Goal: Feedback & Contribution: Contribute content

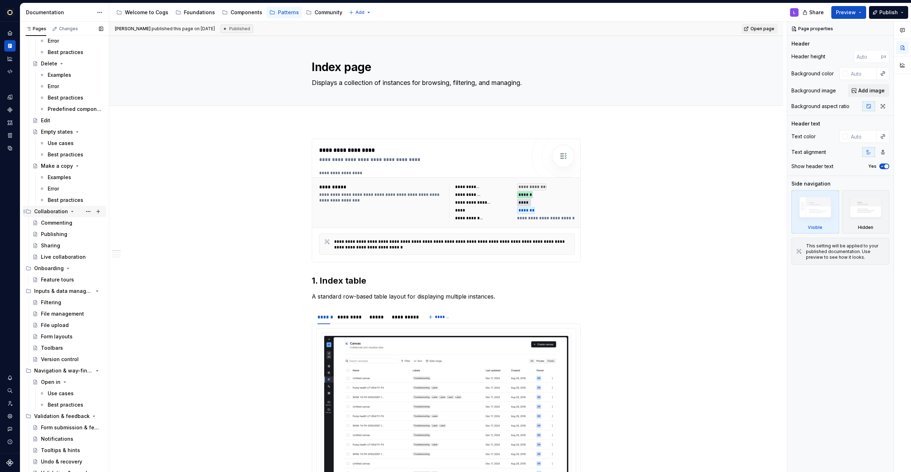
scroll to position [117, 0]
click at [240, 16] on div "Components" at bounding box center [242, 12] width 40 height 9
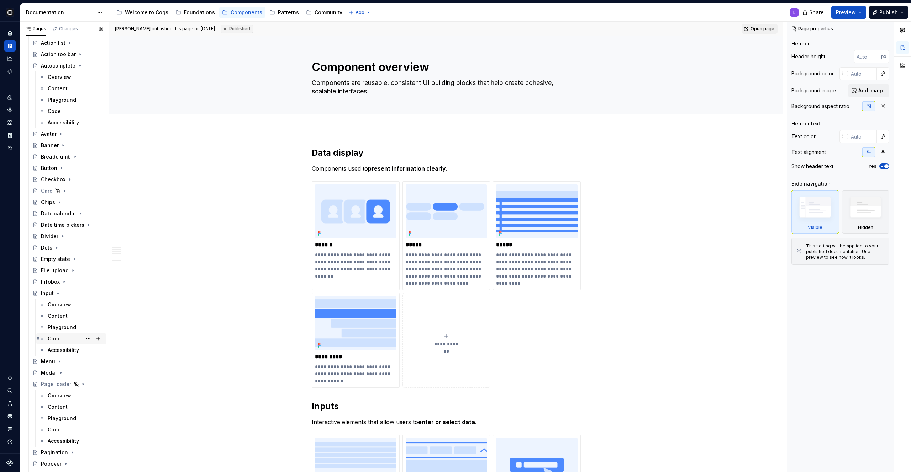
scroll to position [149, 0]
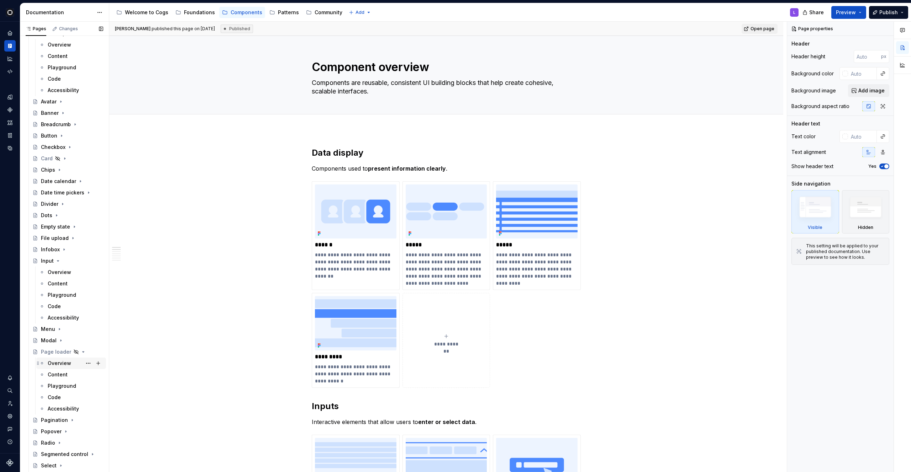
click at [59, 367] on div "Overview" at bounding box center [75, 364] width 55 height 10
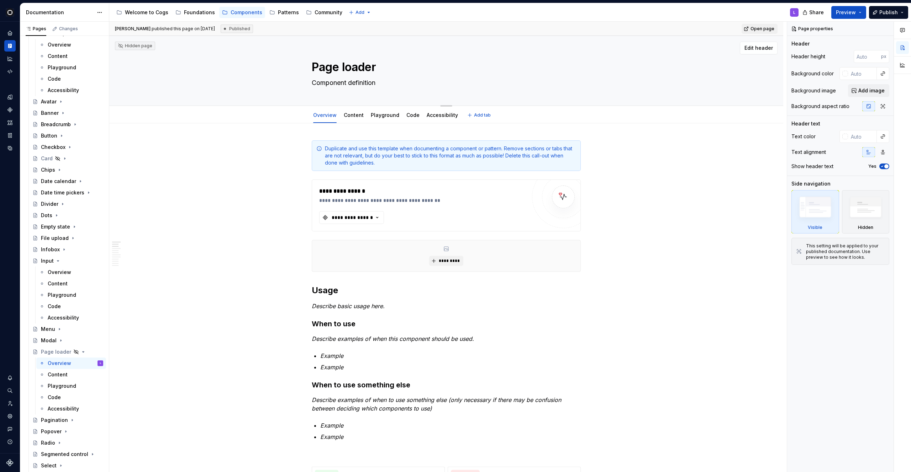
click at [340, 83] on textarea "Component definition" at bounding box center [444, 82] width 269 height 11
paste textarea "A Page loader is a full-page loading indicator that communicates to users that …"
type textarea "*"
type textarea "A Page loader is a full-page loading indicator that communicates to users that …"
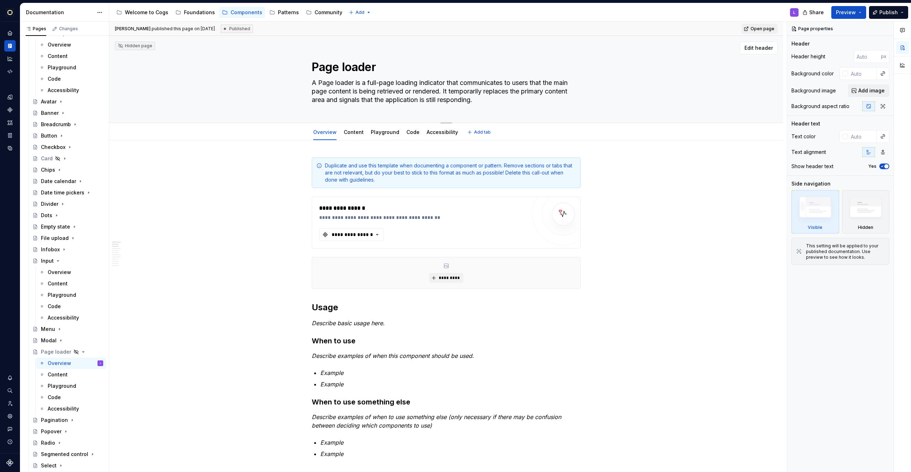
drag, startPoint x: 446, startPoint y: 89, endPoint x: 515, endPoint y: 103, distance: 70.0
click at [515, 103] on textarea "A Page loader is a full-page loading indicator that communicates to users that …" at bounding box center [444, 91] width 269 height 28
type textarea "*"
type textarea "A Page loader is a full-page loading indicator that communicates to users that …"
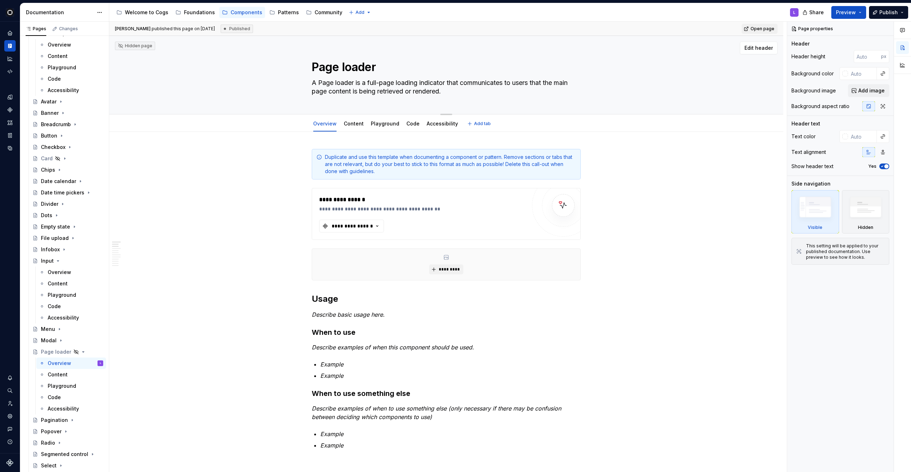
drag, startPoint x: 452, startPoint y: 91, endPoint x: 285, endPoint y: 80, distance: 167.2
click at [285, 80] on div "Page loader A Page loader is a full-page loading indicator that communicates to…" at bounding box center [446, 75] width 617 height 78
type textarea "*"
type textarea "A Page loader is a full-page loading indicator that communicates to users that …"
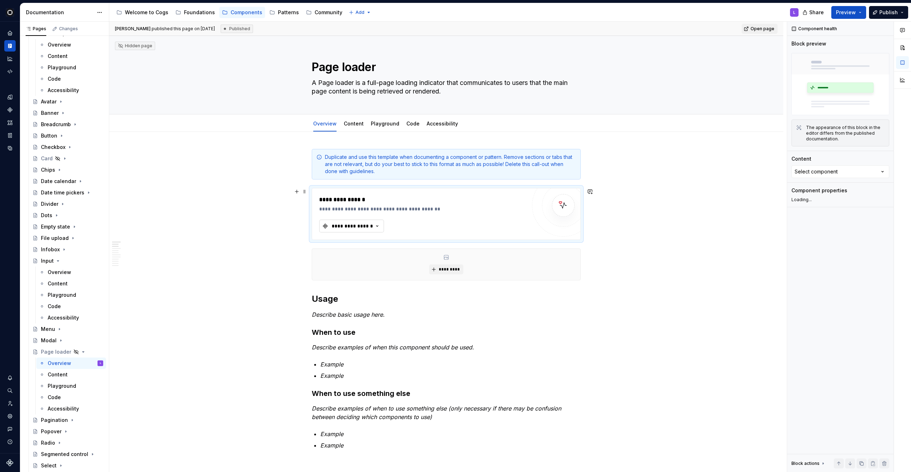
click at [358, 224] on div "**********" at bounding box center [352, 226] width 43 height 7
type textarea "*"
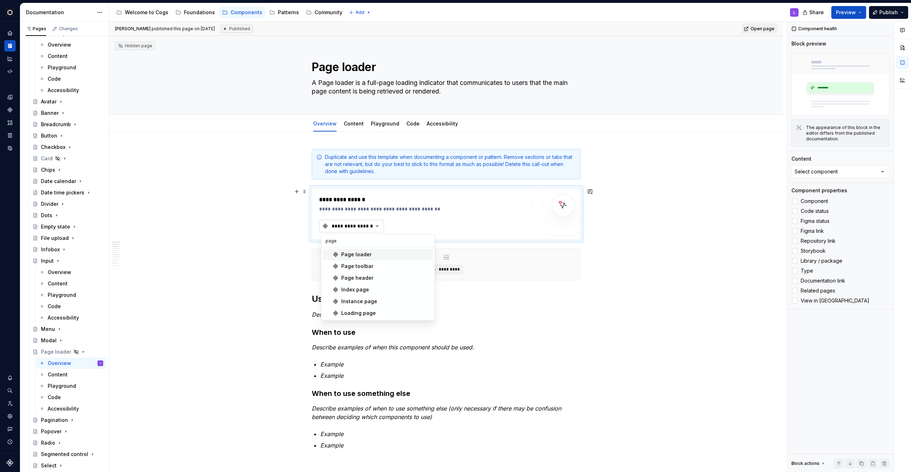
type input "[PERSON_NAME]"
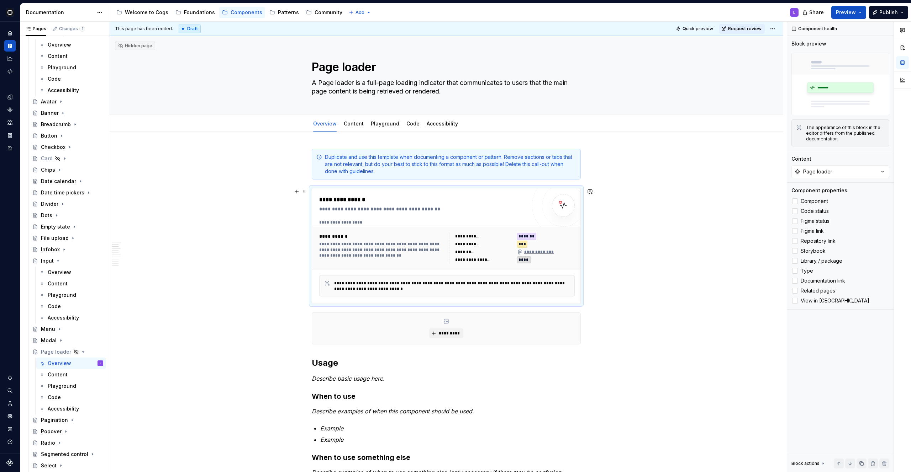
type textarea "*"
click at [304, 157] on span at bounding box center [305, 157] width 6 height 10
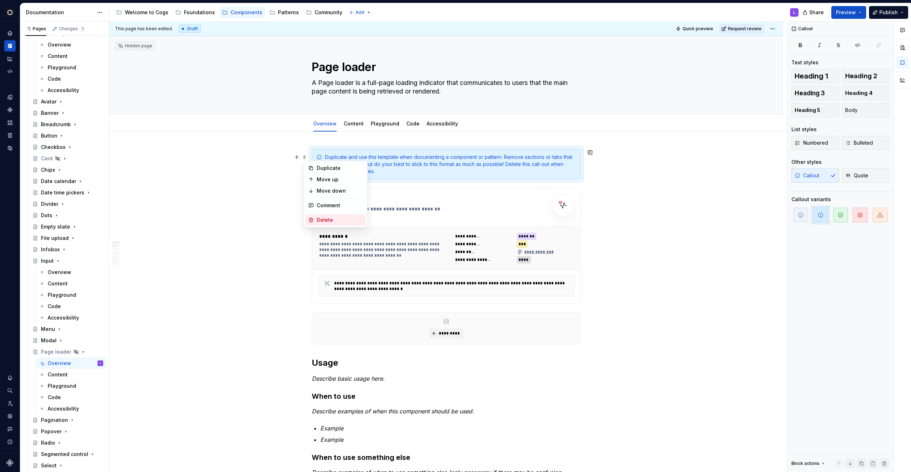
click at [331, 218] on div "Delete" at bounding box center [340, 220] width 46 height 7
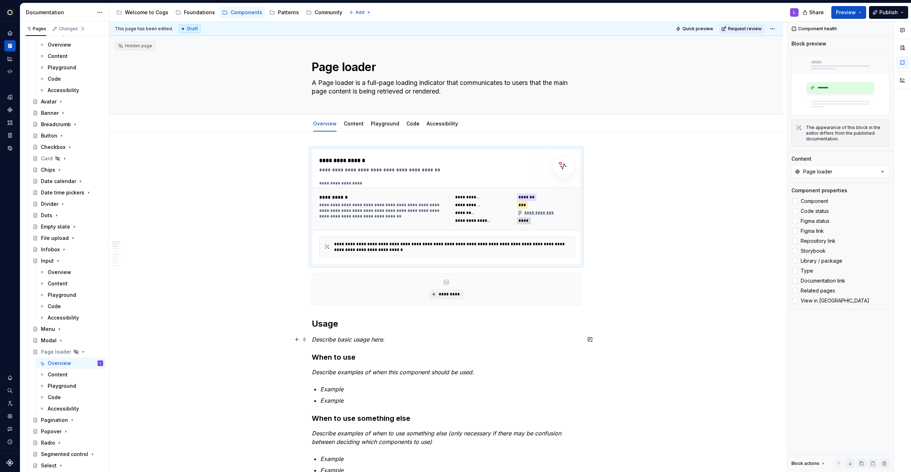
click at [346, 342] on em "Describe basic usage here." at bounding box center [348, 339] width 73 height 7
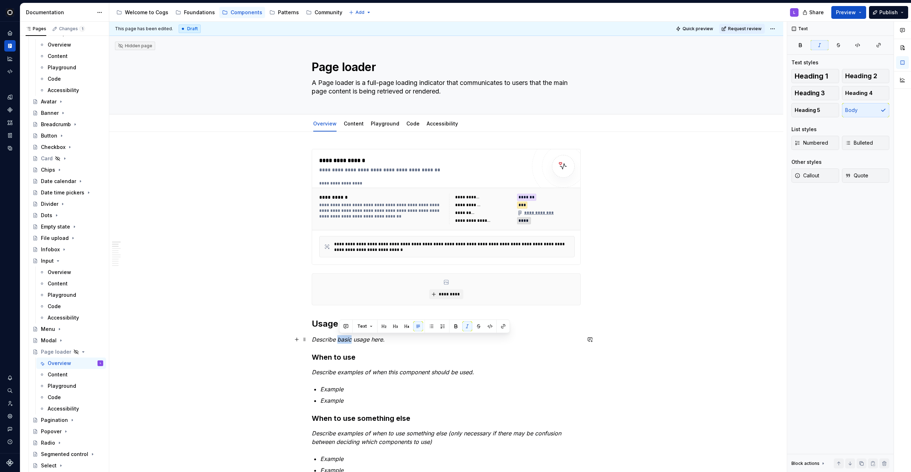
click at [346, 342] on em "Describe basic usage here." at bounding box center [348, 339] width 73 height 7
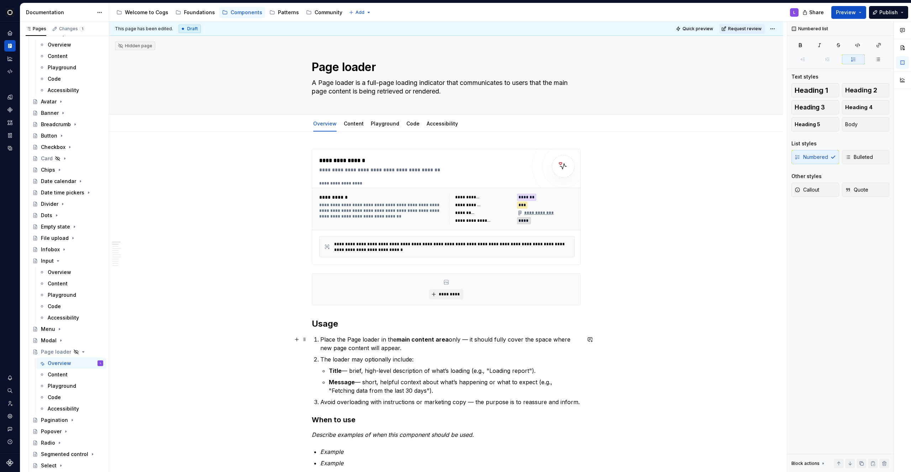
click at [321, 342] on li "Place the Page loader in the main content area only — it should fully cover the…" at bounding box center [450, 343] width 260 height 17
click at [469, 340] on p "Place the Page loader in the main content area only — it should fully cover the…" at bounding box center [450, 343] width 260 height 17
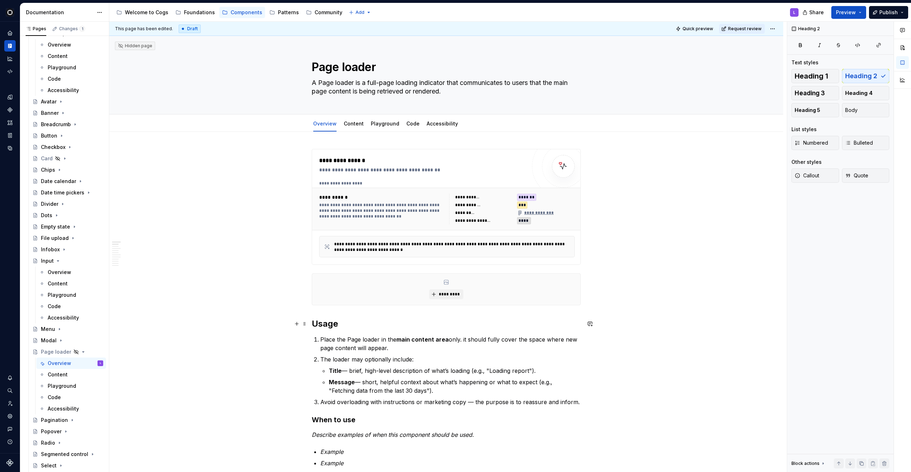
click at [340, 326] on h2 "Usage" at bounding box center [446, 323] width 269 height 11
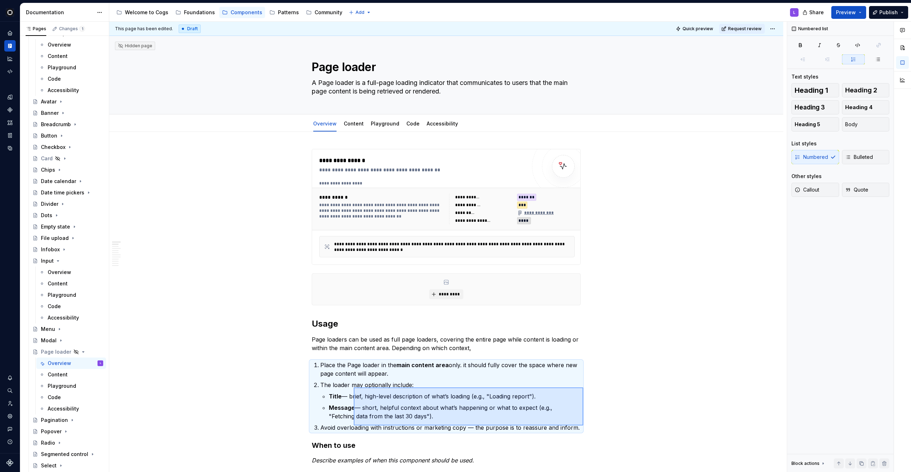
drag, startPoint x: 583, startPoint y: 426, endPoint x: 352, endPoint y: 386, distance: 234.3
click at [352, 386] on div "**********" at bounding box center [447, 247] width 677 height 451
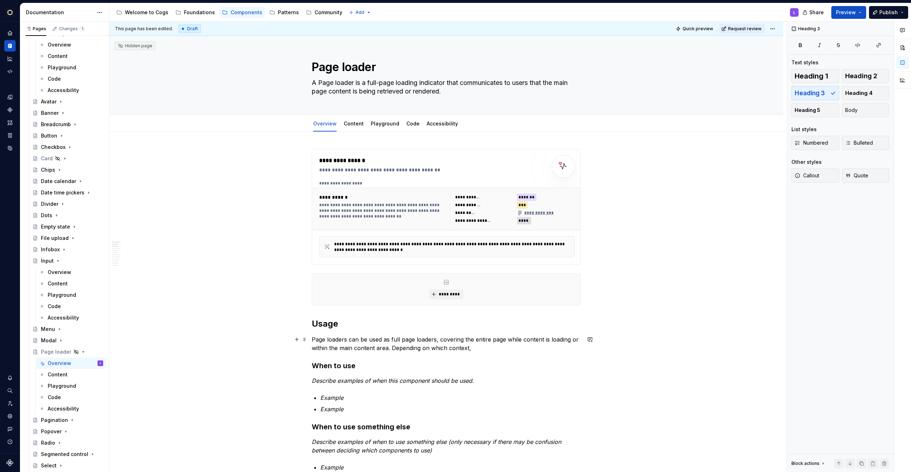
click at [477, 347] on p "Page loaders can be used as full page loaders, covering the entire page while c…" at bounding box center [446, 343] width 269 height 17
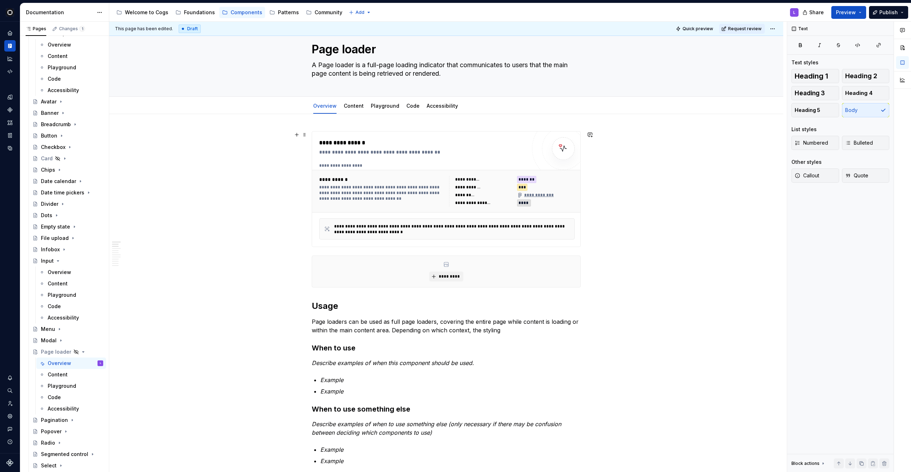
scroll to position [23, 0]
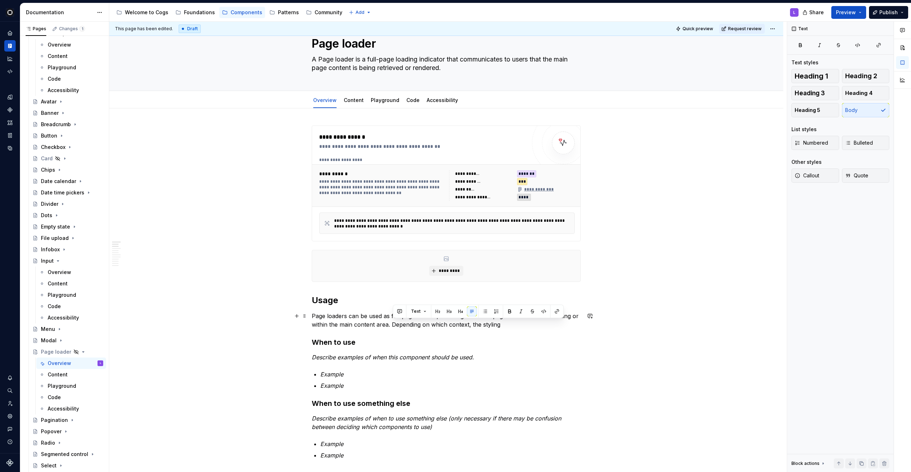
drag, startPoint x: 395, startPoint y: 326, endPoint x: 507, endPoint y: 325, distance: 112.1
click at [507, 325] on p "Page loaders can be used as full page loaders, covering the entire page while c…" at bounding box center [446, 320] width 269 height 17
click at [350, 355] on em "Describe examples of when this component should be used." at bounding box center [393, 357] width 162 height 7
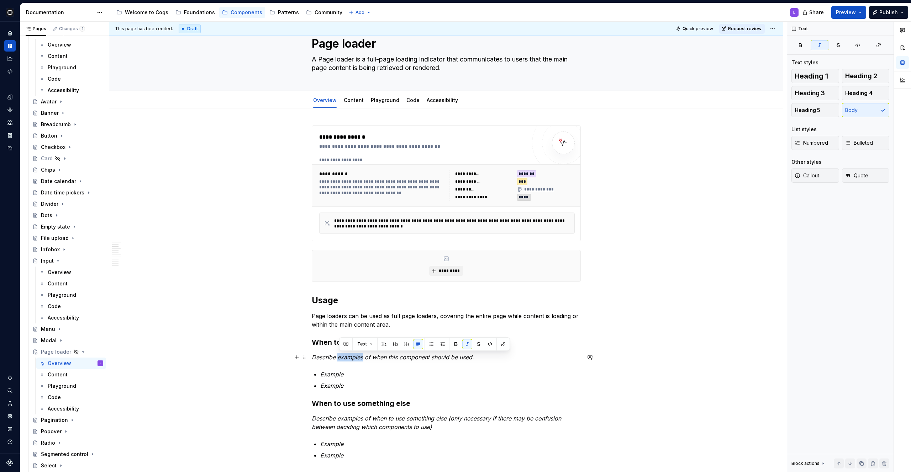
click at [350, 355] on em "Describe examples of when this component should be used." at bounding box center [393, 357] width 162 height 7
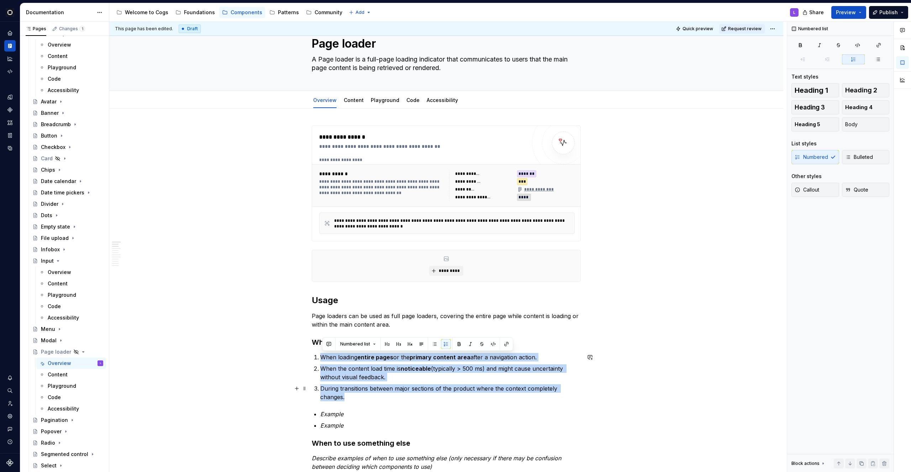
drag, startPoint x: 321, startPoint y: 358, endPoint x: 393, endPoint y: 396, distance: 81.1
click at [393, 396] on ol "When loading entire pages or the primary content area after a navigation action…" at bounding box center [450, 377] width 260 height 48
click at [432, 346] on button "button" at bounding box center [434, 344] width 10 height 10
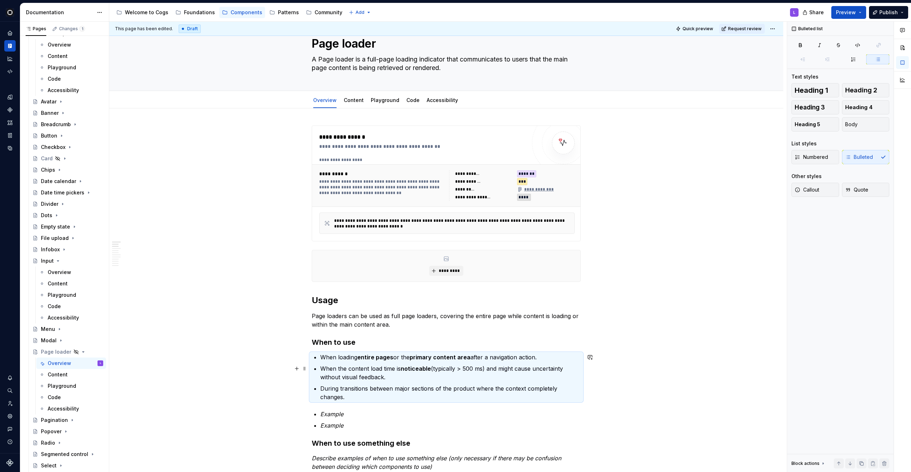
click at [390, 376] on p "When the content load time is noticeable (typically > 500 ms) and might cause u…" at bounding box center [450, 373] width 260 height 17
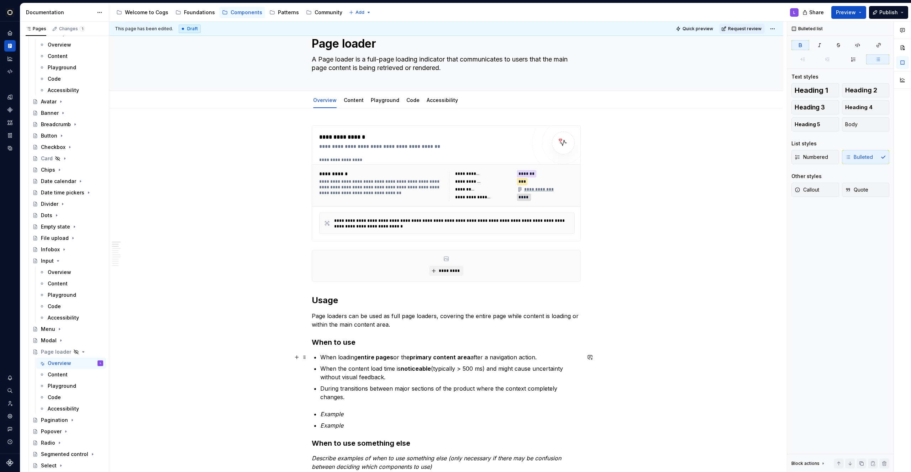
click at [395, 359] on p "When loading entire pages or the primary content area after a navigation action." at bounding box center [450, 357] width 260 height 9
click at [347, 399] on p "During transitions between major sections of the product where the context comp…" at bounding box center [450, 393] width 260 height 17
drag, startPoint x: 348, startPoint y: 427, endPoint x: 318, endPoint y: 413, distance: 33.3
click at [320, 413] on ul "Example Example" at bounding box center [450, 420] width 260 height 20
drag, startPoint x: 350, startPoint y: 427, endPoint x: 322, endPoint y: 414, distance: 30.9
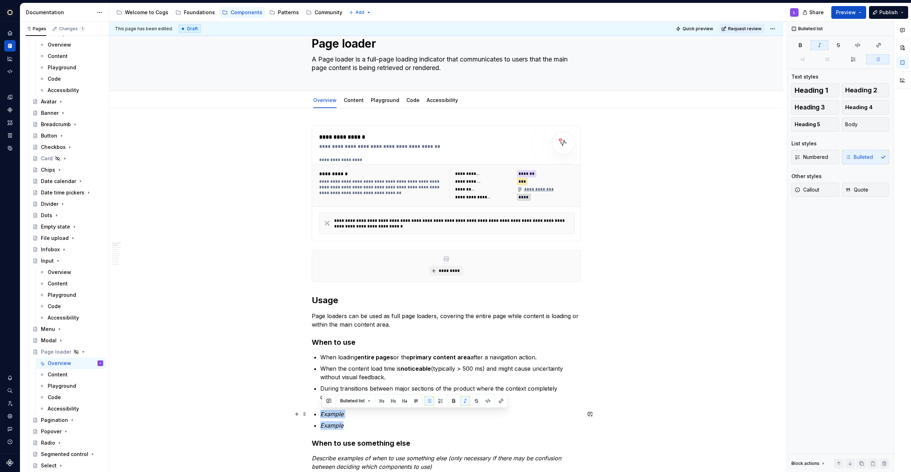
click at [322, 414] on ul "Example Example" at bounding box center [450, 420] width 260 height 20
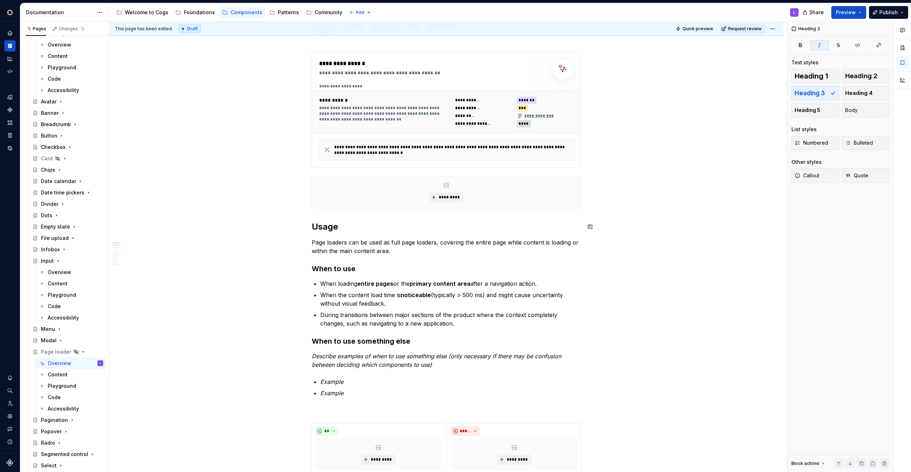
scroll to position [137, 0]
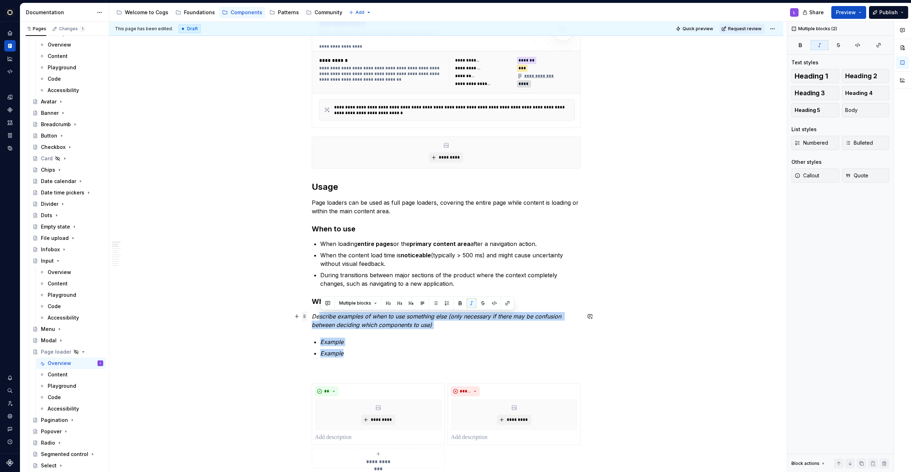
drag, startPoint x: 359, startPoint y: 352, endPoint x: 305, endPoint y: 320, distance: 62.8
click at [312, 320] on div "**********" at bounding box center [446, 467] width 269 height 911
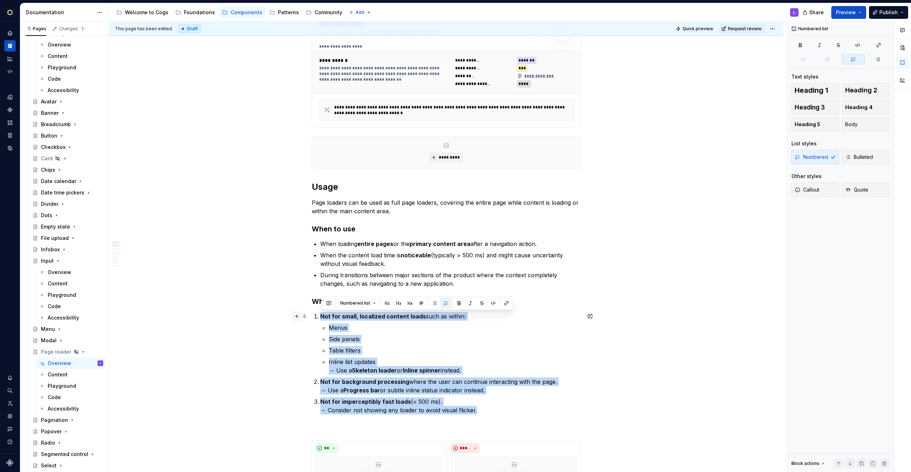
drag, startPoint x: 486, startPoint y: 409, endPoint x: 301, endPoint y: 318, distance: 206.2
click at [434, 302] on button "button" at bounding box center [434, 303] width 10 height 10
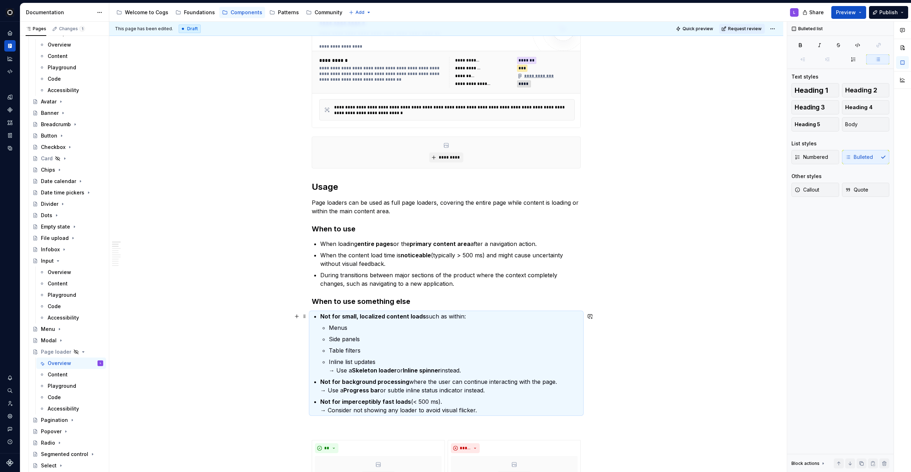
click at [340, 324] on p "Menus" at bounding box center [455, 328] width 252 height 9
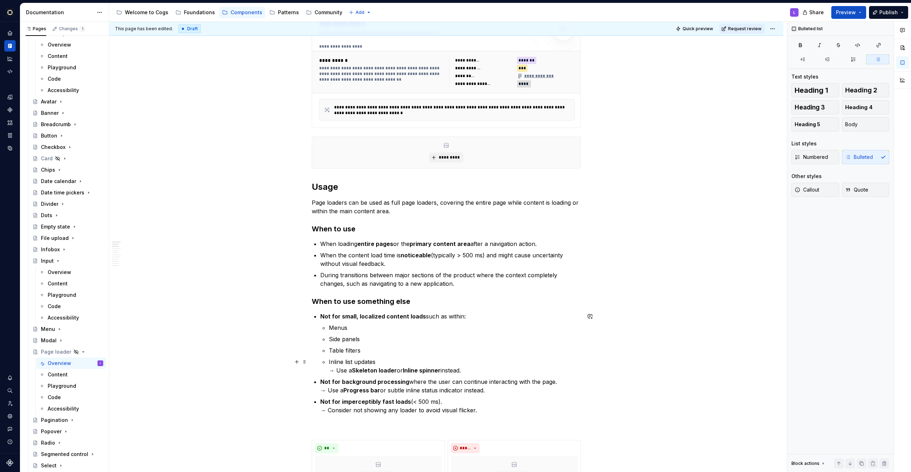
click at [338, 372] on p "Inline list updates → Use a Skeleton loader or Inline spinner instead." at bounding box center [455, 366] width 252 height 17
click at [331, 330] on p "Menus" at bounding box center [455, 328] width 252 height 9
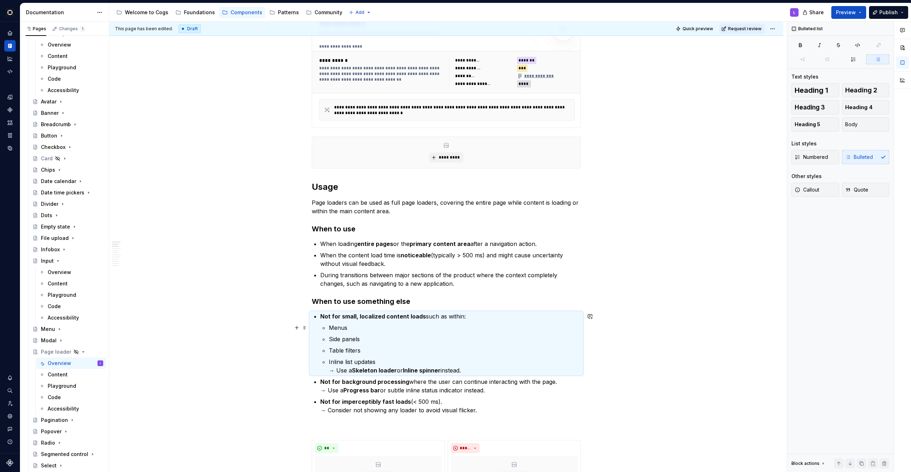
click at [332, 330] on p "Menus" at bounding box center [455, 328] width 252 height 9
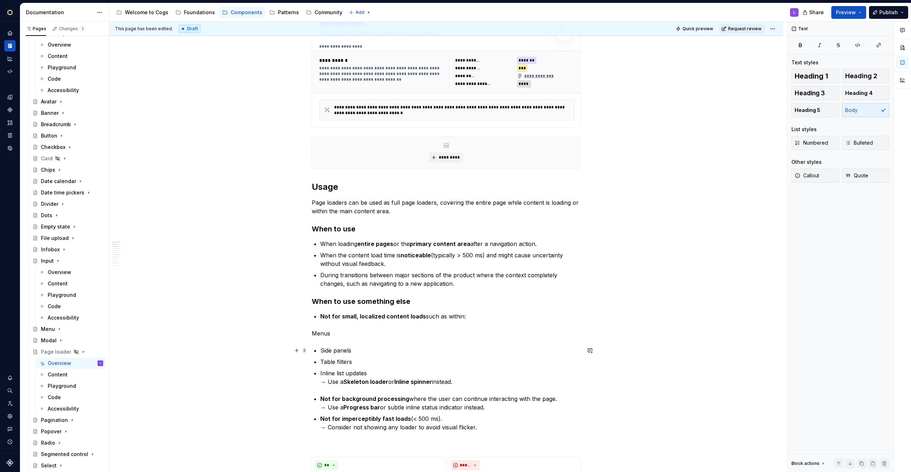
click at [322, 350] on p "Side panels" at bounding box center [450, 350] width 260 height 9
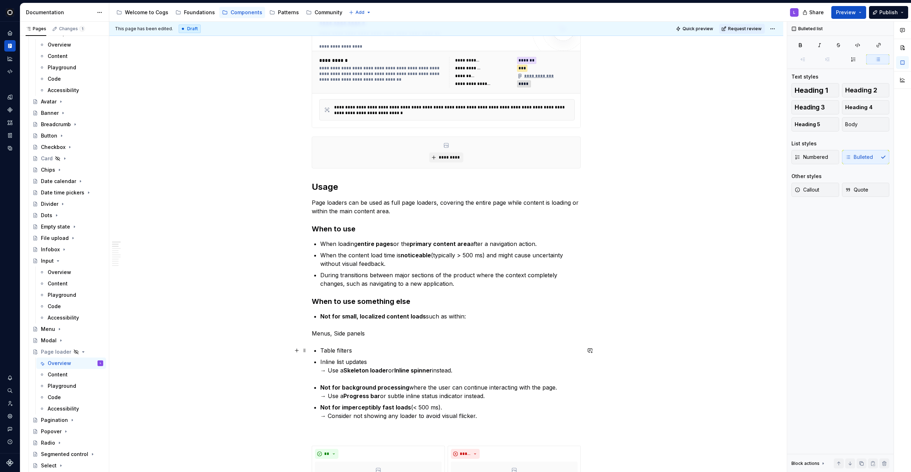
click at [322, 352] on p "Table filters" at bounding box center [450, 350] width 260 height 9
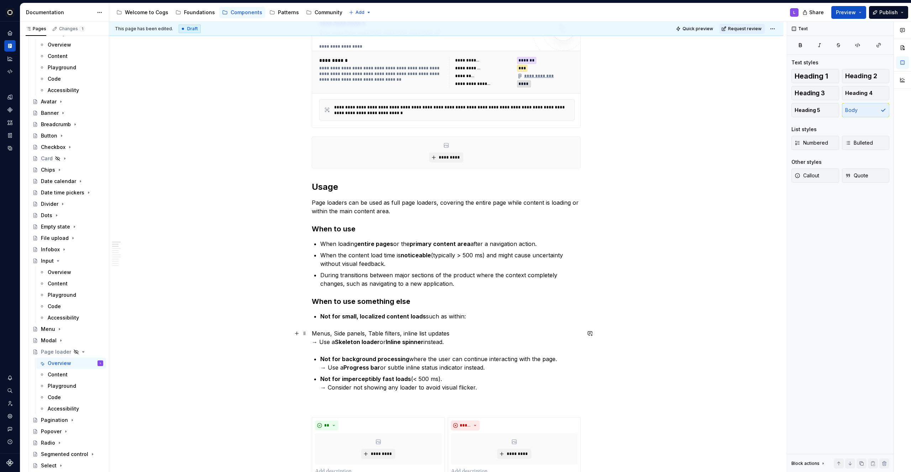
click at [372, 335] on p "Menus, Side panels, Table filters, inline list updates → Use a Skeleton loader …" at bounding box center [446, 337] width 269 height 17
click at [394, 336] on p "Menus, Side panels, Table filters, inline list updates → Use a Skeleton loader …" at bounding box center [446, 337] width 269 height 17
click at [334, 331] on p "Menus, Side panels, Table cells, inline list updates → Use a Skeleton loader or…" at bounding box center [446, 337] width 269 height 17
drag, startPoint x: 334, startPoint y: 331, endPoint x: 338, endPoint y: 332, distance: 4.0
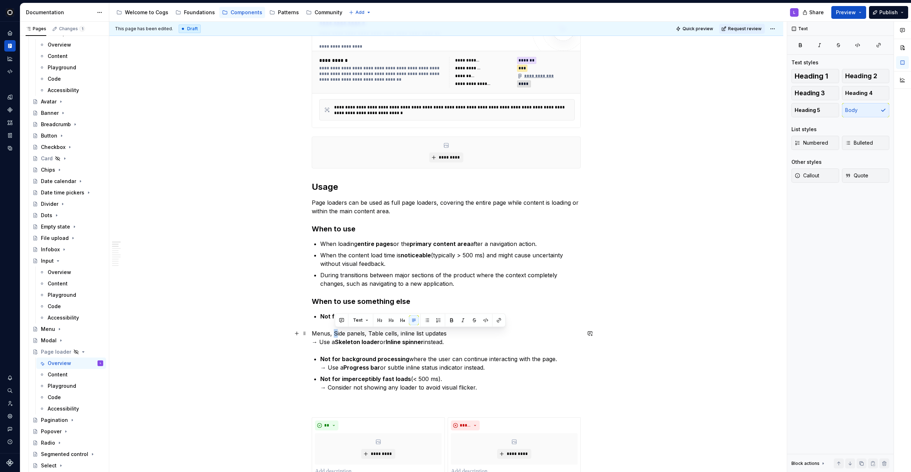
click at [338, 332] on p "Menus, Side panels, Table cells, inline list updates → Use a Skeleton loader or…" at bounding box center [446, 337] width 269 height 17
click at [364, 332] on p "Menus, side panels, Table cells, inline list updates → Use a Skeleton loader or…" at bounding box center [446, 337] width 269 height 17
click at [322, 344] on p "Menus, side panels or small containers, Table cells, inline list updates → Use …" at bounding box center [446, 337] width 269 height 17
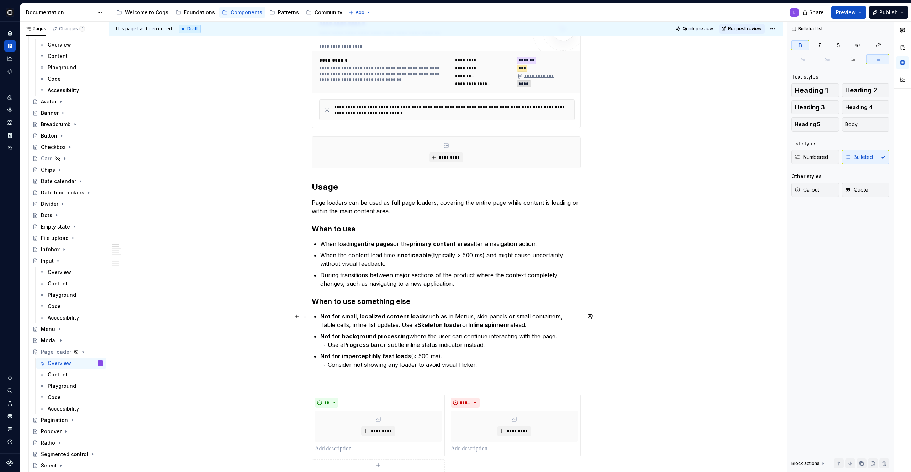
click at [468, 323] on strong "Inline spinner" at bounding box center [487, 325] width 38 height 7
click at [417, 326] on strong "Skeleton loader" at bounding box center [439, 325] width 45 height 7
drag, startPoint x: 330, startPoint y: 346, endPoint x: 319, endPoint y: 346, distance: 10.3
click at [319, 346] on div "**********" at bounding box center [446, 469] width 269 height 914
click at [324, 346] on strong "Progress bar" at bounding box center [341, 344] width 37 height 7
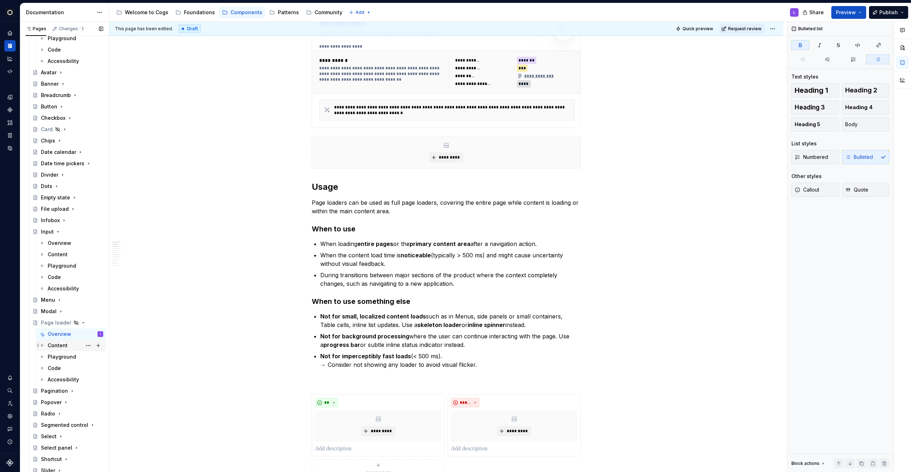
scroll to position [182, 0]
click at [329, 366] on p "Not for imperceptibly fast loads (< 500 ms). → Consider not showing any loader …" at bounding box center [450, 360] width 260 height 17
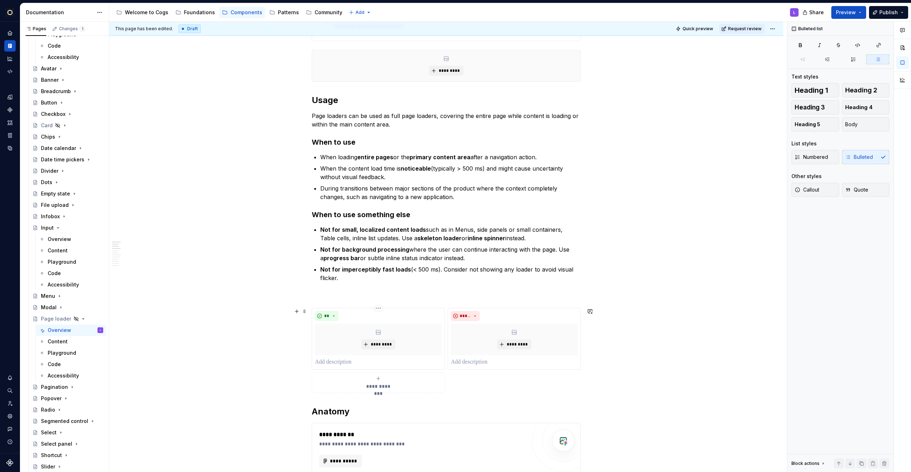
scroll to position [228, 0]
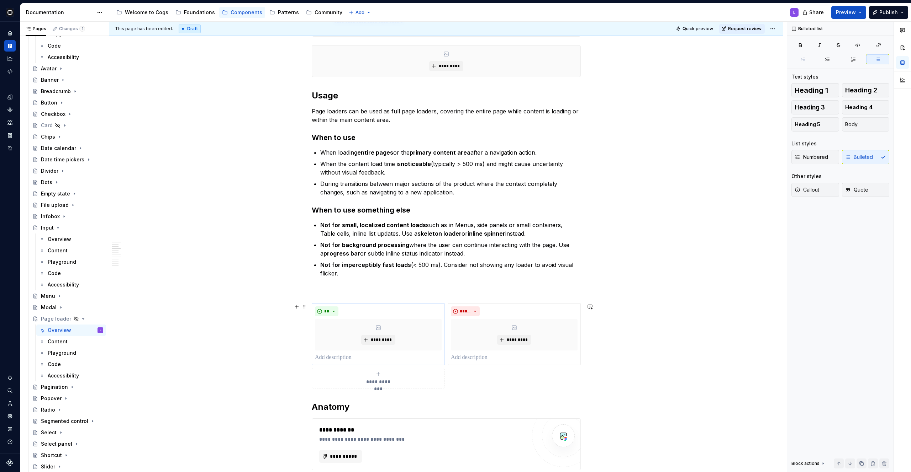
click at [347, 362] on div "** *********" at bounding box center [378, 334] width 133 height 62
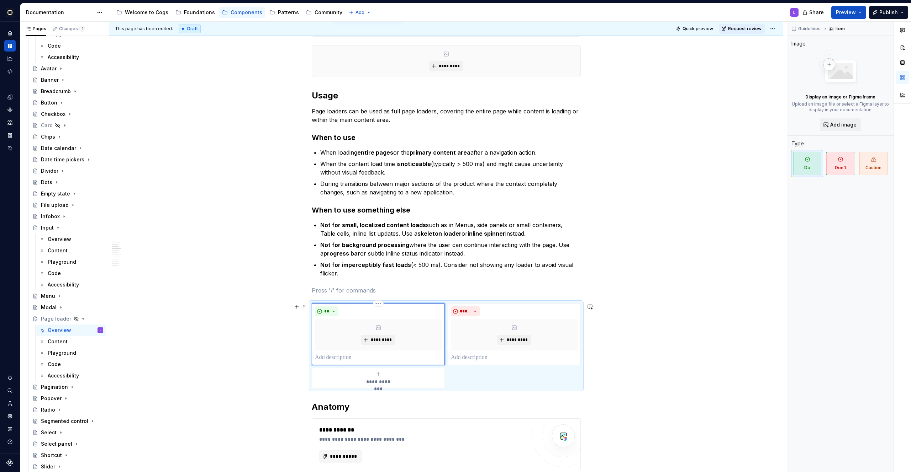
type textarea "*"
click at [340, 361] on p at bounding box center [378, 358] width 127 height 9
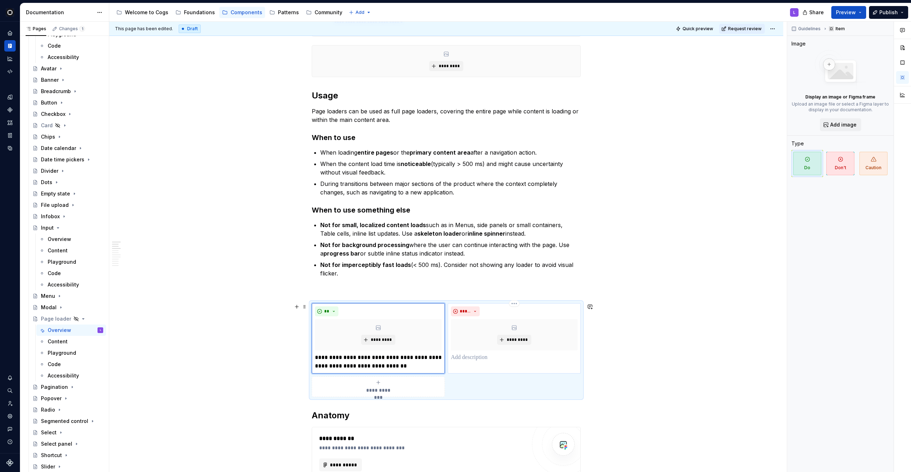
click at [463, 360] on p at bounding box center [514, 358] width 127 height 9
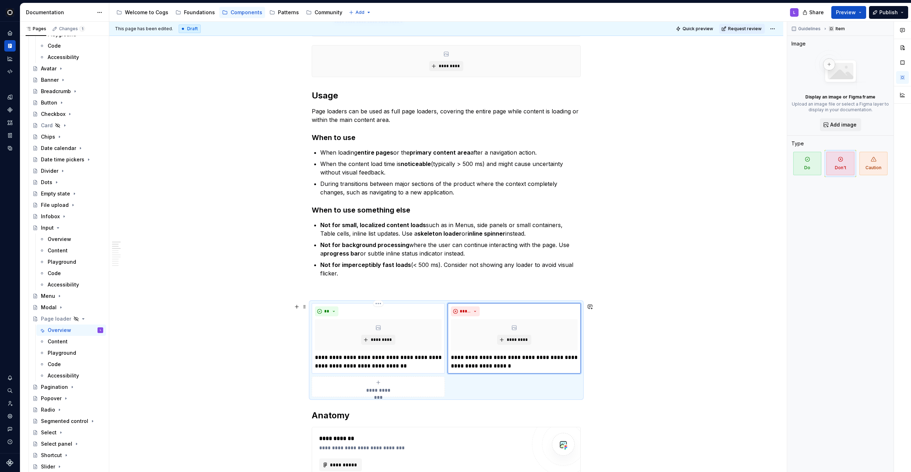
click at [360, 360] on p "**********" at bounding box center [378, 362] width 127 height 17
click at [539, 356] on p "**********" at bounding box center [514, 362] width 127 height 17
click at [493, 358] on p "**********" at bounding box center [514, 362] width 127 height 17
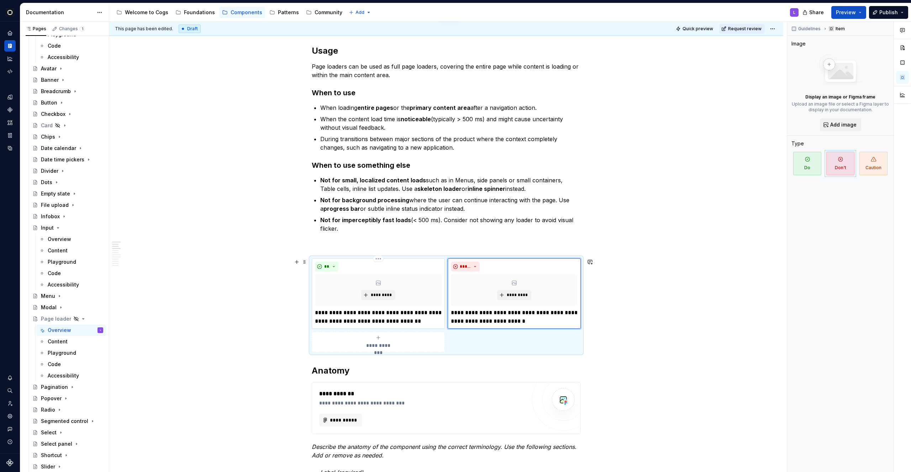
scroll to position [275, 0]
click at [430, 338] on div "**********" at bounding box center [378, 341] width 127 height 14
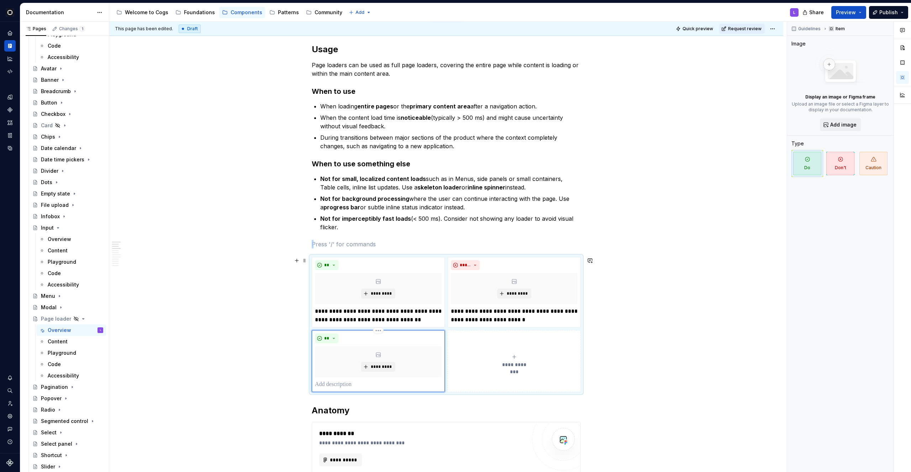
type textarea "*"
click at [334, 341] on button "**" at bounding box center [326, 339] width 23 height 10
click at [339, 361] on div "Don't" at bounding box center [344, 363] width 13 height 7
click at [328, 339] on span "*****" at bounding box center [329, 339] width 11 height 6
click at [334, 375] on div "Suggestions" at bounding box center [333, 375] width 6 height 6
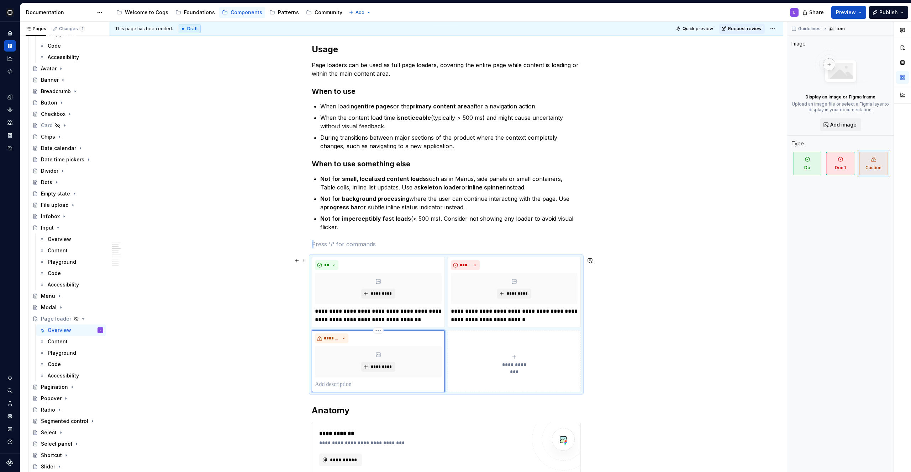
click at [334, 384] on p at bounding box center [378, 385] width 127 height 9
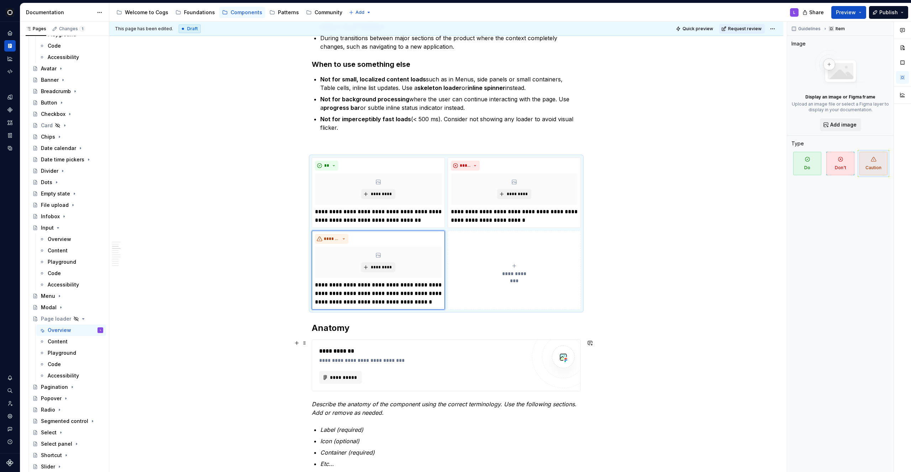
scroll to position [376, 0]
click at [338, 376] on span "**********" at bounding box center [343, 376] width 28 height 7
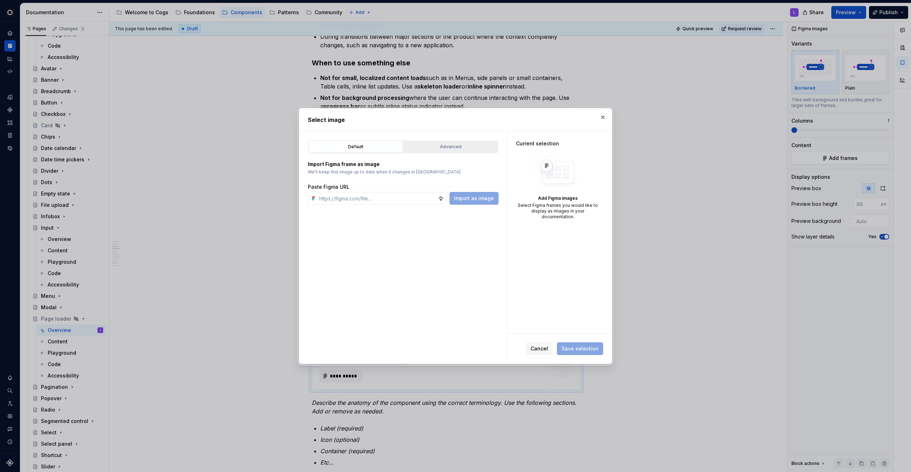
click at [436, 150] on button "Advanced" at bounding box center [450, 147] width 94 height 12
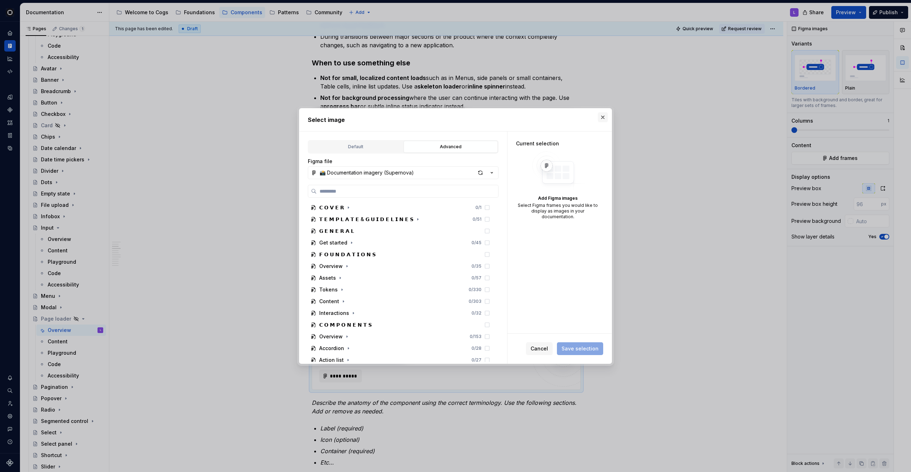
click at [600, 116] on button "button" at bounding box center [603, 117] width 10 height 10
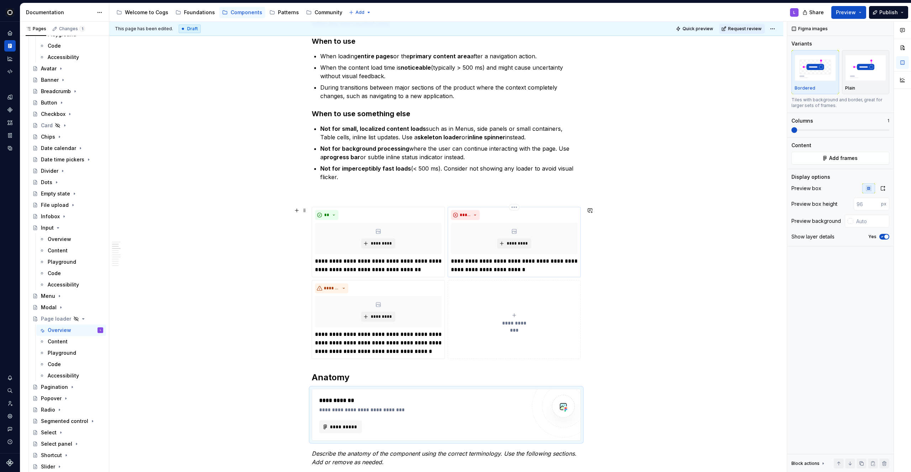
scroll to position [357, 0]
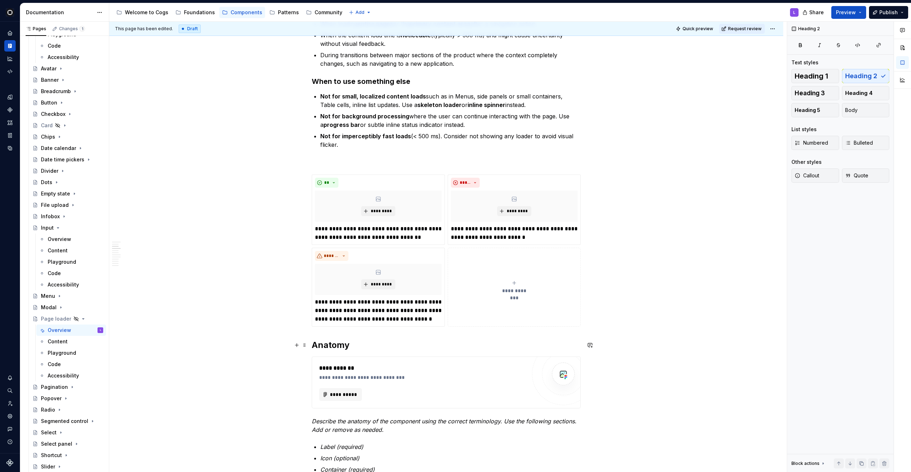
click at [371, 348] on h2 "Anatomy" at bounding box center [446, 345] width 269 height 11
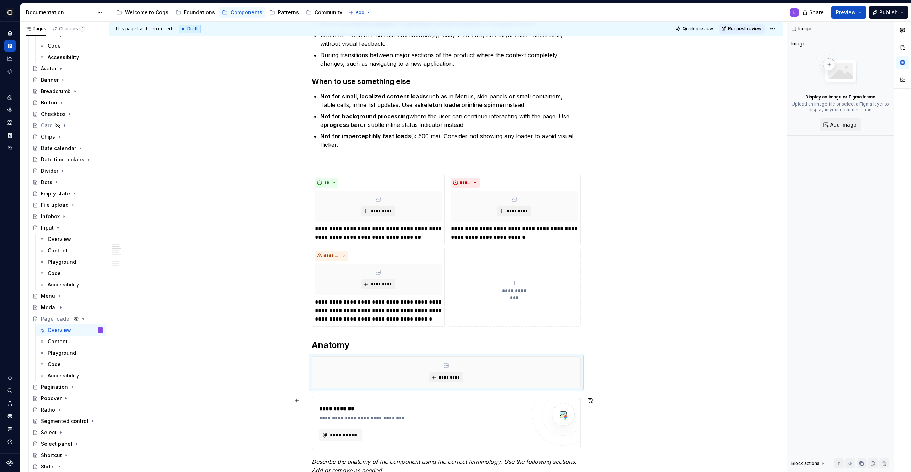
click at [431, 426] on div "**********" at bounding box center [422, 423] width 207 height 37
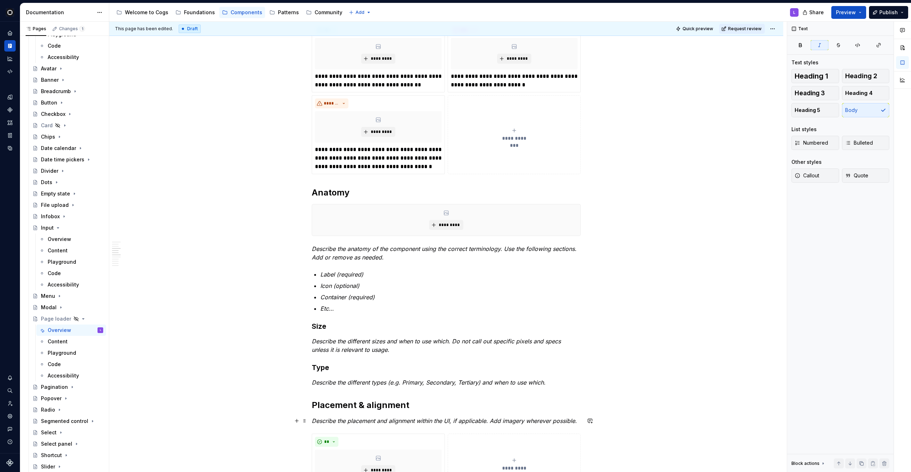
scroll to position [514, 0]
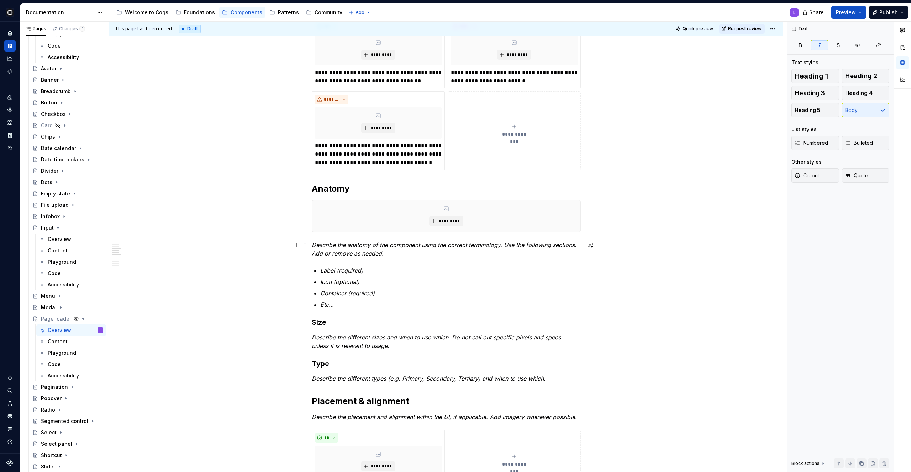
click at [325, 249] on p "Describe the anatomy of the component using the correct terminology. Use the fo…" at bounding box center [446, 249] width 269 height 17
click at [383, 250] on p "The Page loader consists of a an animated illustration (required) with optional…" at bounding box center [446, 249] width 269 height 17
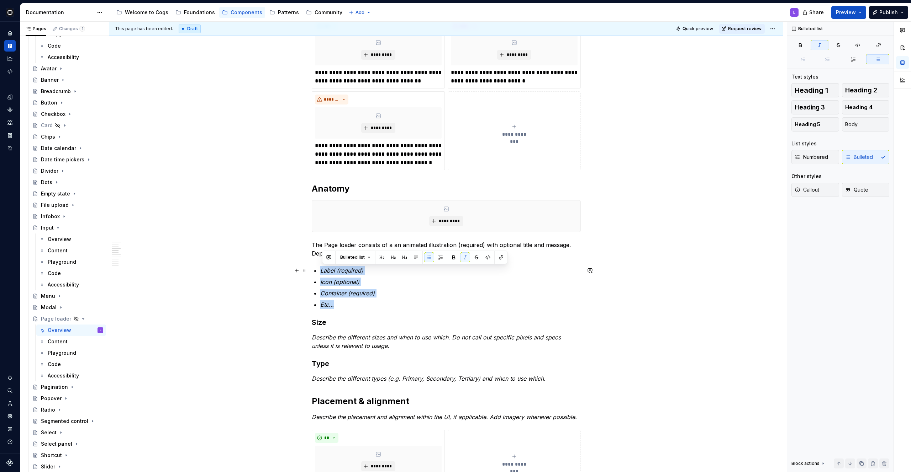
drag, startPoint x: 348, startPoint y: 306, endPoint x: 317, endPoint y: 272, distance: 46.6
click at [320, 272] on ul "Label (required) Icon (optional) Container (required) Etc…" at bounding box center [450, 287] width 260 height 43
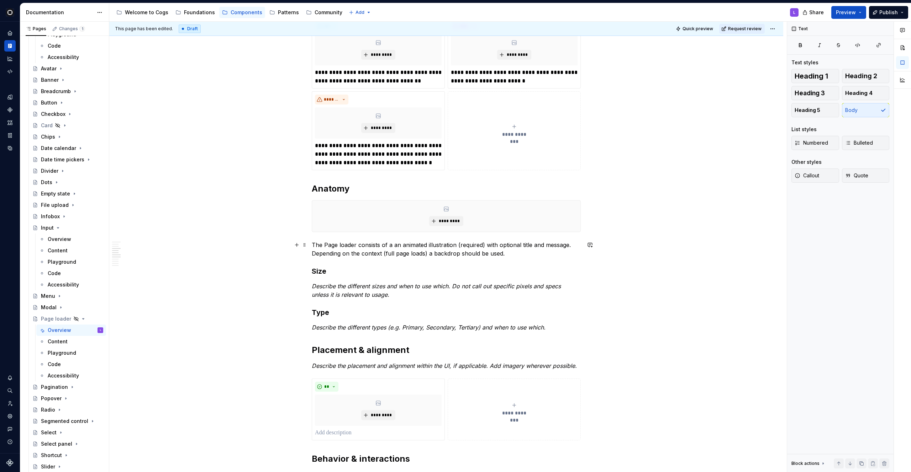
click at [416, 244] on p "The Page loader consists of a an animated illustration (required) with optional…" at bounding box center [446, 249] width 269 height 17
click at [436, 244] on p "The Page loader consists of a an animated illustration (required) with optional…" at bounding box center [446, 249] width 269 height 17
click at [531, 242] on p "The Page loader consists of a an animated illustration (required) with optional…" at bounding box center [446, 249] width 269 height 17
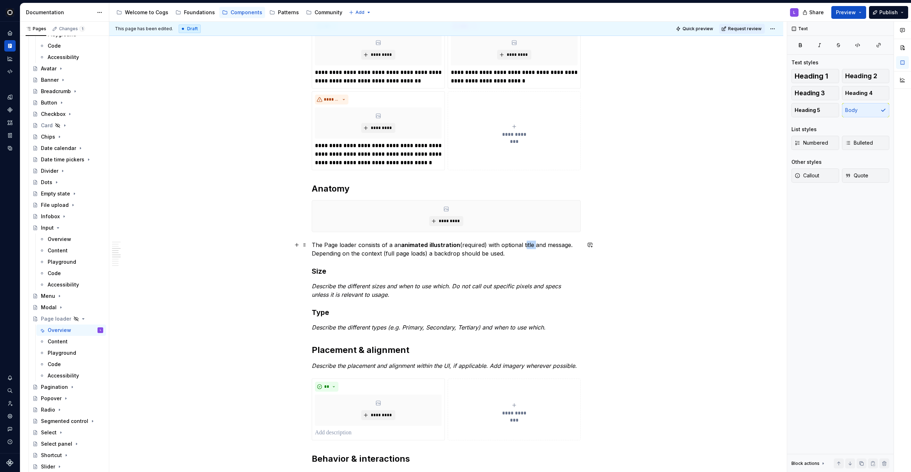
click at [531, 242] on p "The Page loader consists of a an animated illustration (required) with optional…" at bounding box center [446, 249] width 269 height 17
click at [559, 242] on p "The Page loader consists of a an animated illustration (required) with optional…" at bounding box center [446, 249] width 269 height 17
click at [444, 256] on p "The Page loader consists of a an animated illustration (required) with optional…" at bounding box center [446, 249] width 269 height 17
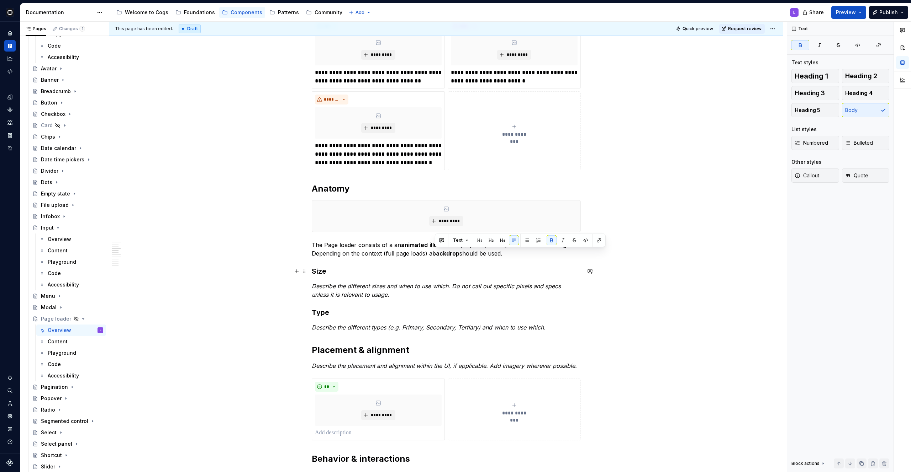
click at [374, 276] on h3 "Size" at bounding box center [446, 271] width 269 height 10
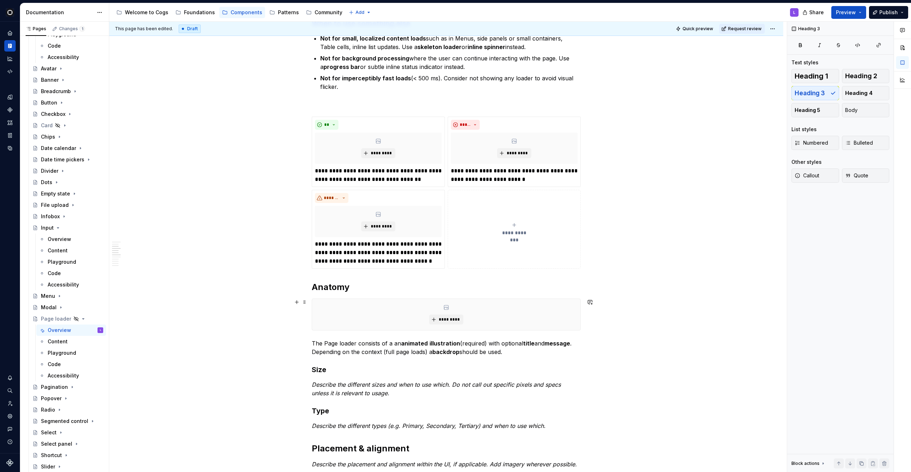
scroll to position [427, 0]
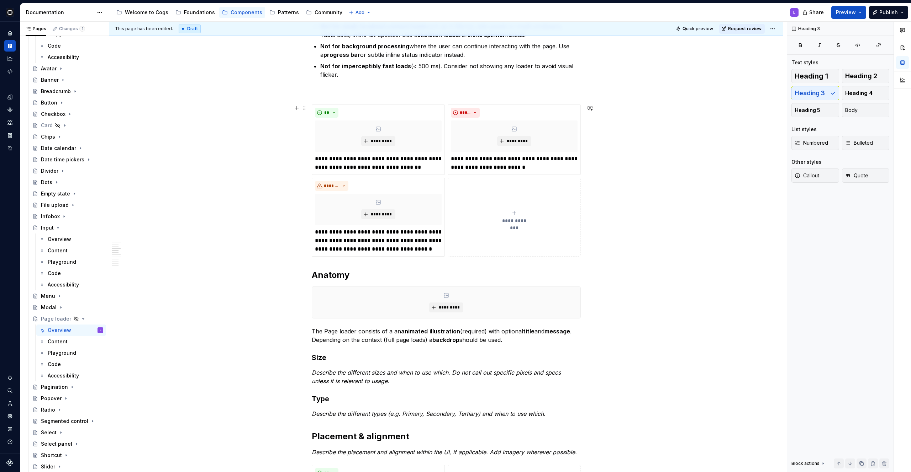
click at [489, 210] on div "**********" at bounding box center [514, 217] width 127 height 14
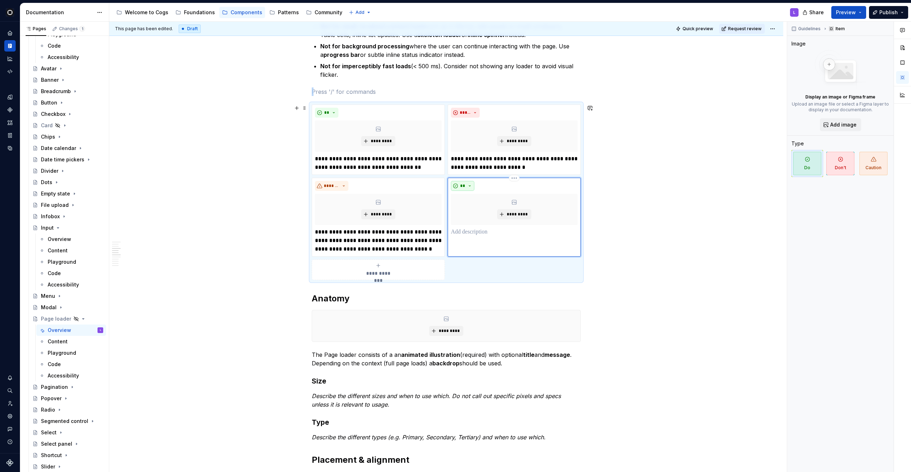
type textarea "*"
click at [470, 185] on button "**" at bounding box center [462, 186] width 23 height 10
click at [474, 211] on div "Don't" at bounding box center [480, 211] width 13 height 7
click at [474, 230] on p at bounding box center [514, 232] width 127 height 9
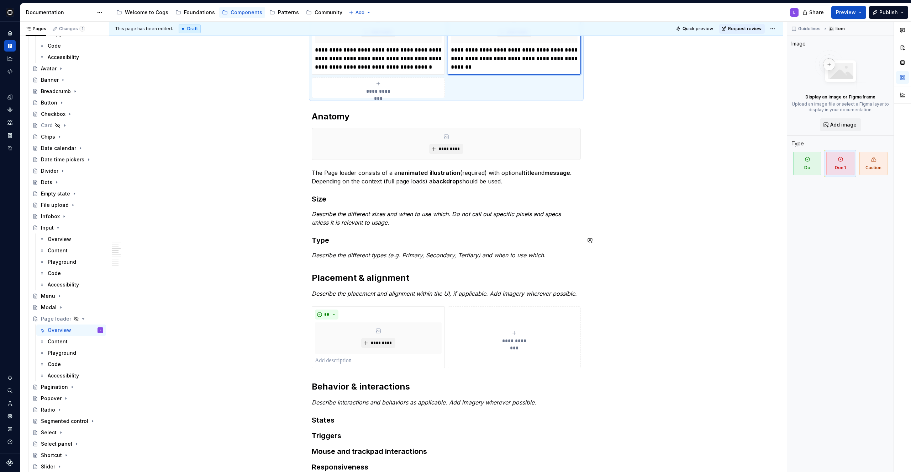
scroll to position [652, 0]
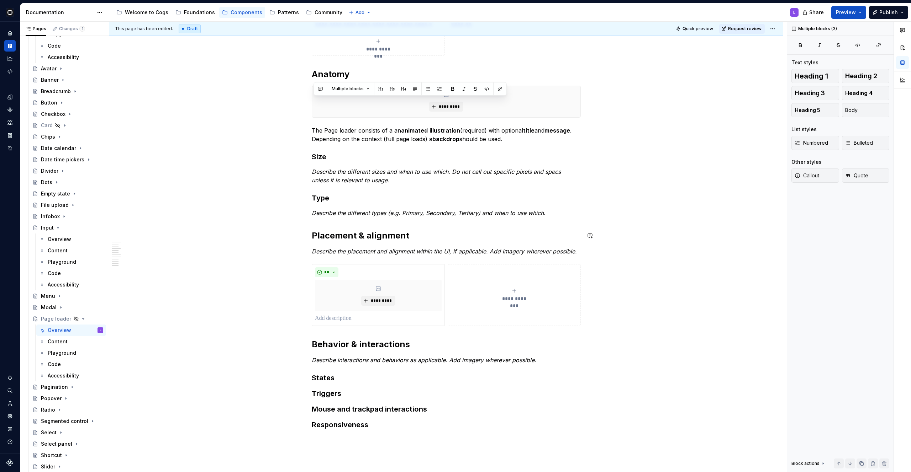
drag, startPoint x: 549, startPoint y: 214, endPoint x: 310, endPoint y: 150, distance: 247.1
click at [310, 150] on div "**********" at bounding box center [446, 30] width 674 height 1100
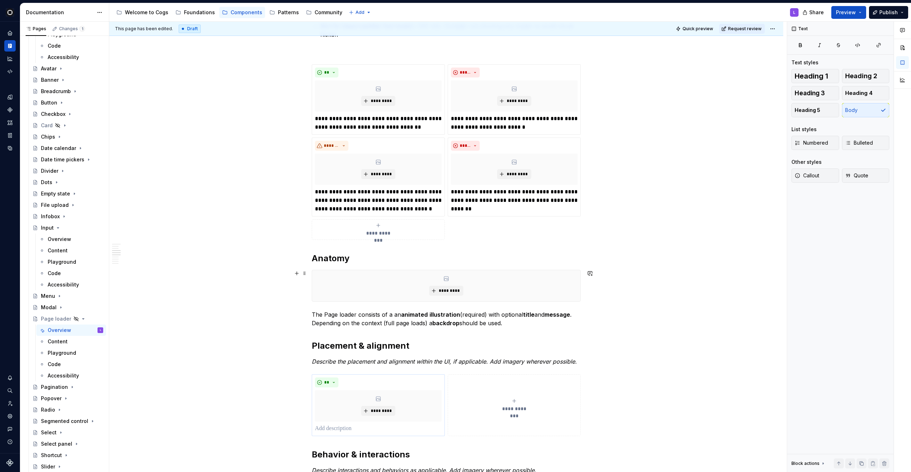
scroll to position [464, 0]
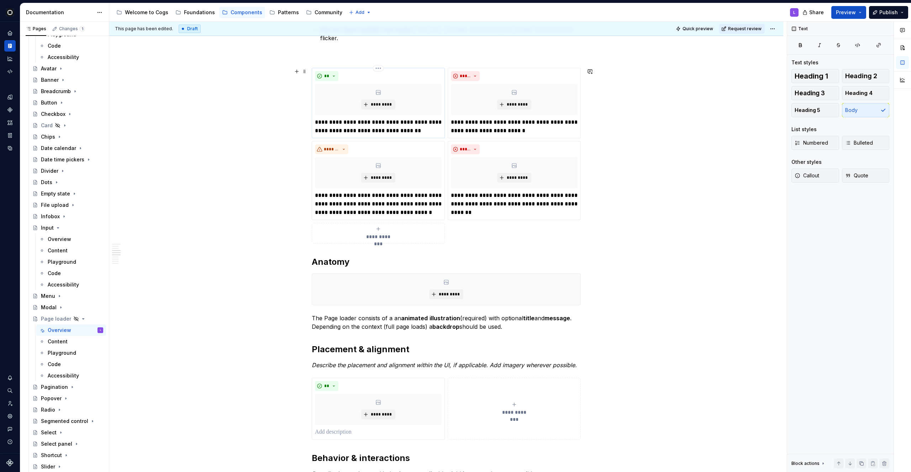
click at [363, 125] on p "**********" at bounding box center [378, 126] width 127 height 17
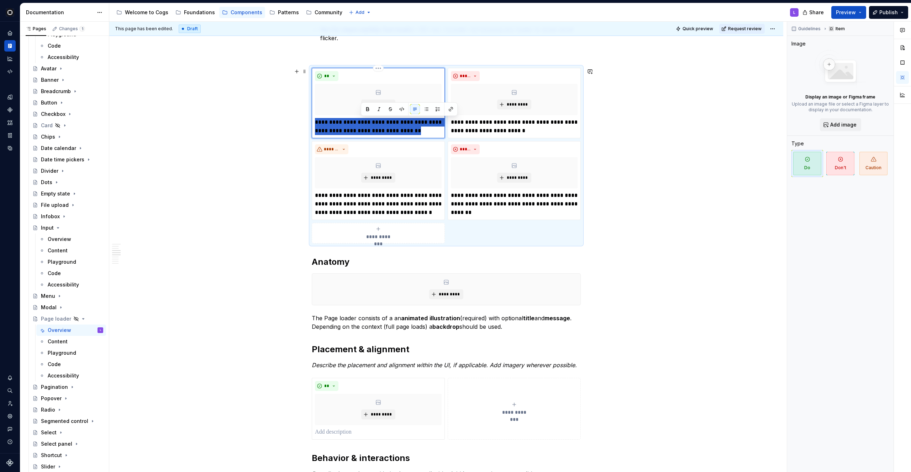
click at [363, 125] on p "**********" at bounding box center [378, 126] width 127 height 17
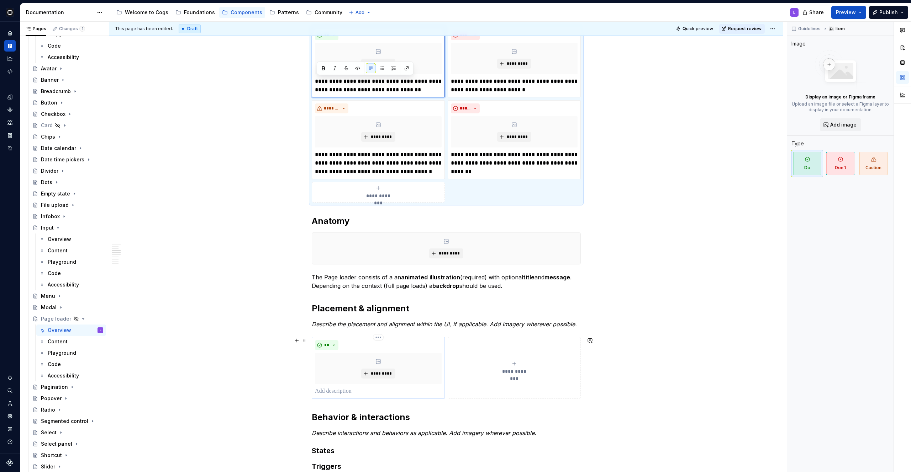
click at [352, 391] on p at bounding box center [378, 391] width 127 height 9
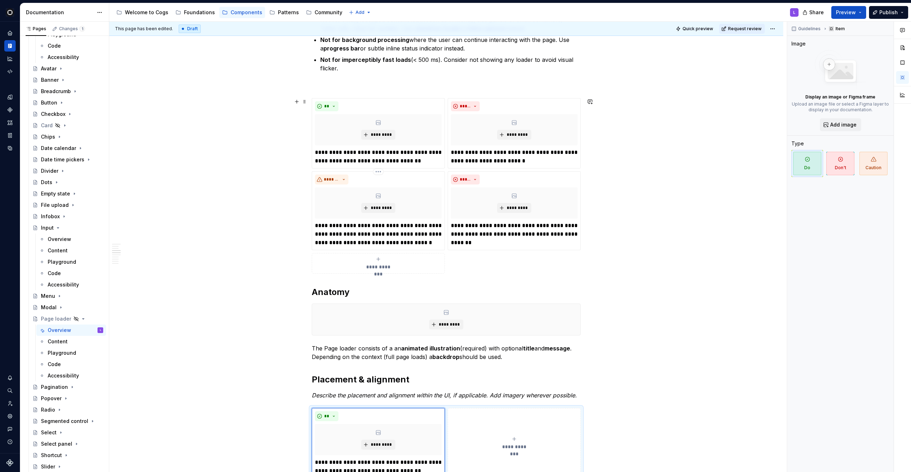
scroll to position [410, 0]
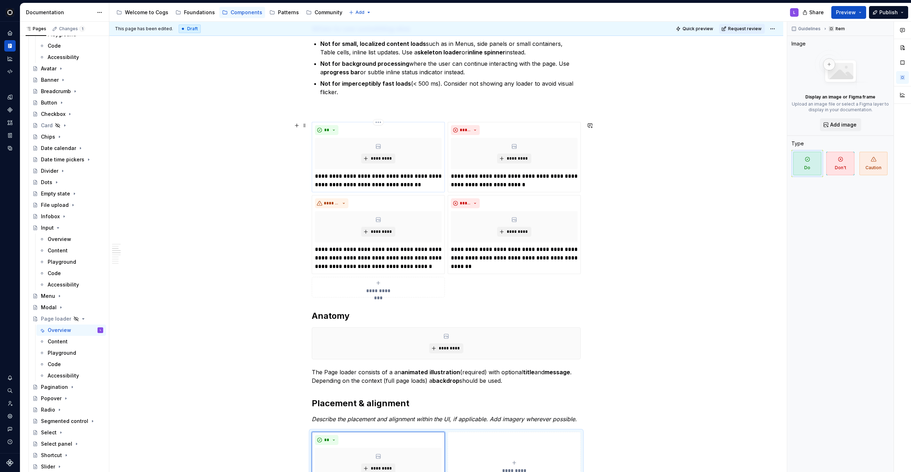
click at [365, 178] on p "**********" at bounding box center [378, 180] width 127 height 17
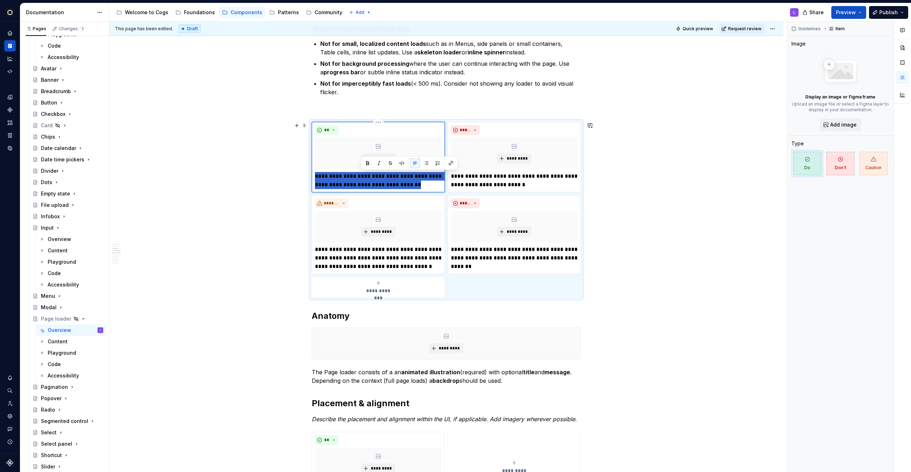
click at [365, 178] on p "**********" at bounding box center [378, 180] width 127 height 17
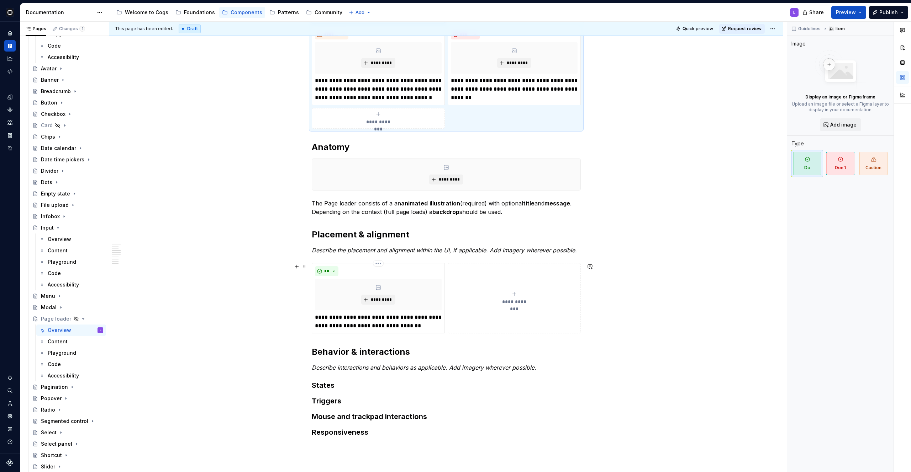
scroll to position [553, 0]
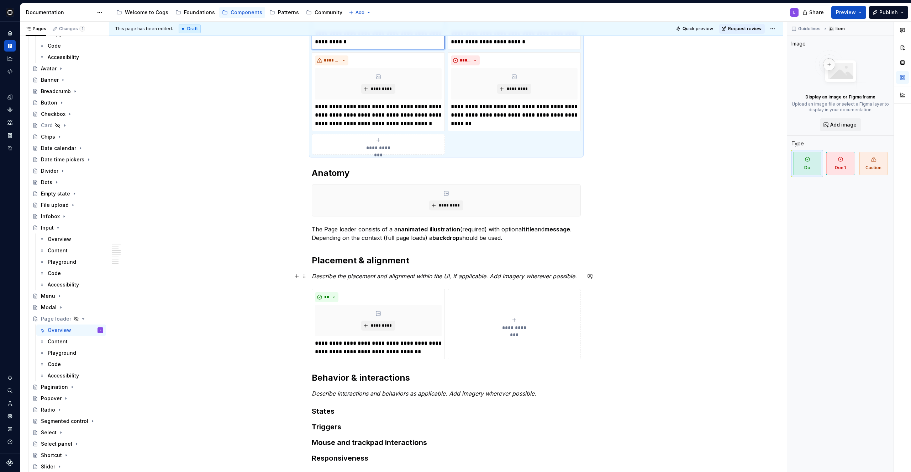
click at [356, 277] on em "Describe the placement and alignment within the UI, if applicable. Add imagery …" at bounding box center [444, 276] width 265 height 7
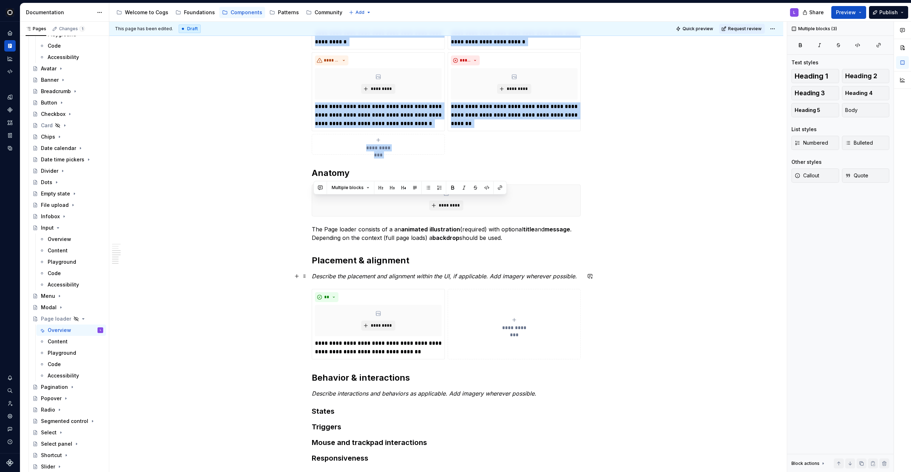
click at [356, 277] on em "Describe the placement and alignment within the UI, if applicable. Add imagery …" at bounding box center [444, 276] width 265 height 7
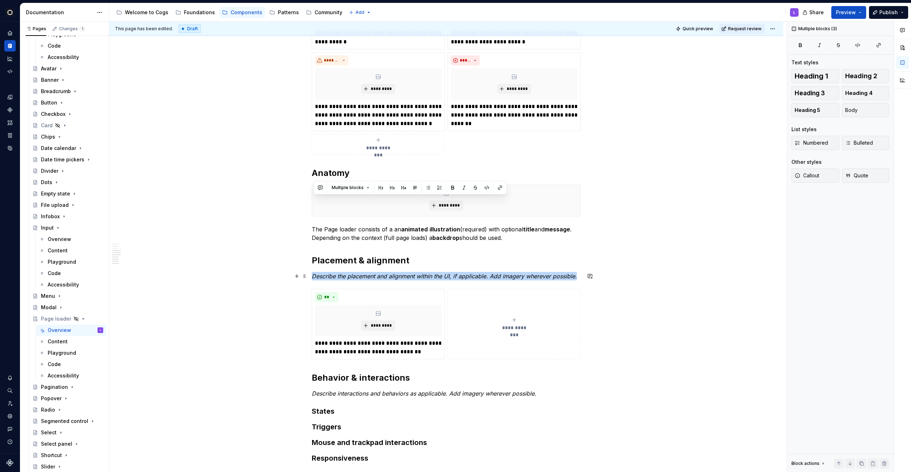
click at [356, 277] on em "Describe the placement and alignment within the UI, if applicable. Add imagery …" at bounding box center [444, 276] width 265 height 7
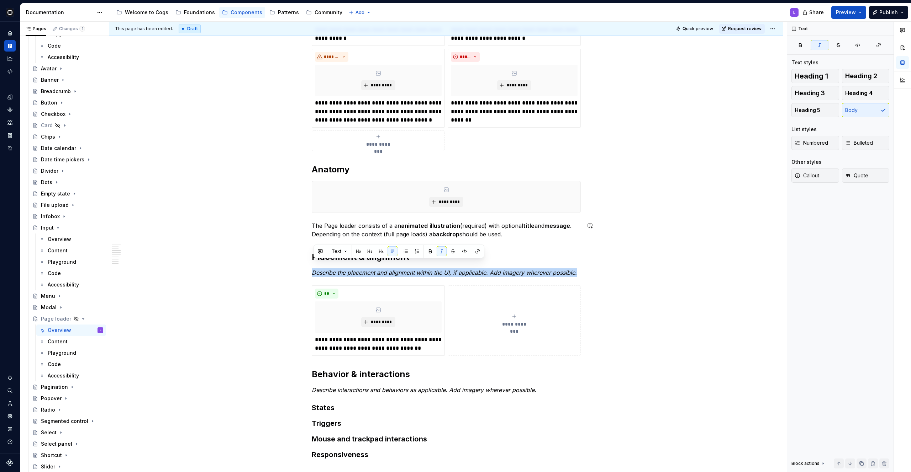
scroll to position [569, 0]
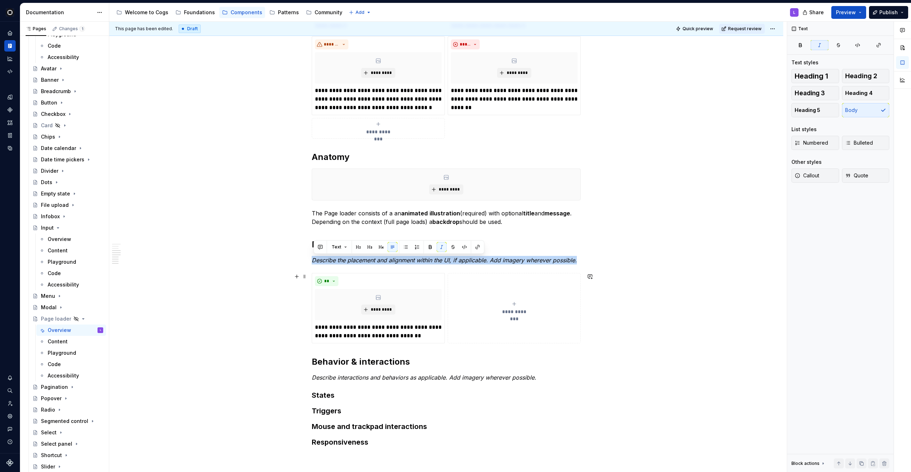
click at [524, 302] on div "**********" at bounding box center [514, 308] width 127 height 14
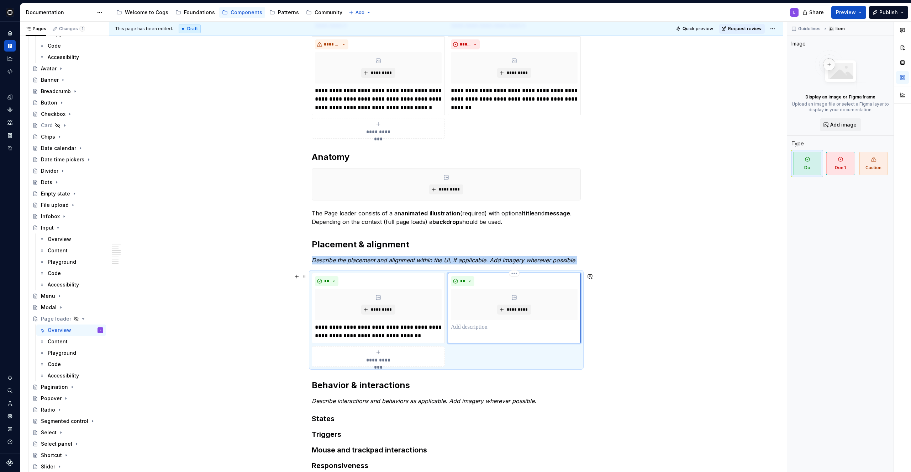
type textarea "*"
click at [466, 288] on div "** *********" at bounding box center [514, 303] width 127 height 55
click at [466, 284] on button "**" at bounding box center [462, 281] width 23 height 10
click at [470, 307] on div "Suggestions" at bounding box center [469, 307] width 6 height 6
click at [470, 325] on p at bounding box center [514, 327] width 127 height 9
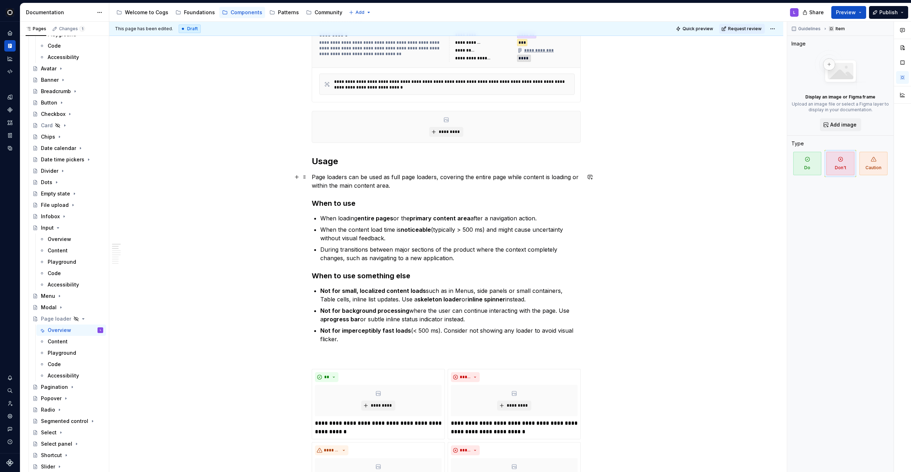
scroll to position [165, 0]
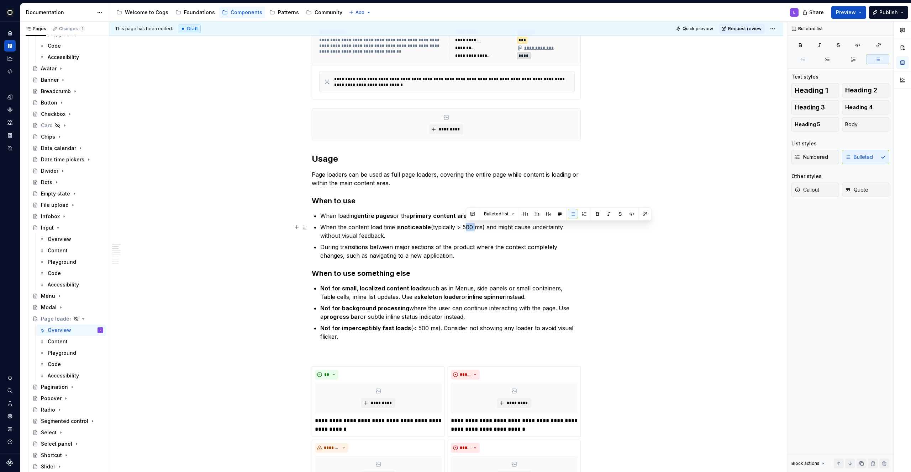
click at [469, 227] on p "When the content load time is noticeable (typically > 500 ms) and might cause u…" at bounding box center [450, 231] width 260 height 17
click at [484, 229] on p "When the content load time is noticeable (typically > 1000 ms) and might cause …" at bounding box center [450, 231] width 260 height 17
click at [433, 330] on p "Not for imperceptibly fast loads (< 500 ms). Consider not showing any loader to…" at bounding box center [450, 332] width 260 height 17
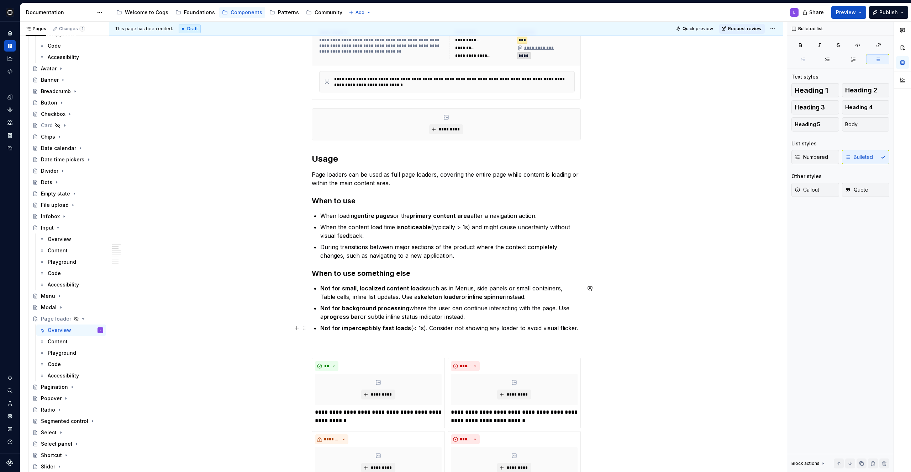
click at [572, 327] on p "Not for imperceptibly fast loads (< 1s). Consider not showing any loader to avo…" at bounding box center [450, 328] width 260 height 9
click at [579, 327] on p "Not for imperceptibly fast loads (< 1s). Consider not showing any loader to avo…" at bounding box center [450, 328] width 260 height 9
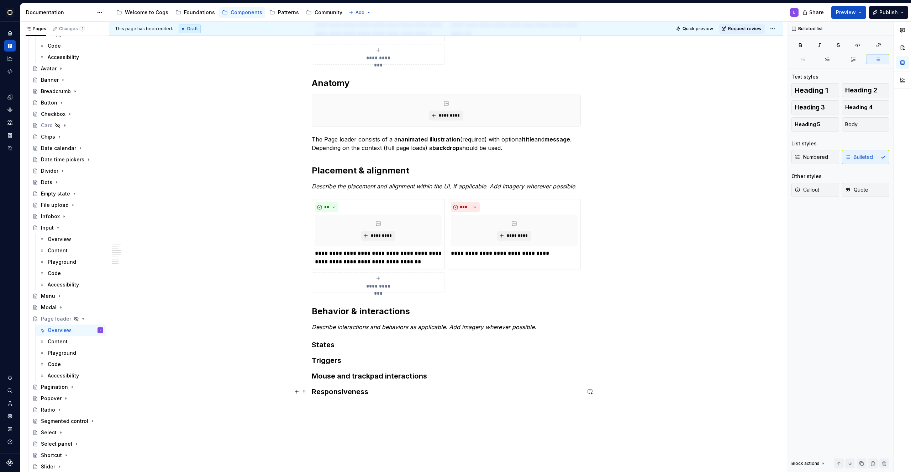
scroll to position [720, 0]
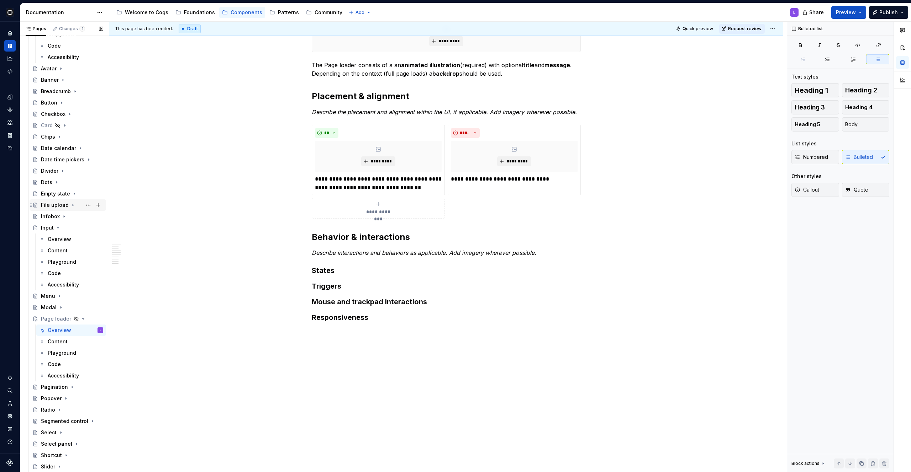
click at [52, 203] on div "File upload" at bounding box center [55, 205] width 28 height 7
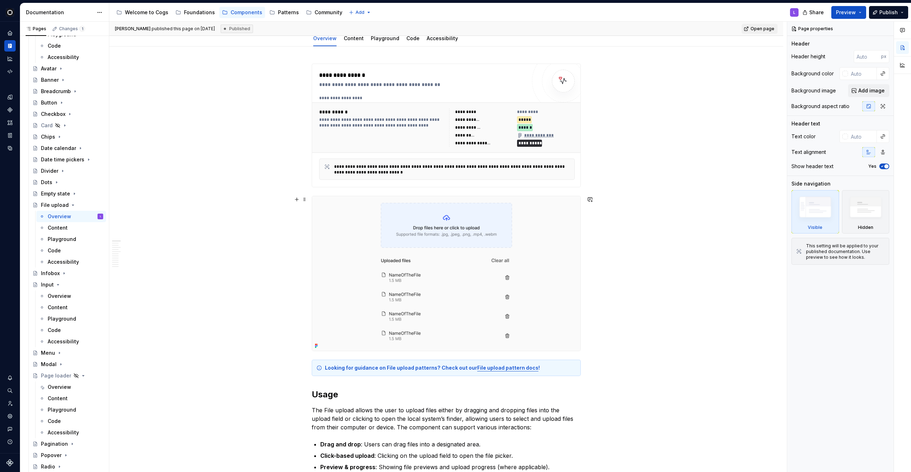
scroll to position [112, 0]
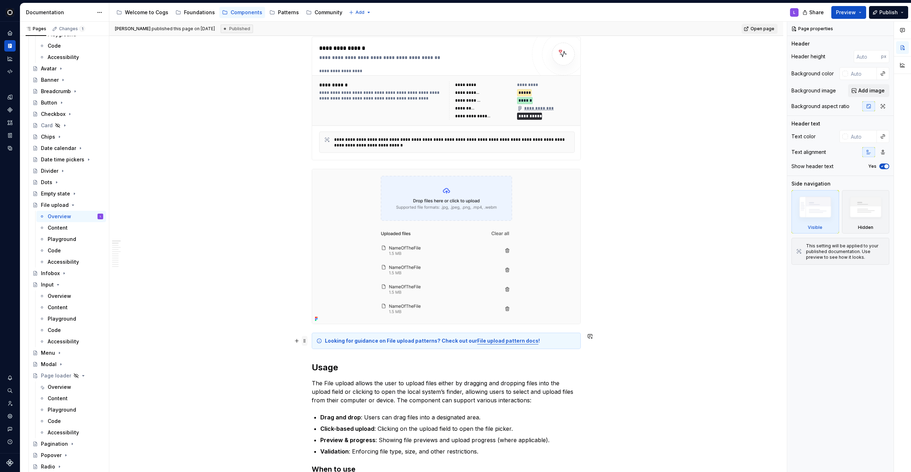
click at [304, 341] on span at bounding box center [305, 341] width 6 height 10
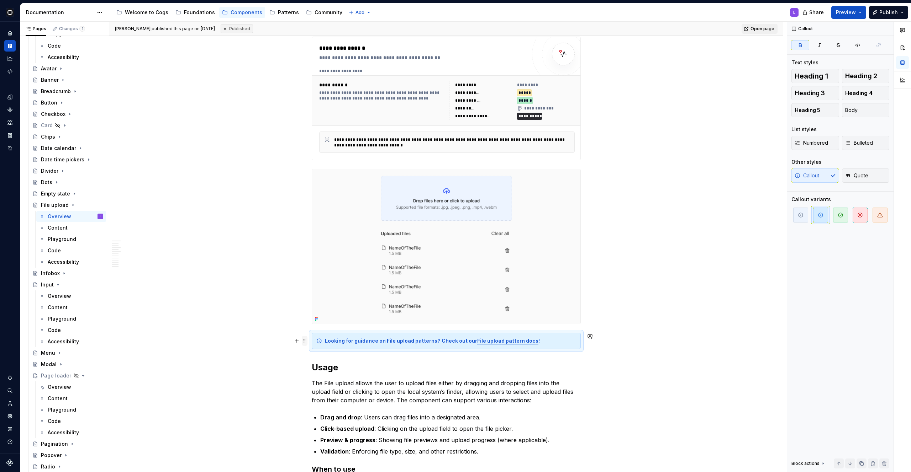
click at [305, 339] on span at bounding box center [305, 341] width 6 height 10
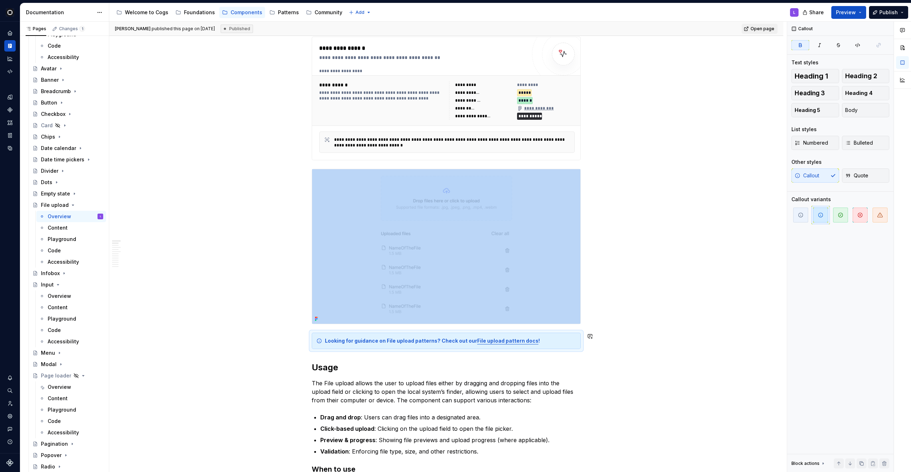
copy div
click at [60, 195] on div "Empty state" at bounding box center [55, 193] width 29 height 7
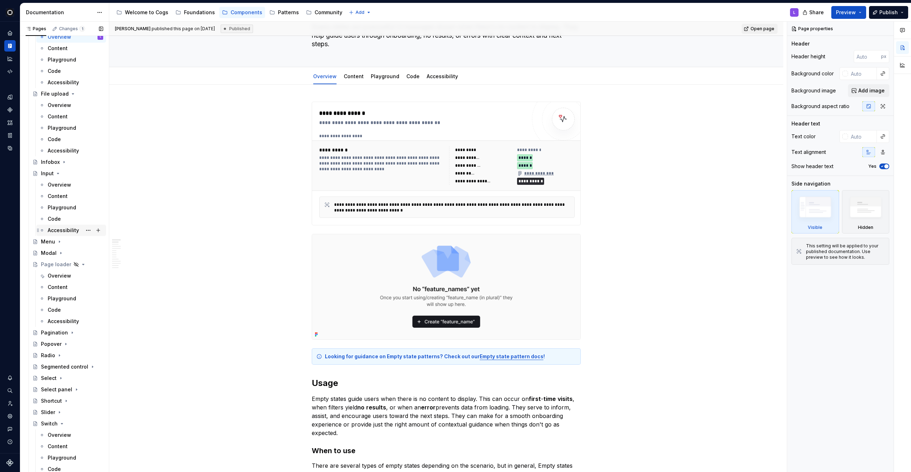
scroll to position [429, 0]
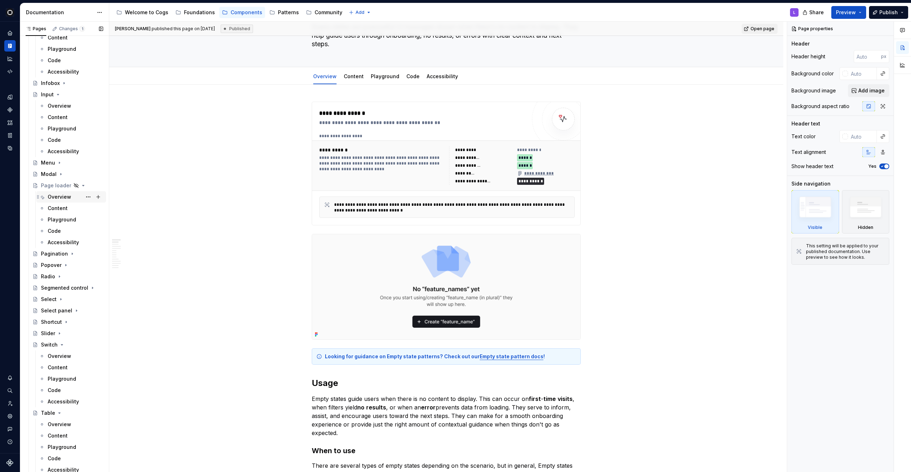
click at [57, 197] on div "Overview" at bounding box center [59, 197] width 23 height 7
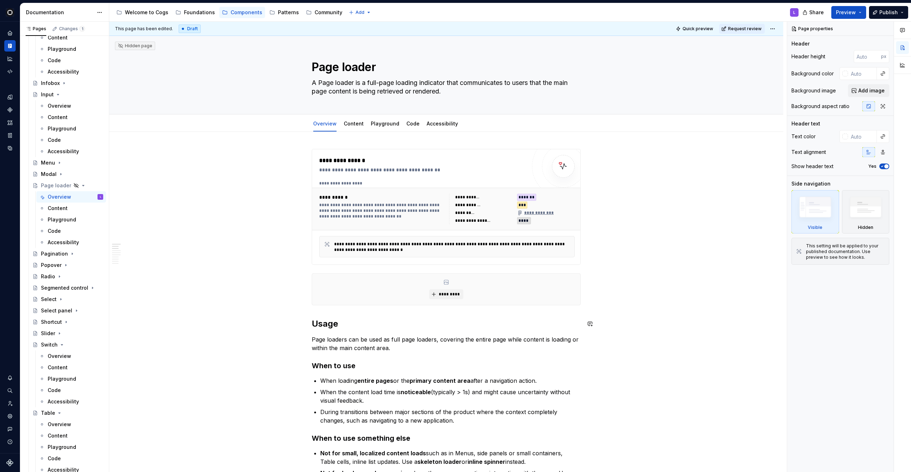
type textarea "*"
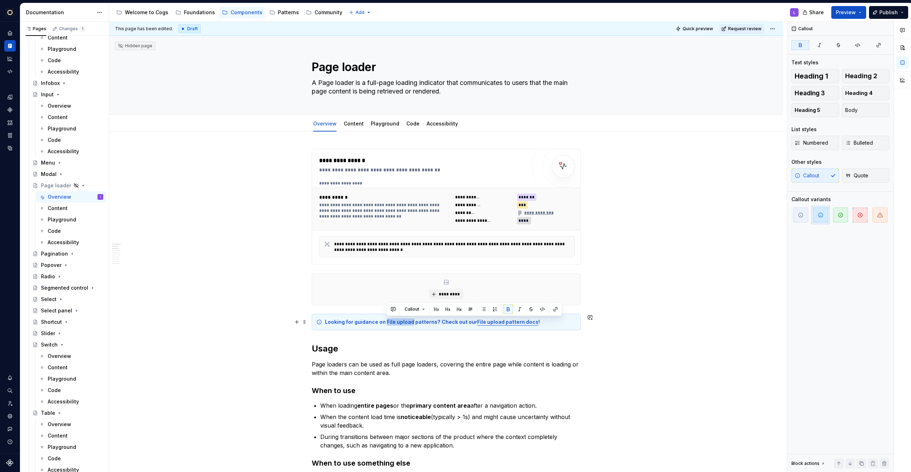
drag, startPoint x: 386, startPoint y: 323, endPoint x: 413, endPoint y: 323, distance: 26.7
click at [413, 323] on strong "Looking for guidance on File upload patterns? Check out our" at bounding box center [401, 322] width 152 height 6
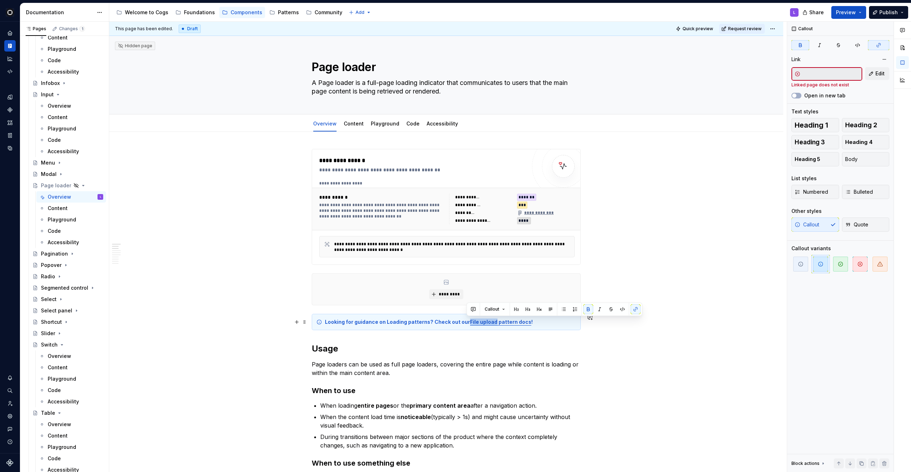
drag, startPoint x: 493, startPoint y: 324, endPoint x: 466, endPoint y: 325, distance: 26.7
click at [470, 325] on strong "File upload pattern docs" at bounding box center [500, 322] width 61 height 6
click at [516, 322] on strong "Loading pattern docs" at bounding box center [497, 322] width 54 height 6
drag, startPoint x: 517, startPoint y: 322, endPoint x: 467, endPoint y: 324, distance: 50.2
click at [467, 324] on div "Looking for guidance on Loading patterns? Check out our Loading pattern docs !" at bounding box center [450, 322] width 251 height 7
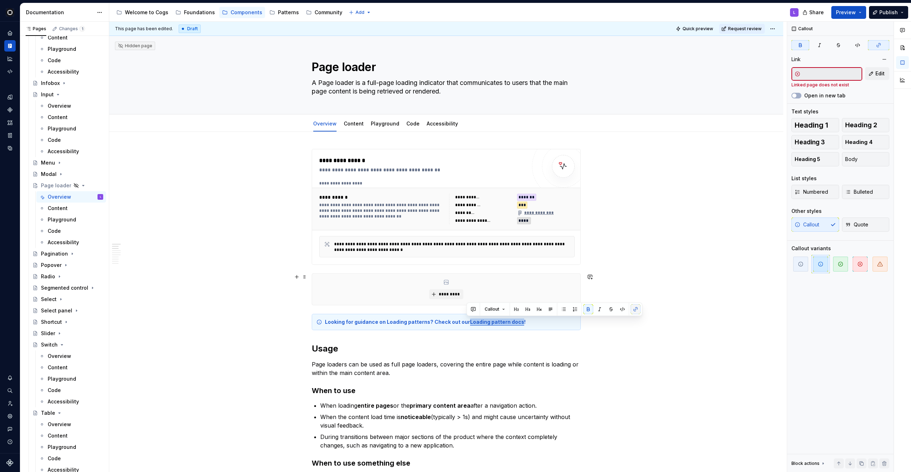
click at [637, 307] on button "button" at bounding box center [635, 310] width 10 height 10
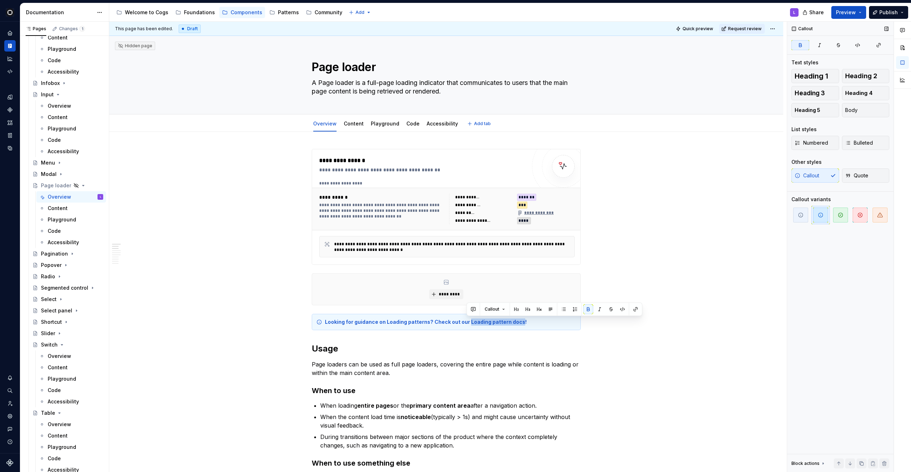
type textarea "*"
click at [883, 44] on button "button" at bounding box center [878, 45] width 21 height 10
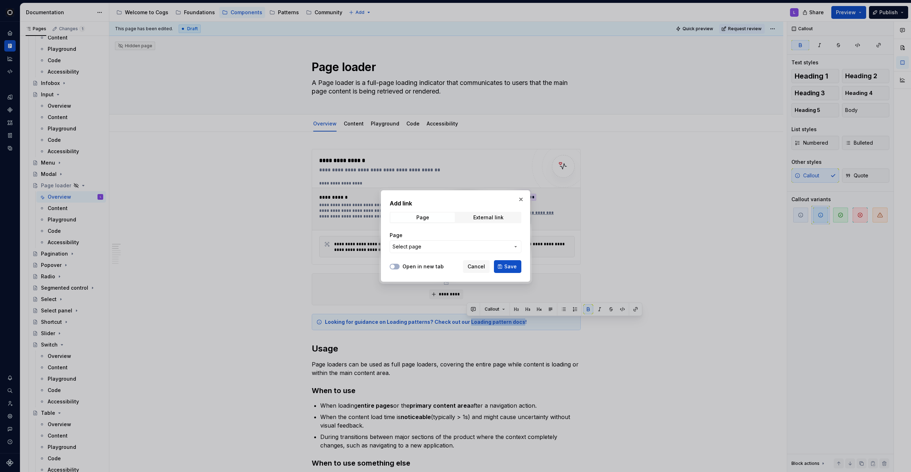
click at [468, 249] on span "Select page" at bounding box center [450, 246] width 117 height 7
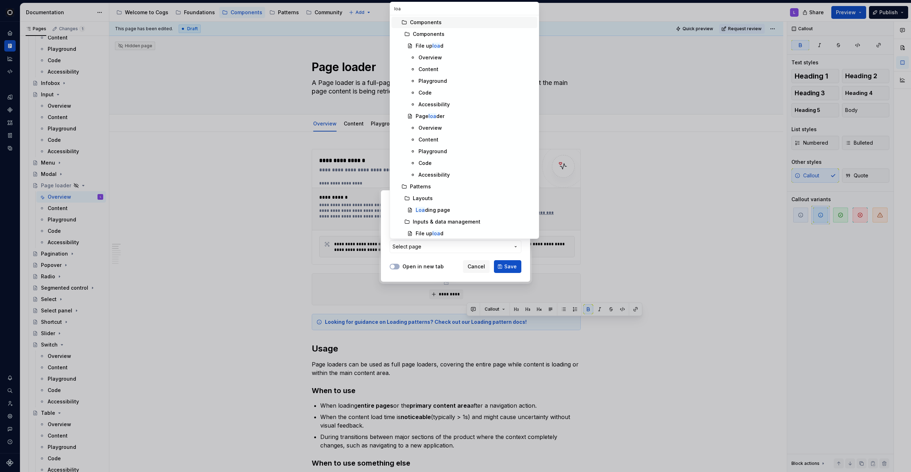
type input "load"
click at [478, 270] on div "Add link Page External link Page Select page Open in new tab Cancel Save" at bounding box center [455, 236] width 911 height 472
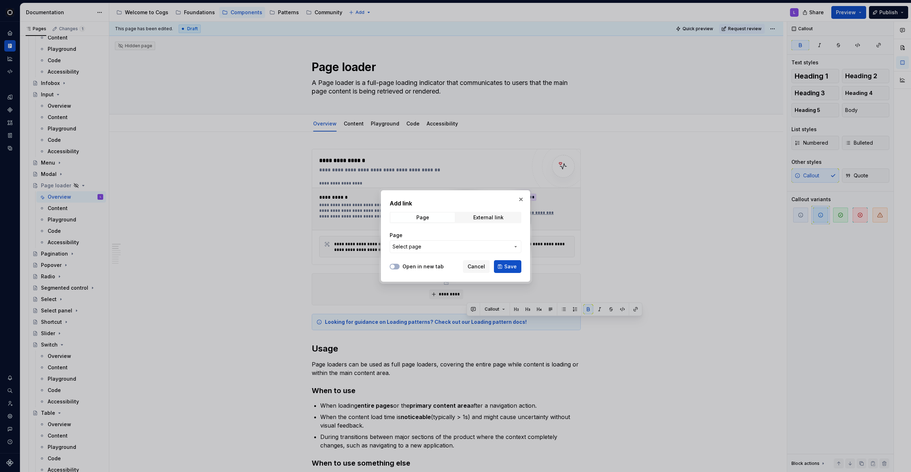
click at [478, 270] on button "Cancel" at bounding box center [476, 266] width 27 height 13
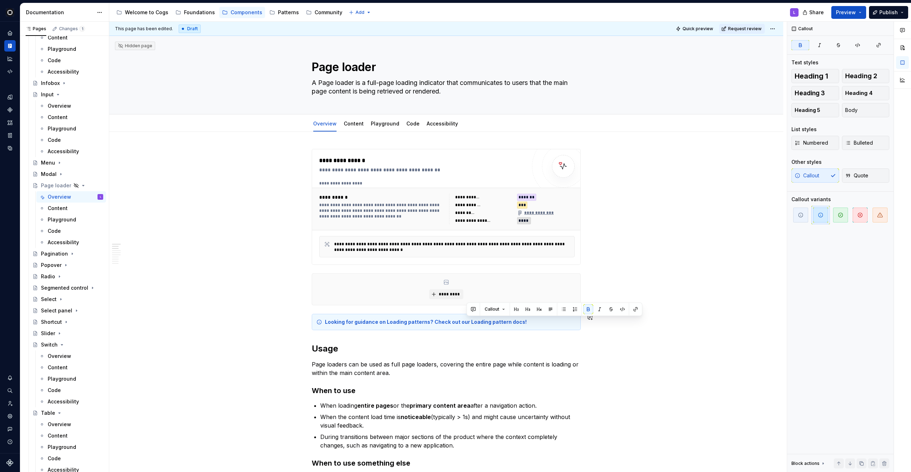
drag, startPoint x: 466, startPoint y: 323, endPoint x: 518, endPoint y: 322, distance: 52.3
click at [518, 322] on strong "Looking for guidance on Loading patterns? Check out our Loading pattern docs!" at bounding box center [426, 322] width 202 height 6
click at [900, 28] on icon "button" at bounding box center [902, 30] width 6 height 6
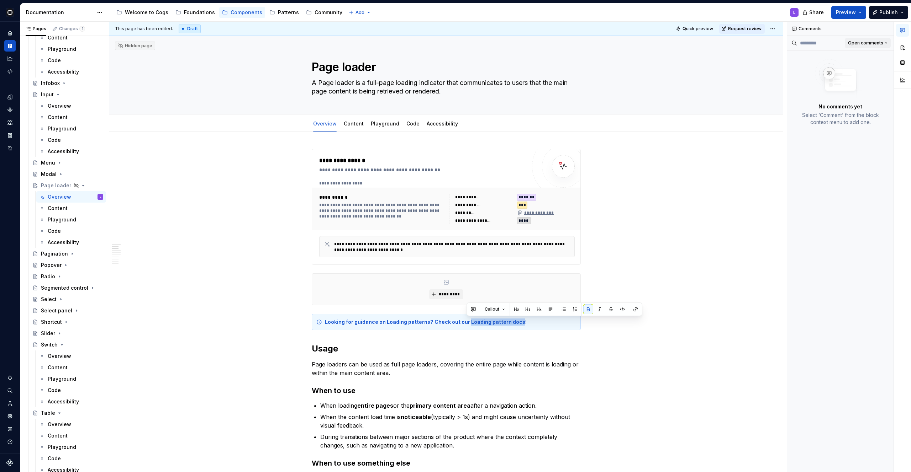
type textarea "*"
click at [474, 312] on button "button" at bounding box center [473, 310] width 10 height 10
click at [574, 330] on icon "Send" at bounding box center [574, 333] width 7 height 7
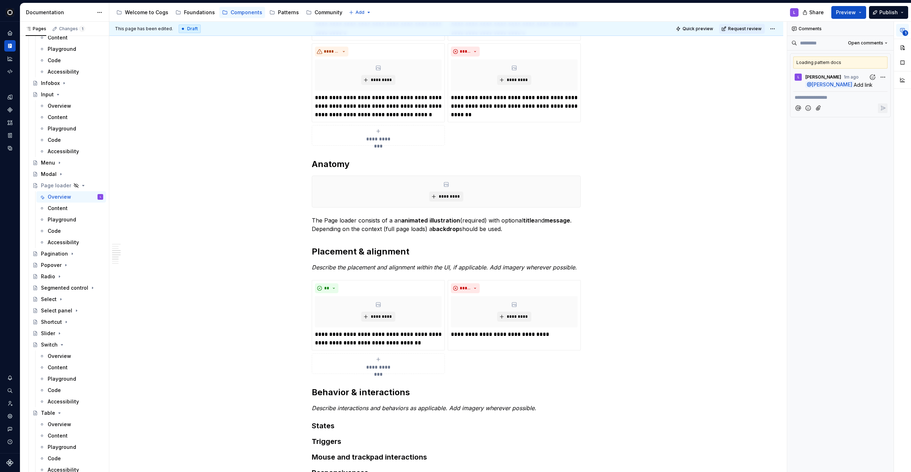
scroll to position [590, 0]
click at [420, 265] on em "Describe the placement and alignment within the UI, if applicable. Add imagery …" at bounding box center [444, 267] width 265 height 7
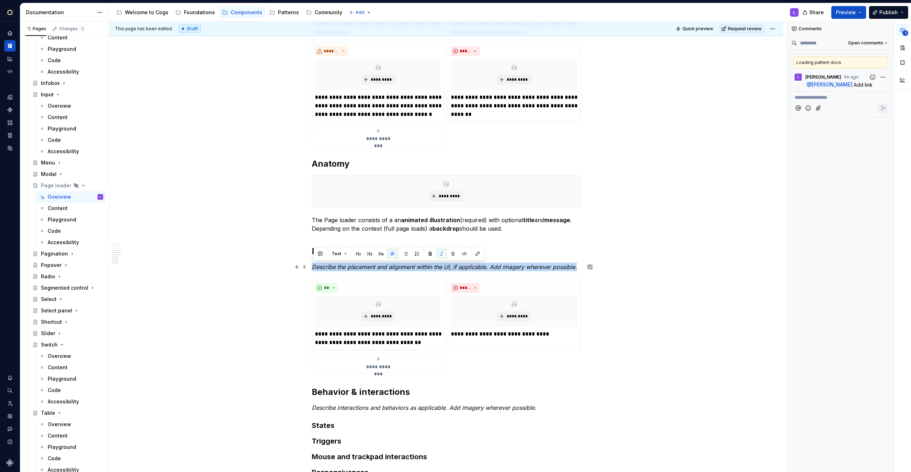
click at [420, 265] on em "Describe the placement and alignment within the UI, if applicable. Add imagery …" at bounding box center [444, 267] width 265 height 7
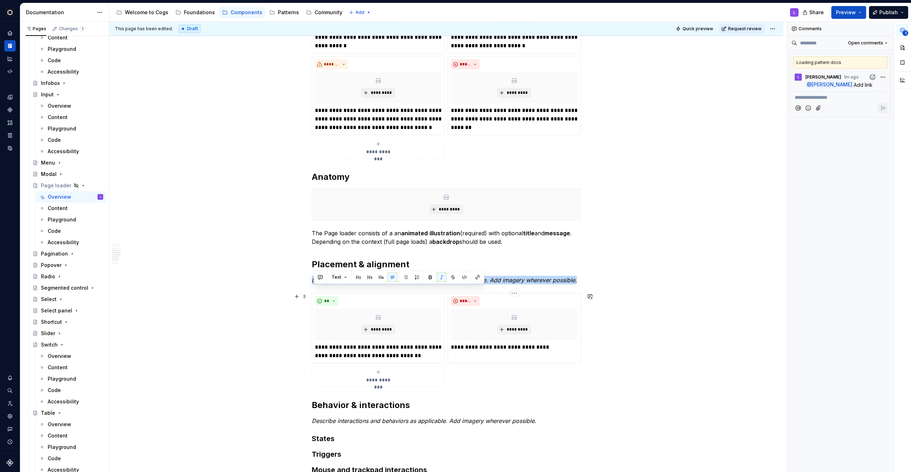
scroll to position [583, 0]
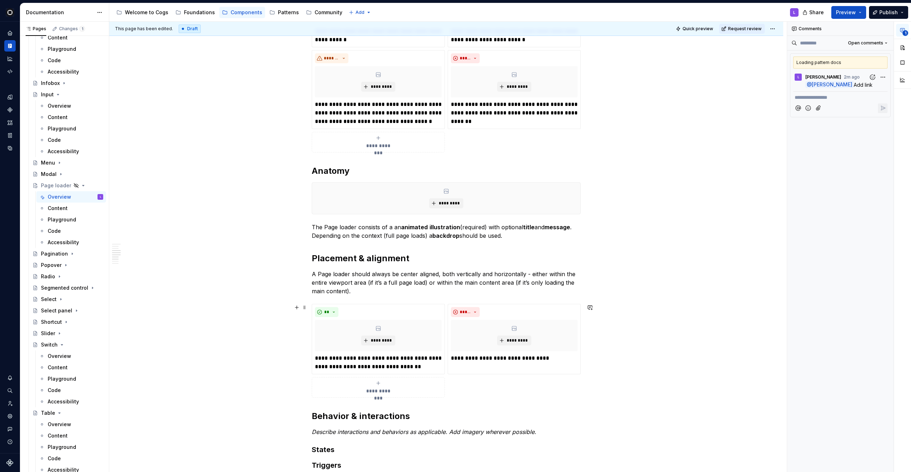
click at [369, 387] on div "**********" at bounding box center [378, 388] width 127 height 14
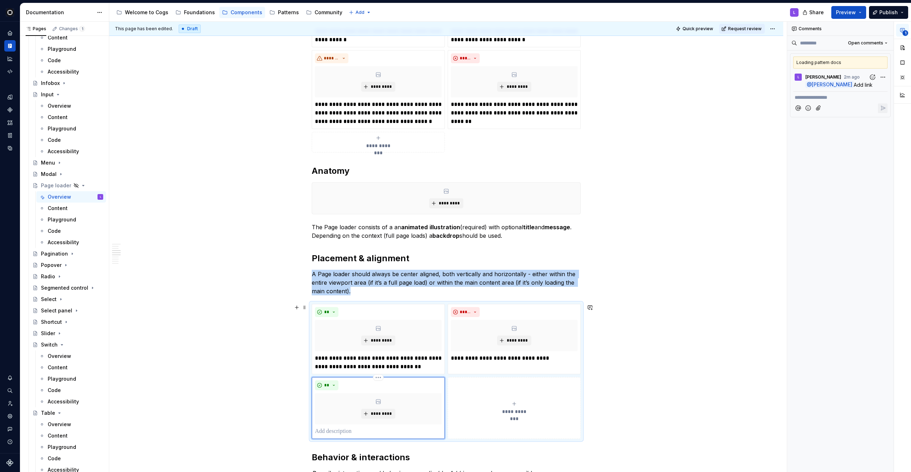
type textarea "*"
click at [337, 391] on div "** *********" at bounding box center [378, 408] width 127 height 55
click at [334, 386] on button "**" at bounding box center [326, 386] width 23 height 10
click at [340, 408] on div "Don't" at bounding box center [344, 410] width 13 height 7
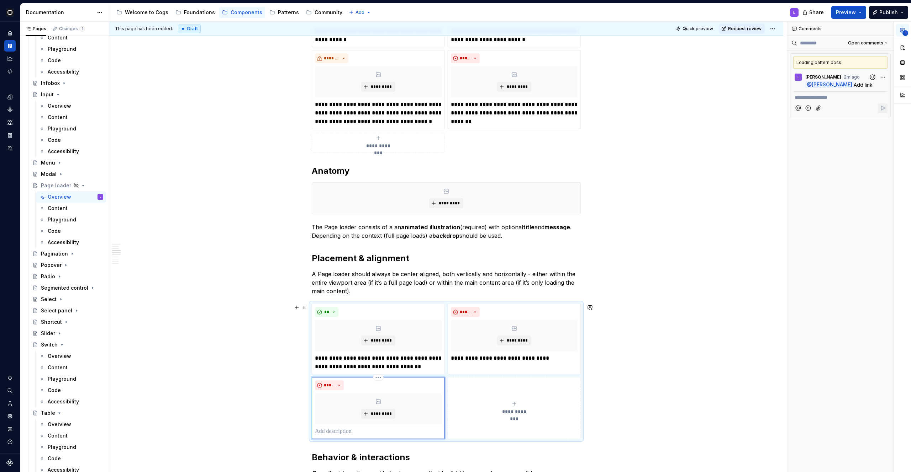
click at [345, 429] on p at bounding box center [378, 432] width 127 height 9
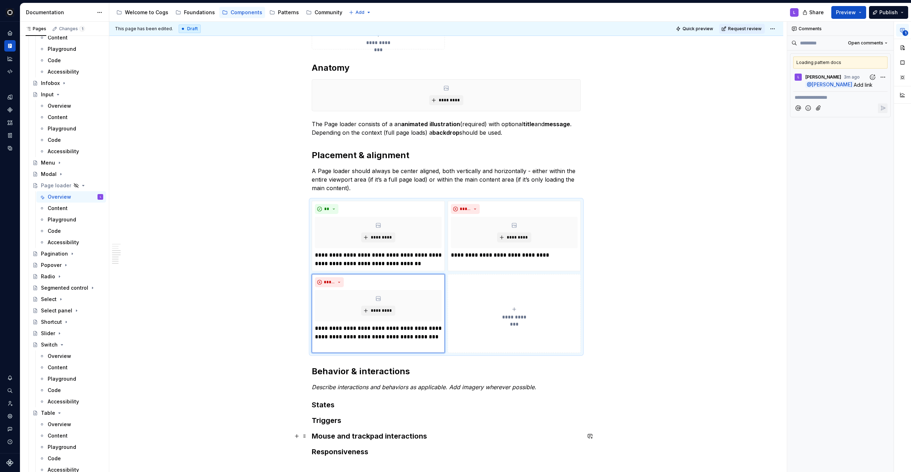
scroll to position [700, 0]
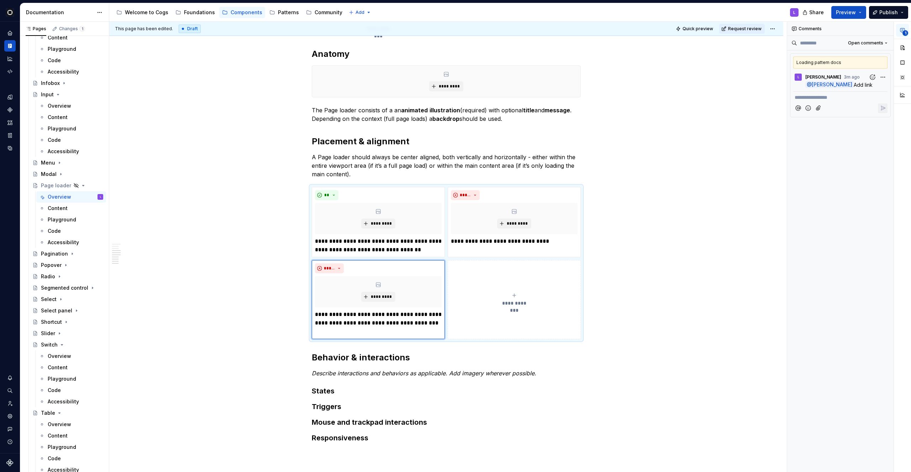
click at [420, 372] on em "Describe interactions and behaviors as applicable. Add imagery wherever possibl…" at bounding box center [424, 373] width 224 height 7
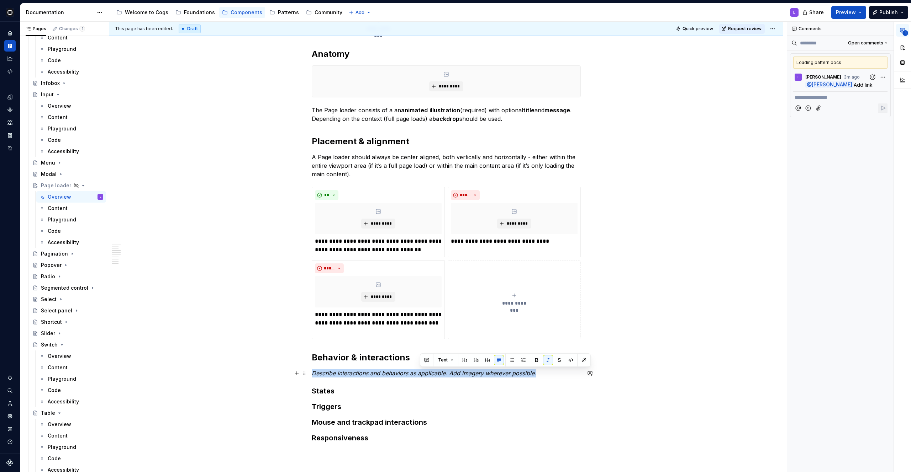
click at [420, 372] on em "Describe interactions and behaviors as applicable. Add imagery wherever possibl…" at bounding box center [424, 373] width 224 height 7
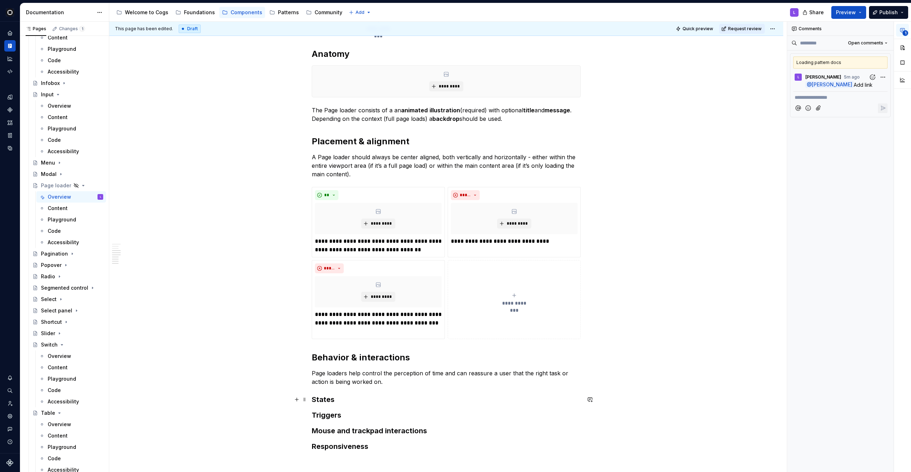
click at [422, 381] on p "Page loaders help control the perception of time and can reassure a user that t…" at bounding box center [446, 377] width 269 height 17
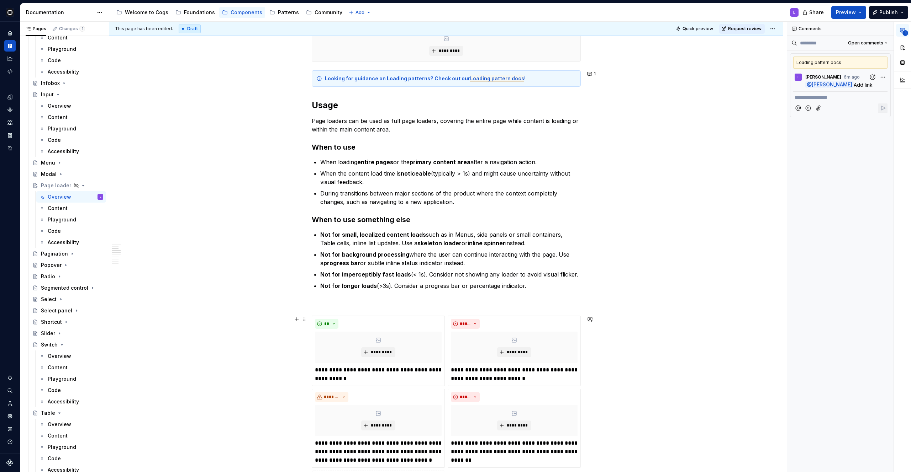
scroll to position [185, 0]
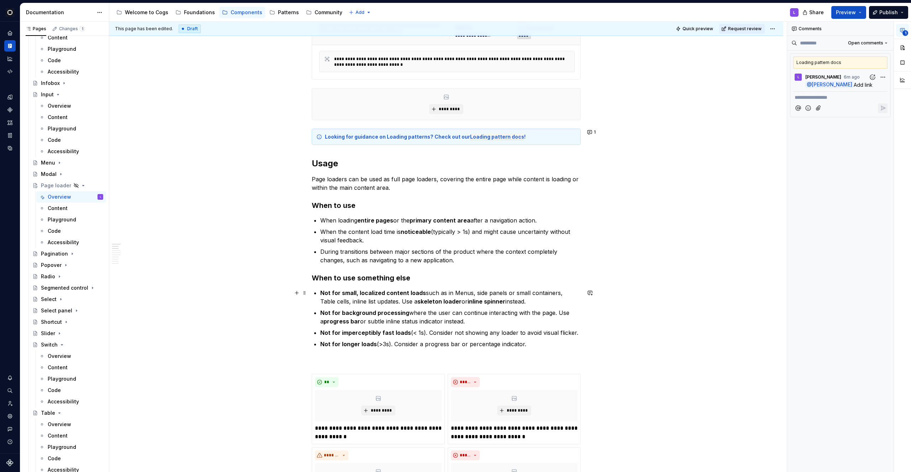
click at [475, 292] on p "Not for small, localized content loads such as in Menus, side panels or small c…" at bounding box center [450, 297] width 260 height 17
click at [478, 292] on p "Not for small, localized content loads such as in Menus, cards, side panels or …" at bounding box center [450, 297] width 260 height 17
drag, startPoint x: 495, startPoint y: 295, endPoint x: 578, endPoint y: 292, distance: 83.6
click at [578, 292] on p "Not for small, localized content loads such as in Menus, Cards, side panels or …" at bounding box center [450, 297] width 260 height 17
click at [336, 301] on p "Not for small, localized content loads such as in Menus, Cards (or any small co…" at bounding box center [450, 297] width 260 height 17
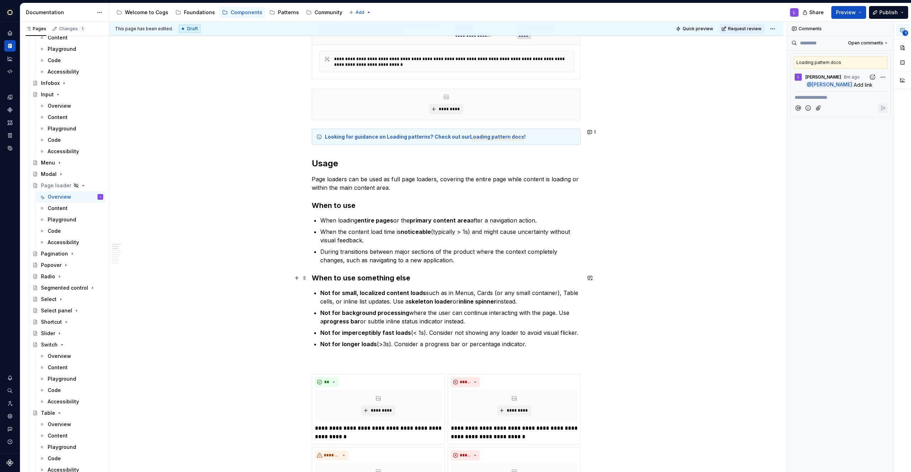
click at [517, 282] on h3 "When to use something else" at bounding box center [446, 278] width 269 height 10
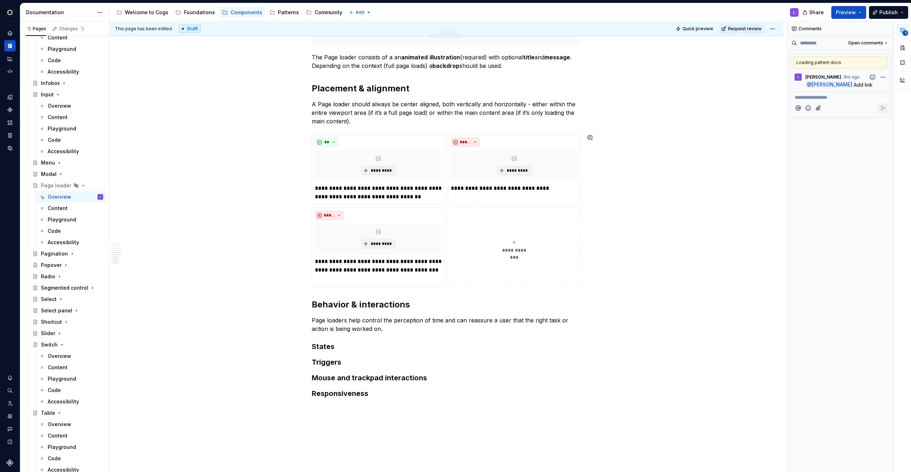
scroll to position [767, 0]
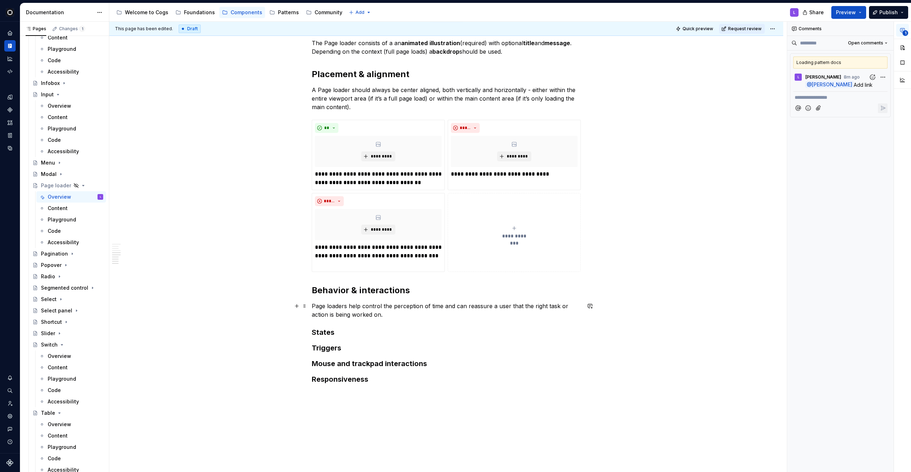
click at [469, 317] on p "Page loaders help control the perception of time and can reassure a user that t…" at bounding box center [446, 310] width 269 height 17
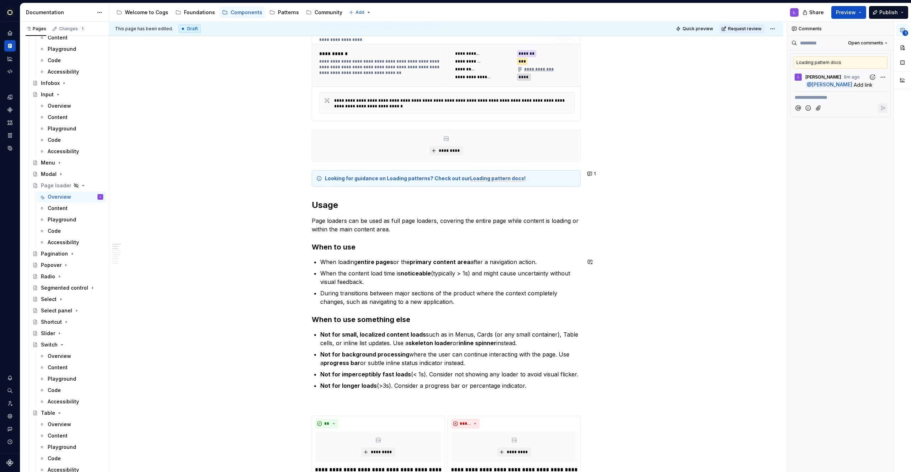
scroll to position [128, 0]
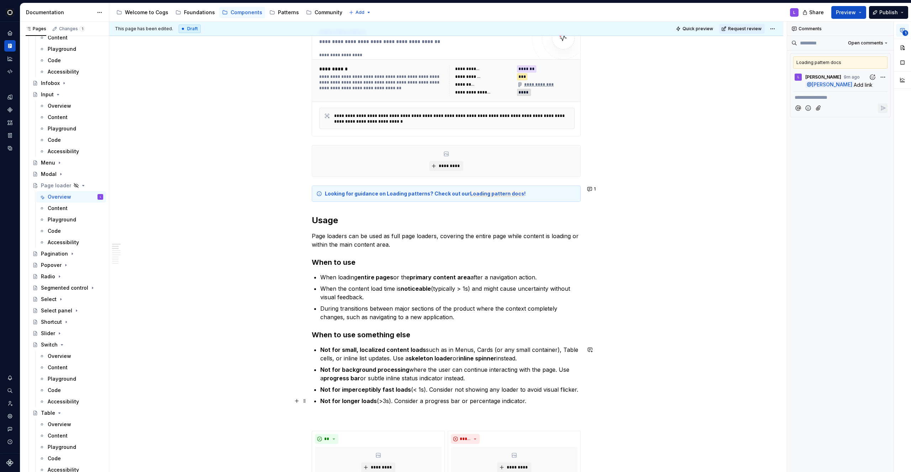
click at [388, 401] on p "Not for longer loads (>3s). Consider a progress bar or percentage indicator." at bounding box center [450, 401] width 260 height 9
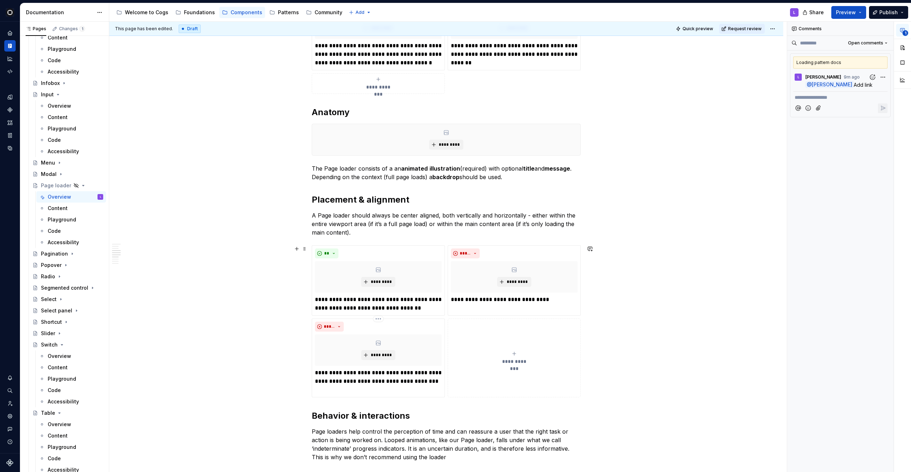
scroll to position [846, 0]
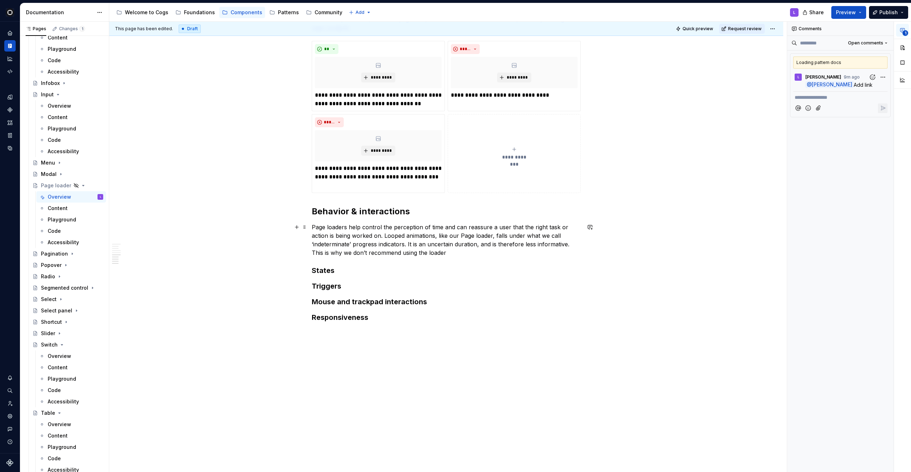
click at [446, 252] on p "Page loaders help control the perception of time and can reassure a user that t…" at bounding box center [446, 240] width 269 height 34
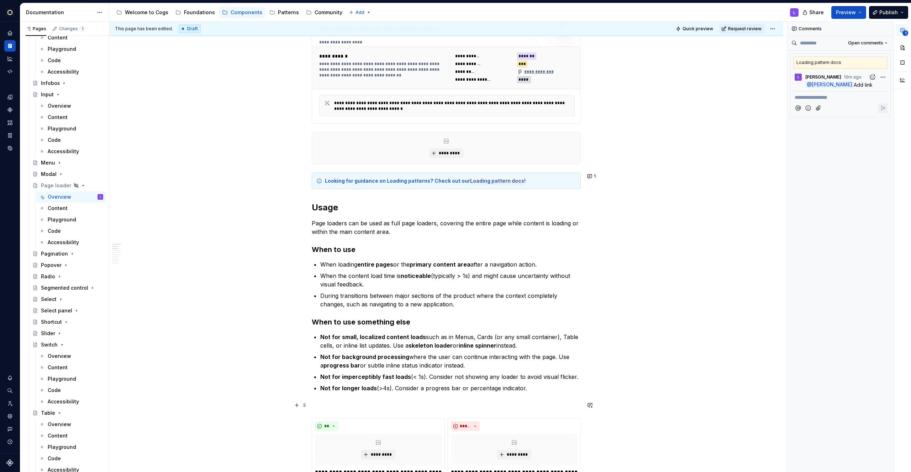
scroll to position [151, 0]
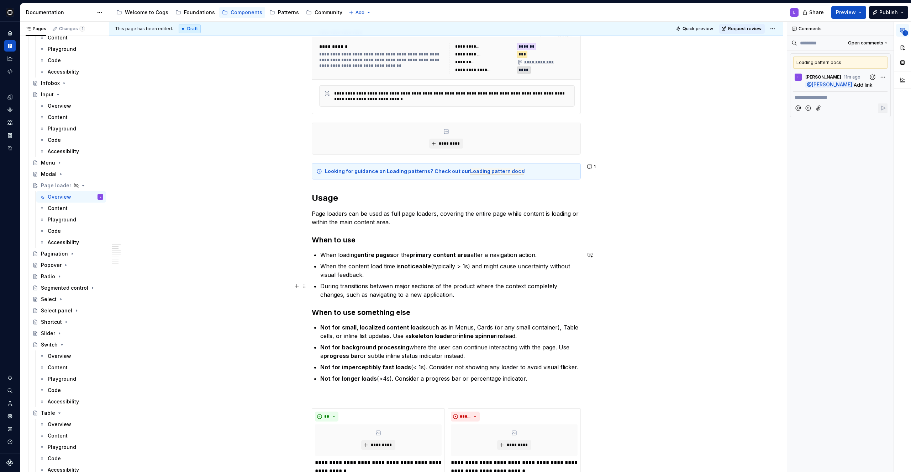
click at [453, 297] on p "During transitions between major sections of the product where the context comp…" at bounding box center [450, 290] width 260 height 17
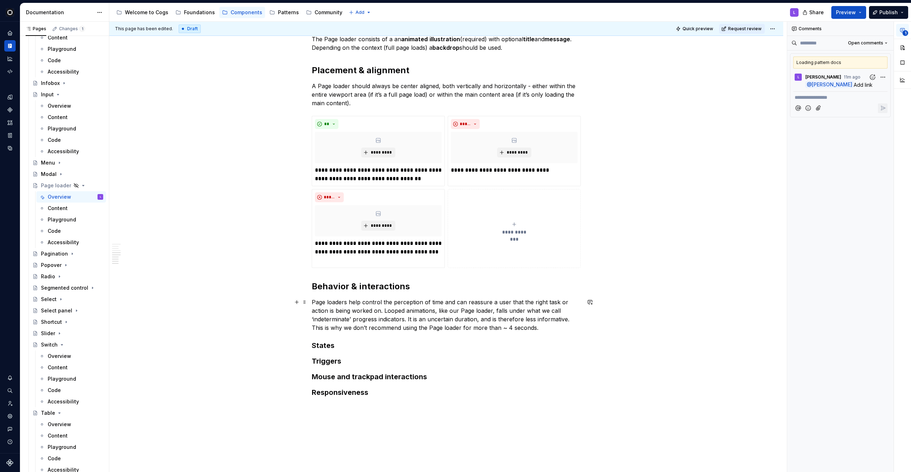
scroll to position [773, 0]
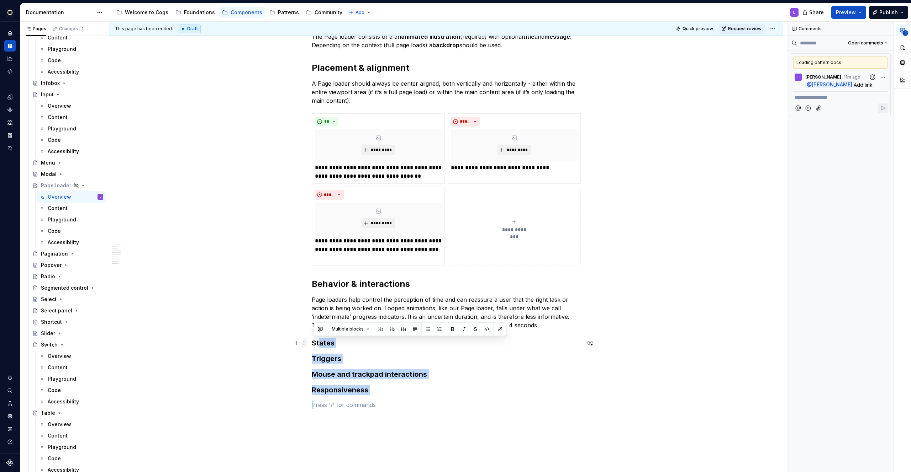
drag, startPoint x: 333, startPoint y: 403, endPoint x: 307, endPoint y: 341, distance: 66.9
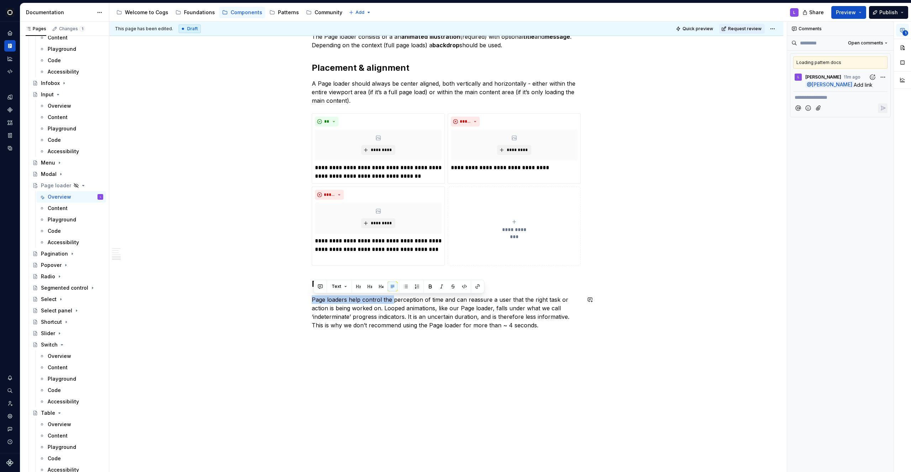
drag, startPoint x: 394, startPoint y: 300, endPoint x: 447, endPoint y: 293, distance: 53.5
drag, startPoint x: 443, startPoint y: 301, endPoint x: 364, endPoint y: 302, distance: 79.3
click at [364, 302] on p "Page loaders help control the perception of time and can reassure a user that t…" at bounding box center [446, 313] width 269 height 34
click at [404, 309] on p "Page loaders help control the perception of time and can reassure a user that t…" at bounding box center [446, 313] width 269 height 34
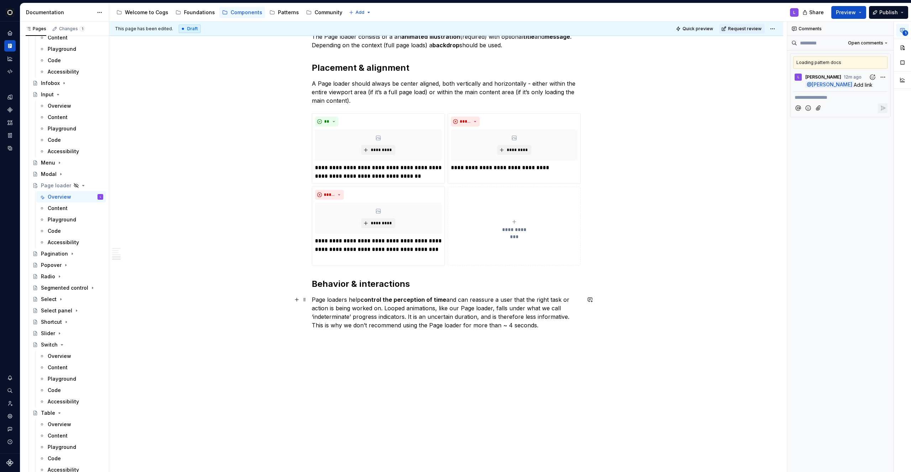
type textarea "*"
drag, startPoint x: 538, startPoint y: 326, endPoint x: 564, endPoint y: 323, distance: 26.5
click at [565, 323] on p "Page loaders help control the perception of time and can reassure a user that t…" at bounding box center [446, 313] width 269 height 34
click at [564, 323] on p "Page loaders help control the perception of time and can reassure a user that t…" at bounding box center [446, 313] width 269 height 34
click at [591, 300] on button "button" at bounding box center [590, 300] width 10 height 10
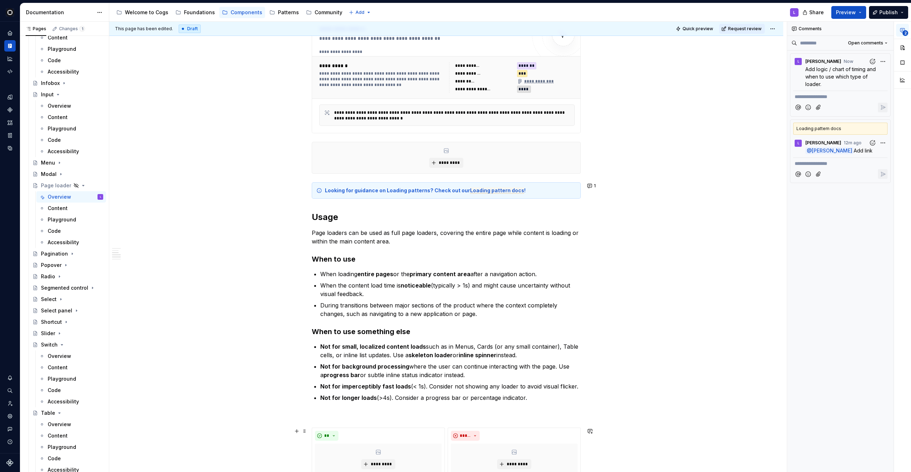
scroll to position [0, 0]
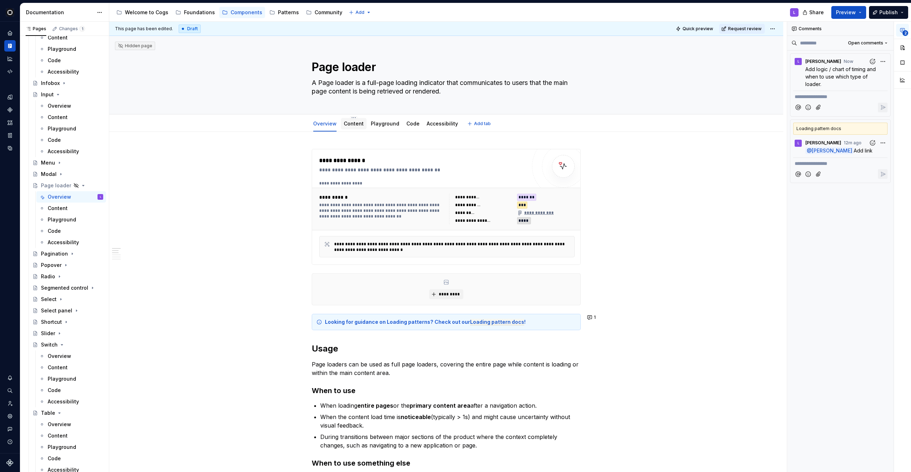
click at [349, 125] on link "Content" at bounding box center [354, 124] width 20 height 6
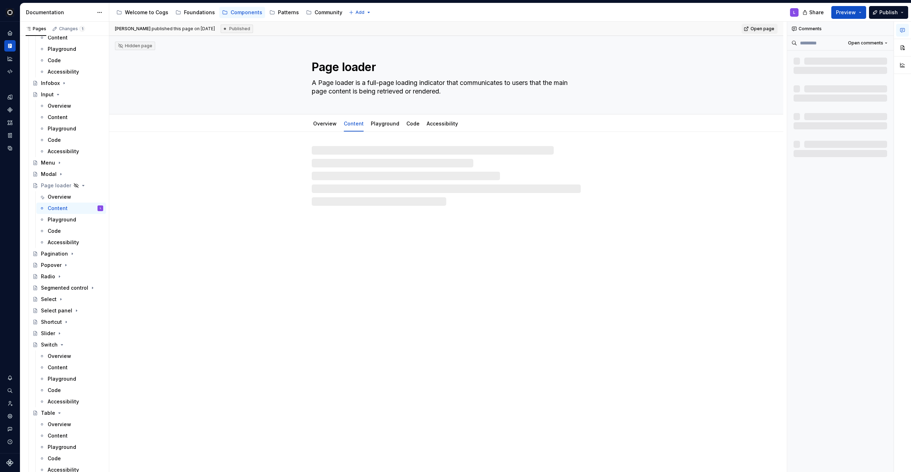
type textarea "*"
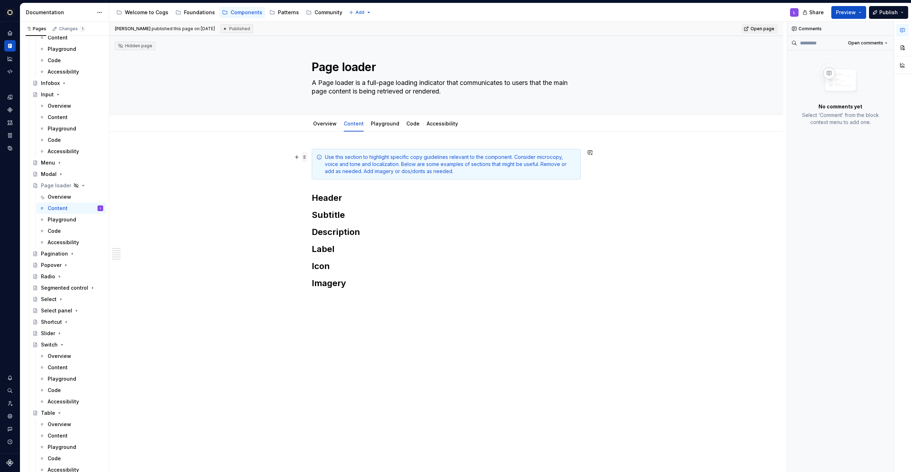
click at [304, 155] on span at bounding box center [305, 157] width 6 height 10
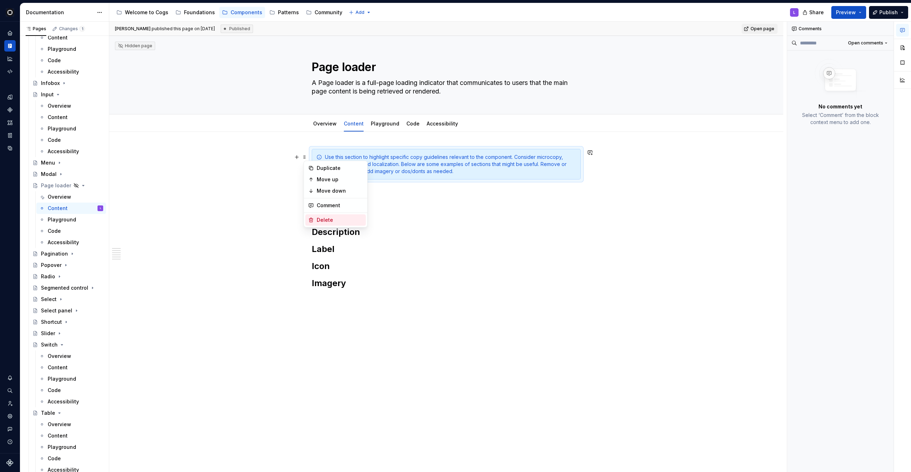
click at [330, 219] on div "Delete" at bounding box center [340, 220] width 46 height 7
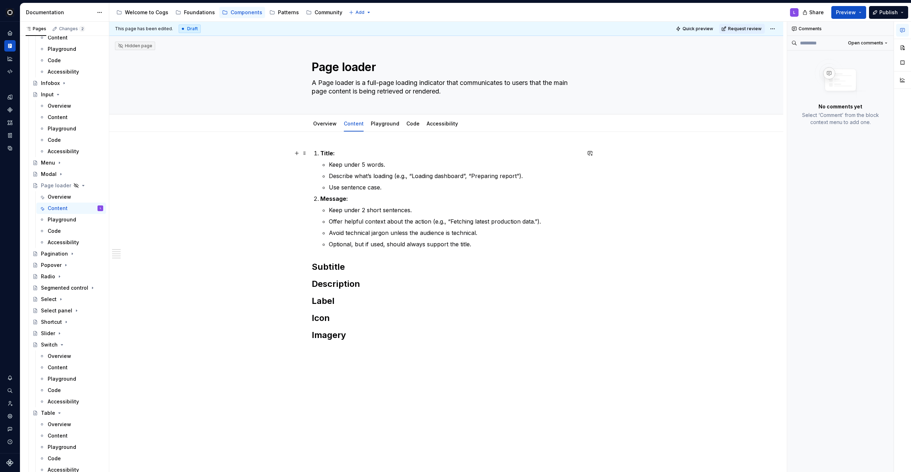
click at [322, 153] on strong "Title:" at bounding box center [327, 153] width 15 height 7
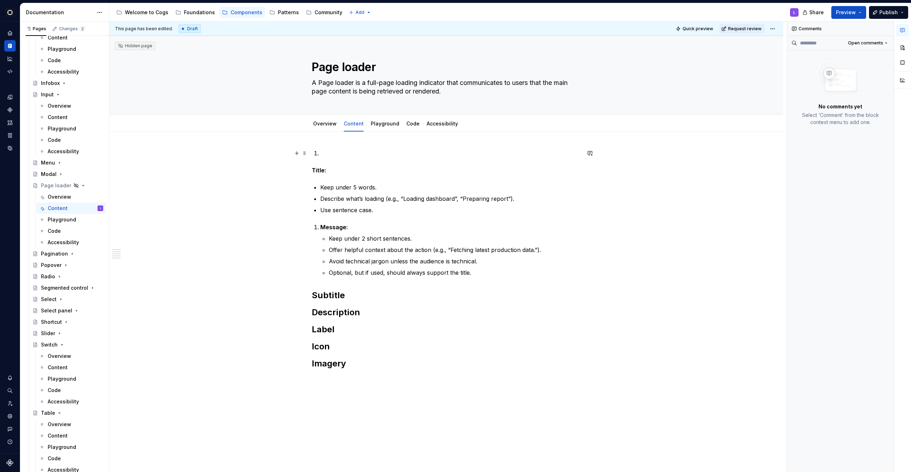
click at [320, 154] on li at bounding box center [450, 153] width 260 height 9
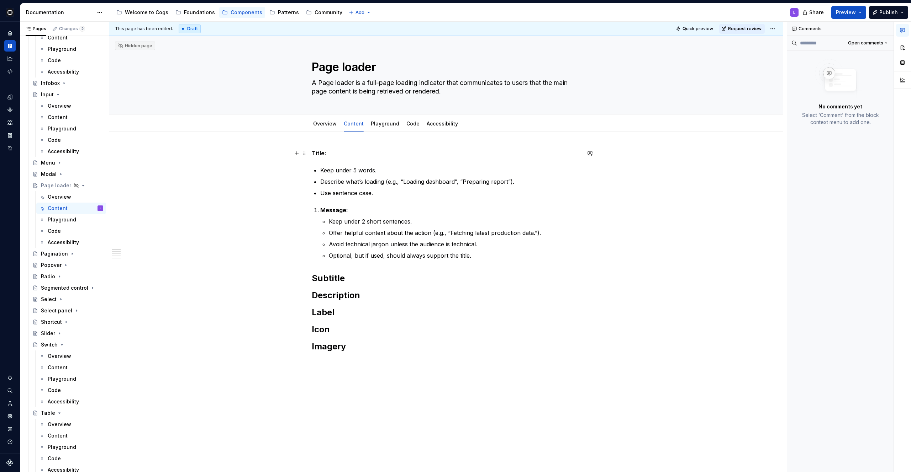
click at [325, 152] on strong "Title:" at bounding box center [319, 153] width 15 height 7
click at [330, 152] on p "Titl:" at bounding box center [446, 153] width 269 height 9
click at [324, 210] on strong "Message:" at bounding box center [334, 210] width 28 height 7
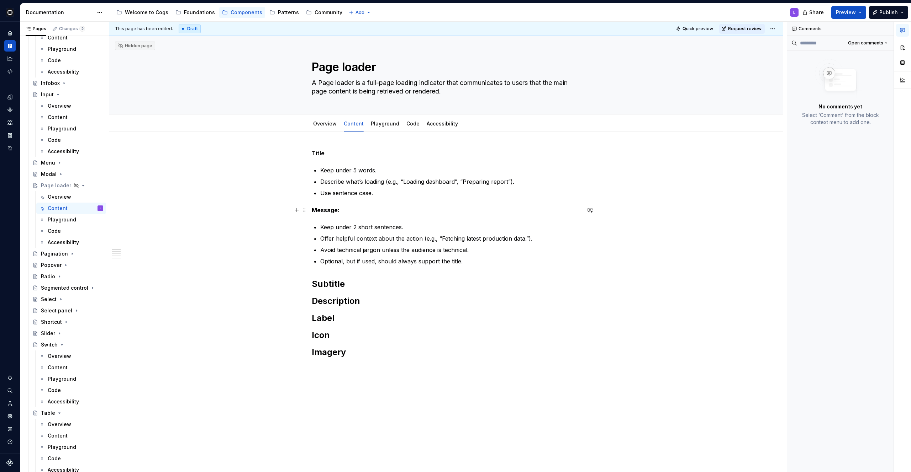
click at [338, 207] on strong "Message:" at bounding box center [326, 210] width 28 height 7
click at [339, 208] on strong "Message:" at bounding box center [326, 210] width 28 height 7
click at [316, 155] on strong "Title" at bounding box center [318, 153] width 13 height 7
click at [357, 137] on button "button" at bounding box center [358, 140] width 10 height 10
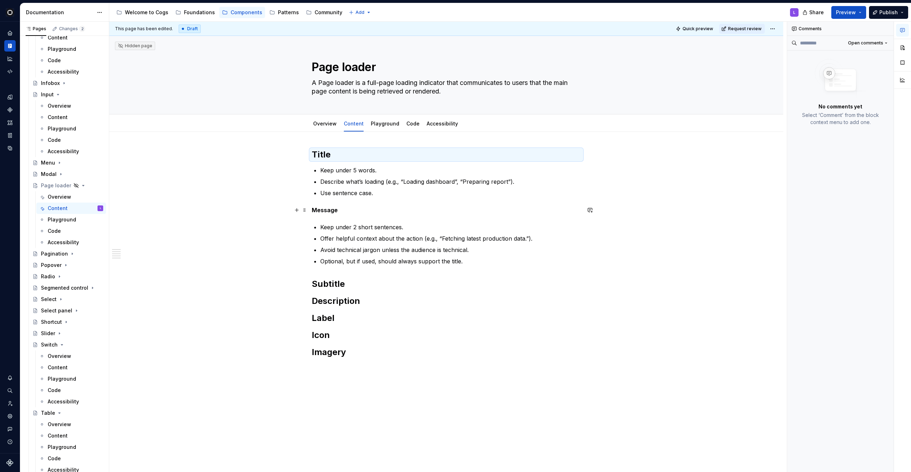
click at [329, 211] on strong "Message" at bounding box center [325, 210] width 26 height 7
click at [359, 198] on button "button" at bounding box center [358, 197] width 10 height 10
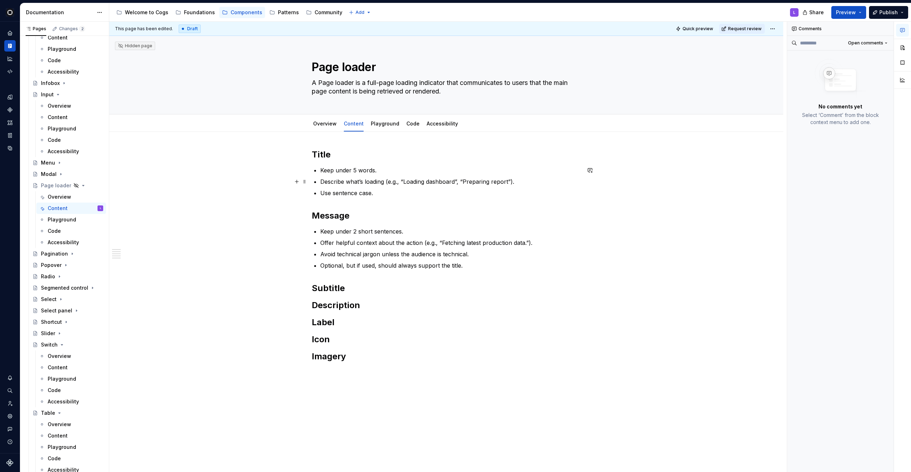
click at [353, 180] on p "Describe what’s loading (e.g., “Loading dashboard”, “Preparing report”)." at bounding box center [450, 182] width 260 height 9
click at [378, 170] on p "Keep under 5 words." at bounding box center [450, 170] width 260 height 9
drag, startPoint x: 403, startPoint y: 183, endPoint x: 461, endPoint y: 181, distance: 57.6
click at [461, 181] on p "Describe what’s loading (e.g., “Loading dashboard”, “Preparing report”)." at bounding box center [450, 182] width 260 height 9
click at [376, 194] on p "Use sentence case." at bounding box center [450, 193] width 260 height 9
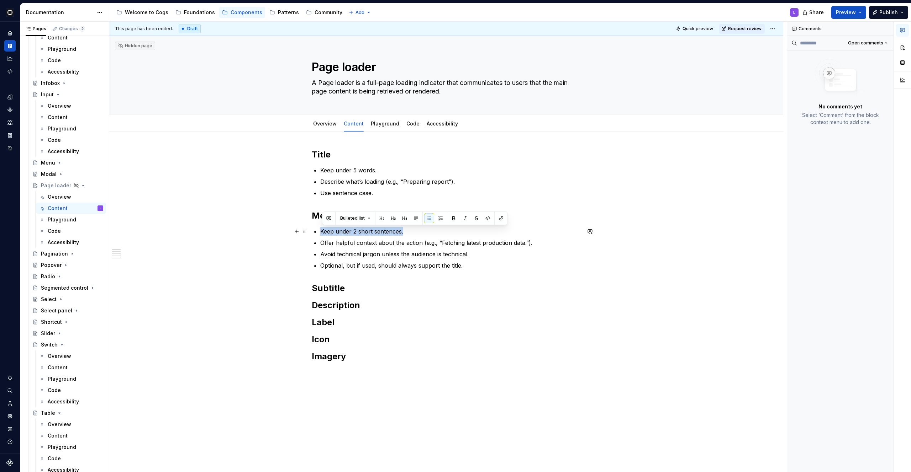
drag, startPoint x: 407, startPoint y: 233, endPoint x: 323, endPoint y: 233, distance: 84.3
click at [323, 233] on p "Keep under 2 short sentences." at bounding box center [450, 231] width 260 height 9
click at [412, 266] on p "Optional, but if used, should always support the title." at bounding box center [450, 265] width 260 height 9
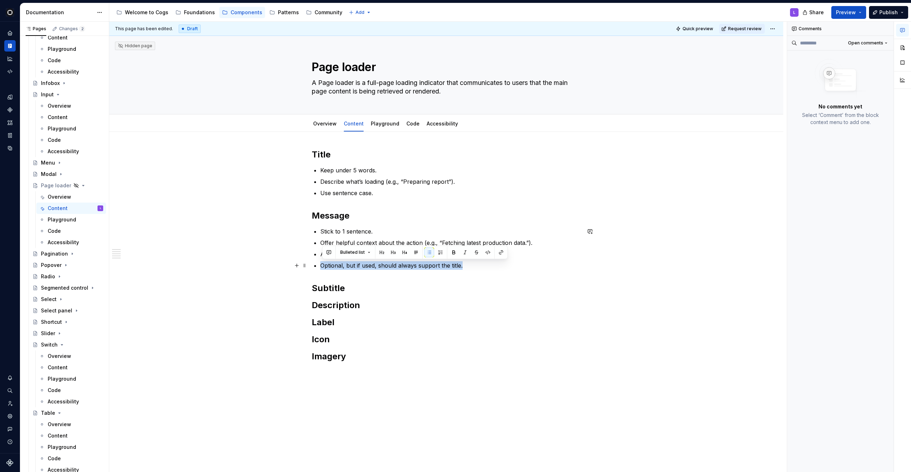
click at [412, 266] on p "Optional, but if used, should always support the title." at bounding box center [450, 265] width 260 height 9
click at [323, 234] on p "Stick to 1 sentence." at bounding box center [450, 231] width 260 height 9
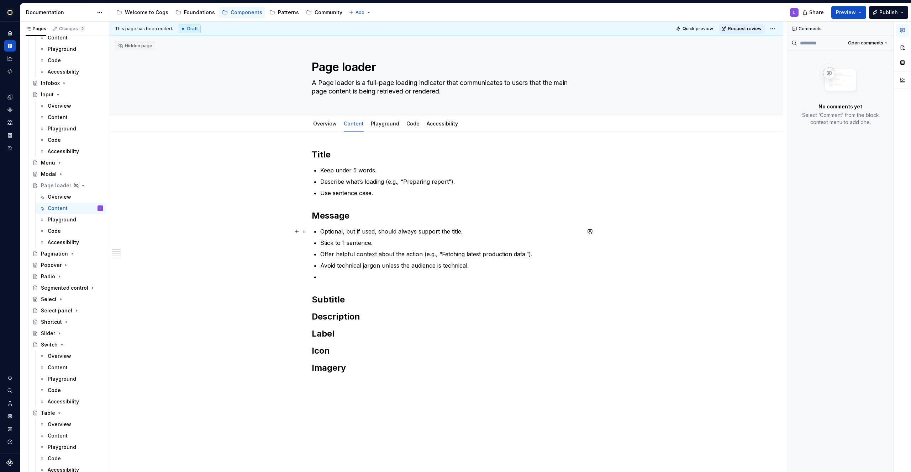
click at [325, 233] on p "Optional, but if used, should always support the title." at bounding box center [450, 231] width 260 height 9
click at [337, 271] on ul "The message is optional, but if used, should always support the title. Stick to…" at bounding box center [450, 254] width 260 height 54
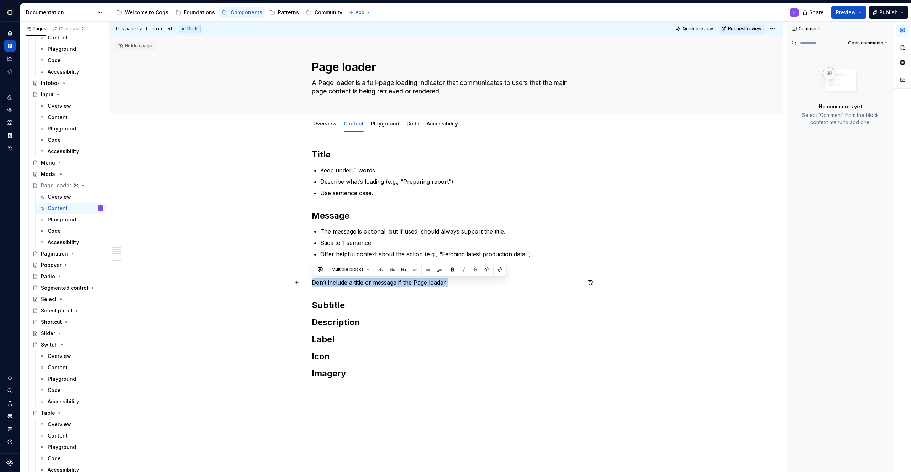
drag, startPoint x: 458, startPoint y: 287, endPoint x: 311, endPoint y: 281, distance: 146.7
click at [311, 281] on div "Title Keep under 5 words. Describe what’s loading (e.g., “Preparing report”). U…" at bounding box center [446, 338] width 674 height 412
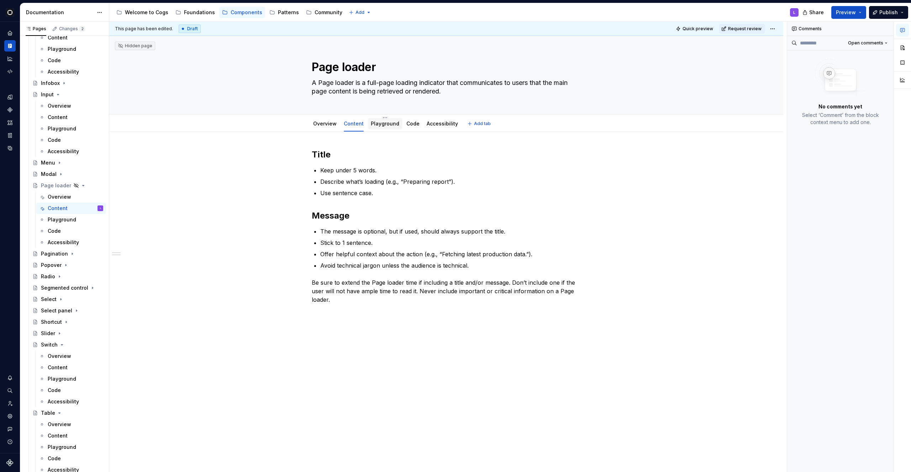
click at [375, 124] on link "Playground" at bounding box center [385, 124] width 28 height 6
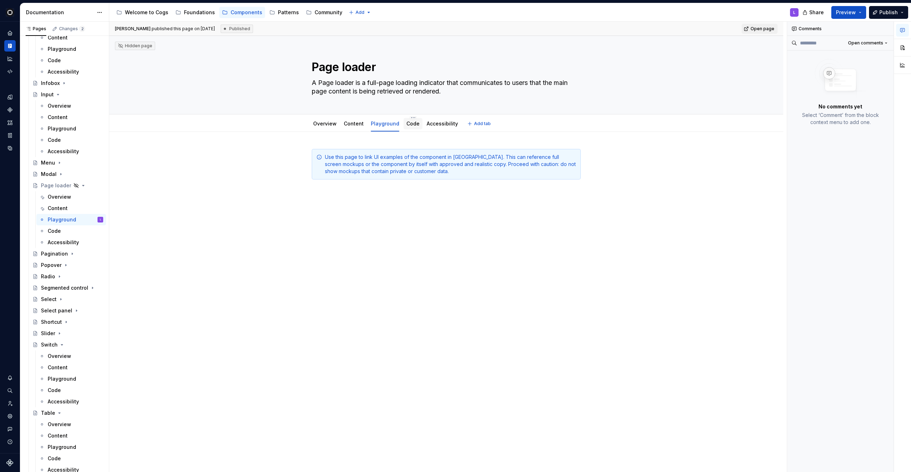
click at [411, 127] on div "Code" at bounding box center [412, 123] width 13 height 7
click at [408, 117] on html "Cogs L Design system data Documentation Accessibility guide for tree Page tree.…" at bounding box center [455, 236] width 911 height 472
click at [402, 117] on html "Cogs L Design system data Documentation Accessibility guide for tree Page tree.…" at bounding box center [455, 236] width 911 height 472
click at [406, 123] on link "Code" at bounding box center [412, 124] width 13 height 6
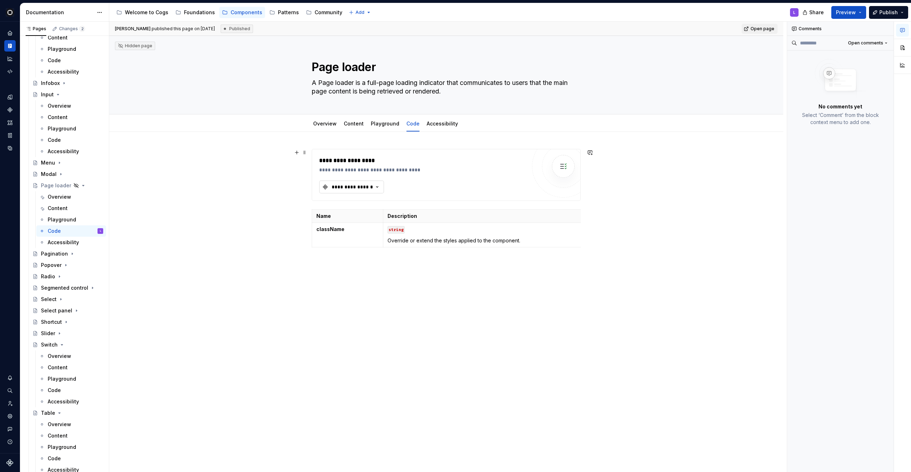
type textarea "*"
click at [376, 190] on icon "button" at bounding box center [377, 187] width 7 height 7
type input "page"
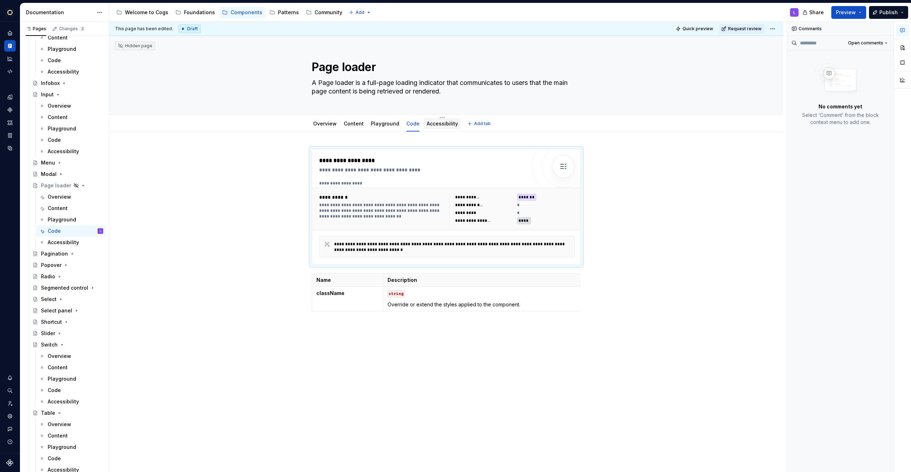
click at [444, 128] on div "Accessibility" at bounding box center [442, 123] width 37 height 11
click at [441, 125] on link "Accessibility" at bounding box center [442, 124] width 31 height 6
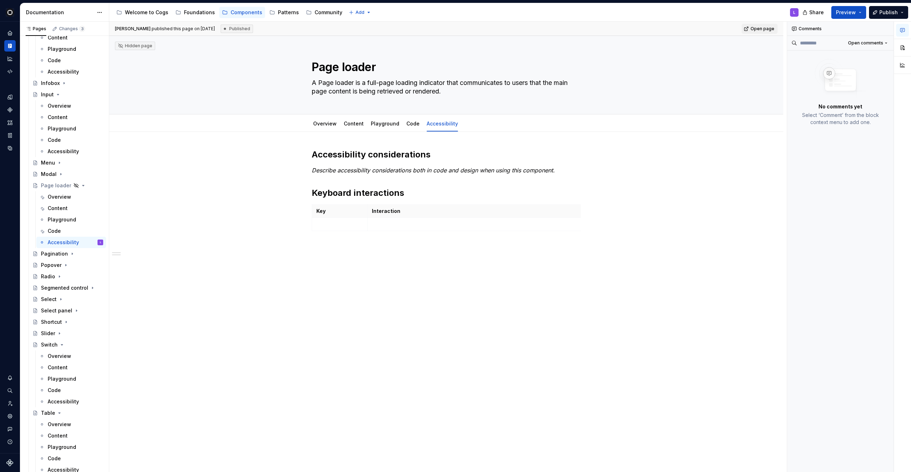
scroll to position [429, 0]
click at [370, 166] on p "Describe accessibility considerations both in code and design when using this c…" at bounding box center [446, 170] width 269 height 9
click at [334, 167] on em "Describe accessibility considerations both in code and design when using this c…" at bounding box center [433, 170] width 243 height 7
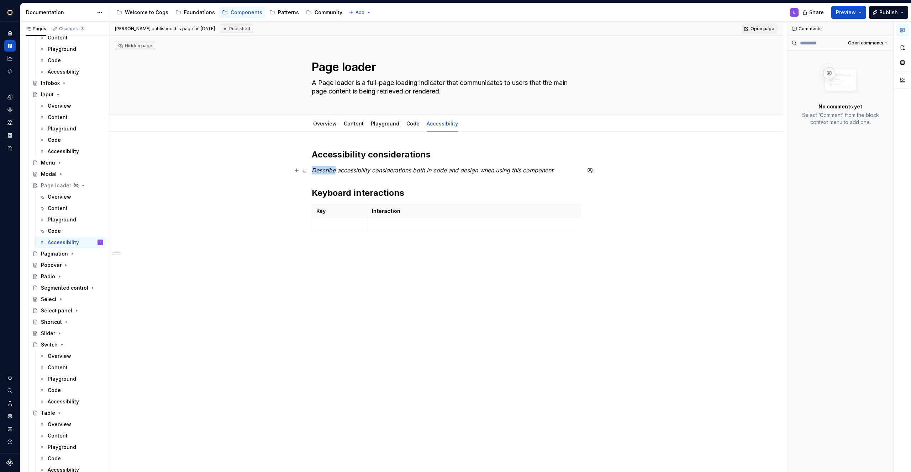
click at [334, 167] on em "Describe accessibility considerations both in code and design when using this c…" at bounding box center [433, 170] width 243 height 7
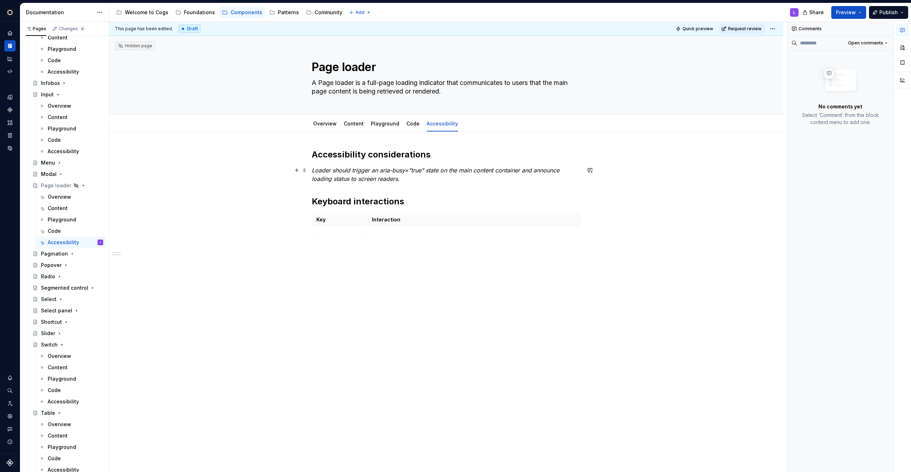
click at [319, 172] on em "Loader should trigger an aria-busy="true" state on the main content container a…" at bounding box center [436, 175] width 249 height 16
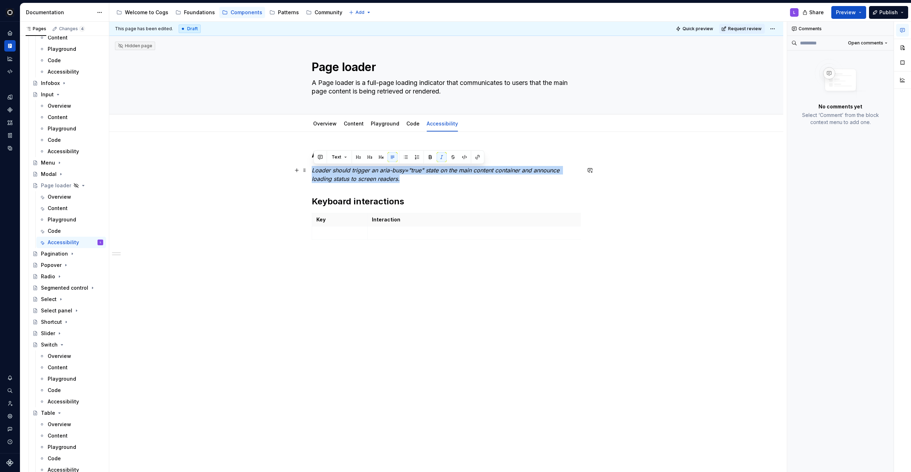
click at [319, 172] on em "Loader should trigger an aria-busy="true" state on the main content container a…" at bounding box center [436, 175] width 249 height 16
click at [401, 176] on p "Loader should trigger an aria-busy="true" state on the main content container a…" at bounding box center [446, 174] width 269 height 17
drag, startPoint x: 381, startPoint y: 172, endPoint x: 425, endPoint y: 168, distance: 44.4
click at [425, 168] on p "Loader should trigger an aria-busy="true" state on the main content container a…" at bounding box center [446, 174] width 269 height 17
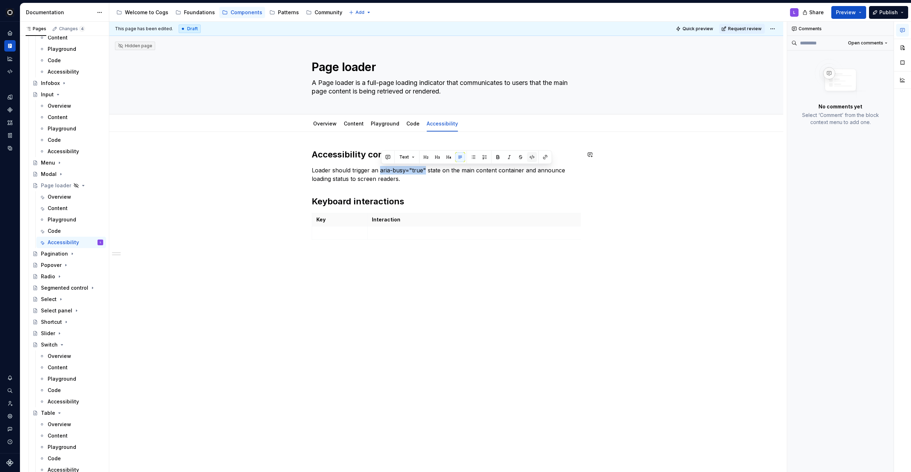
click at [531, 158] on button "button" at bounding box center [532, 157] width 10 height 10
type textarea "*"
click at [444, 183] on p "Loader should trigger an aria-busy="true" state on the main content container a…" at bounding box center [446, 174] width 269 height 17
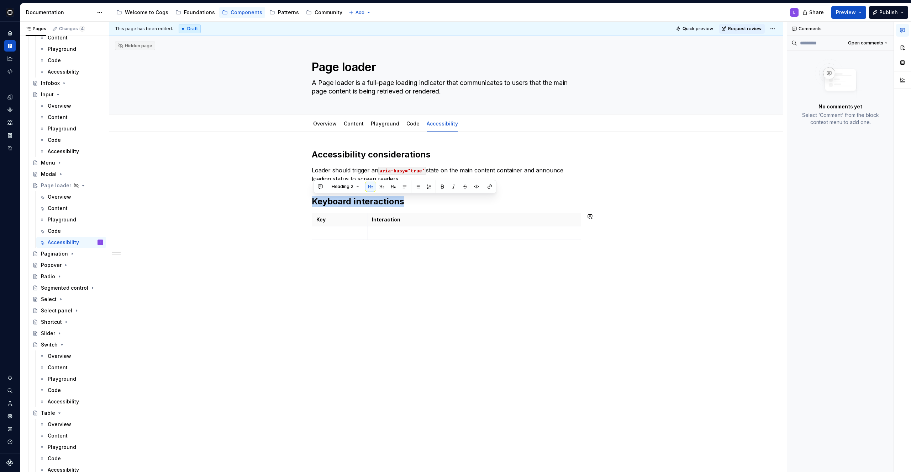
drag, startPoint x: 313, startPoint y: 203, endPoint x: 511, endPoint y: 254, distance: 204.0
click at [511, 254] on div "Accessibility considerations Loader should trigger an aria-busy="true" state on…" at bounding box center [446, 262] width 674 height 261
click at [305, 219] on span at bounding box center [305, 217] width 6 height 10
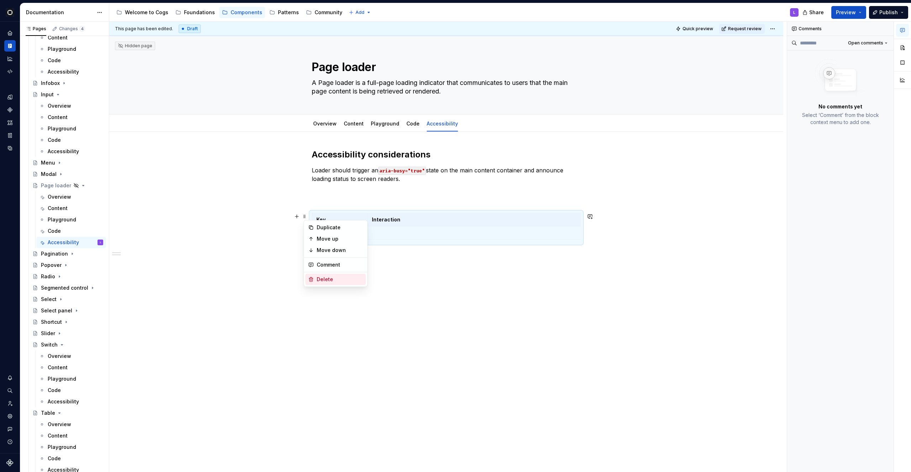
click at [329, 280] on div "Delete" at bounding box center [340, 279] width 46 height 7
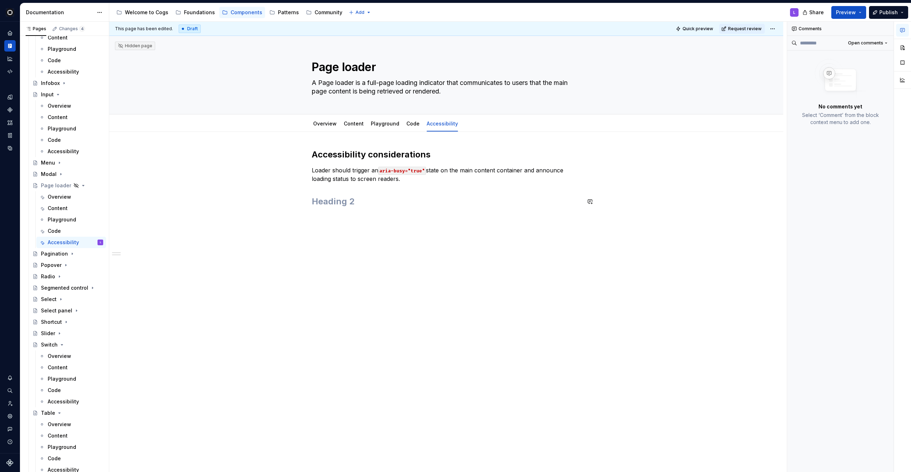
click at [397, 248] on div "Accessibility considerations Loader should trigger an aria-busy="true" state on…" at bounding box center [446, 245] width 674 height 226
click at [312, 170] on div "Accessibility considerations Loader should trigger an aria-busy="true" state on…" at bounding box center [446, 232] width 674 height 201
click at [335, 186] on p at bounding box center [450, 190] width 260 height 9
click at [329, 194] on p at bounding box center [450, 190] width 260 height 9
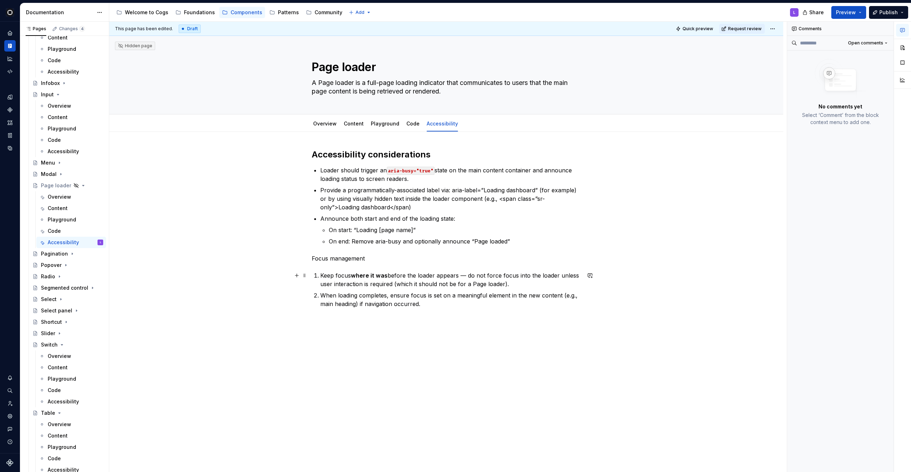
click at [321, 277] on li "Keep focus where it was before the loader appears — do not force focus into the…" at bounding box center [450, 279] width 260 height 17
click at [467, 274] on p "Keep focus where it was before the loader appears — do not force focus into the…" at bounding box center [450, 279] width 260 height 17
click at [323, 301] on p "When loading completes, ensure focus is set on a meaningful element in the new …" at bounding box center [450, 305] width 260 height 17
click at [431, 303] on p "When loading completes, ensure focus is set on a meaningful element in the new …" at bounding box center [450, 299] width 260 height 17
click at [345, 261] on p "Focus management" at bounding box center [446, 258] width 269 height 9
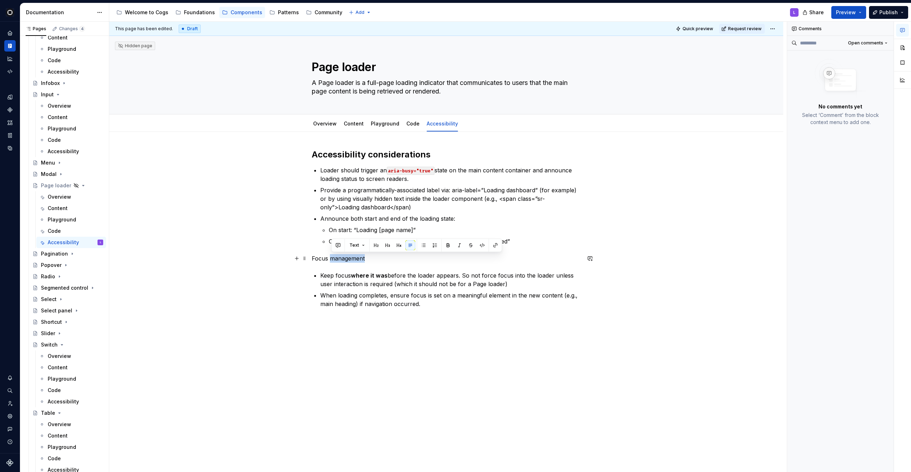
click at [345, 261] on p "Focus management" at bounding box center [446, 258] width 269 height 9
click at [370, 244] on button "button" at bounding box center [370, 245] width 10 height 10
click at [412, 306] on p "When loading completes, ensure focus is set on a meaningful element in the new …" at bounding box center [450, 298] width 260 height 17
click at [469, 304] on p "When loading completes, ensure focus is set on a meaningful element in the new …" at bounding box center [450, 298] width 260 height 17
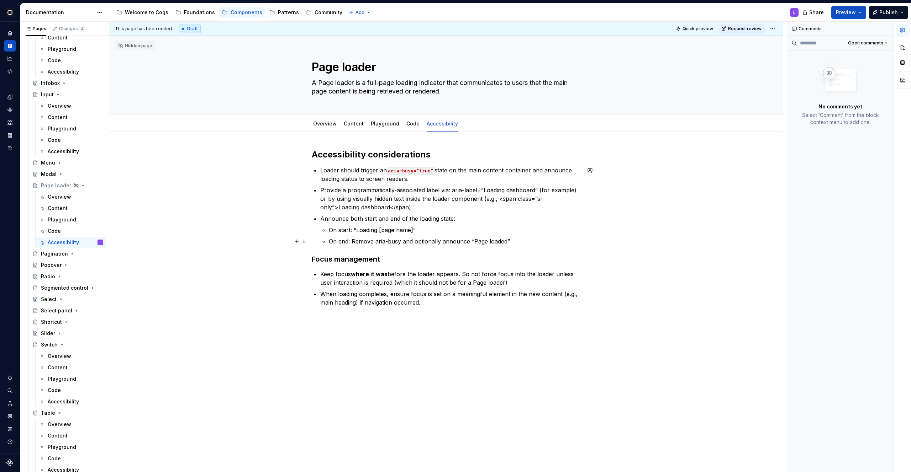
click at [520, 237] on p "On end: Remove aria-busy and optionally announce “Page loaded”" at bounding box center [455, 241] width 252 height 9
click at [450, 212] on ul "Loader should trigger an aria-busy="true" state on the main content container a…" at bounding box center [450, 206] width 260 height 80
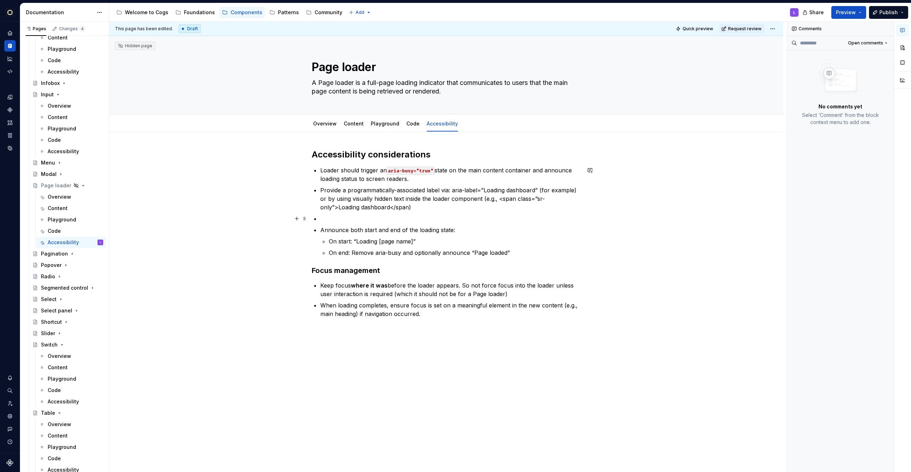
click at [381, 218] on p at bounding box center [450, 219] width 260 height 9
type textarea "*"
